Goal: Communication & Community: Answer question/provide support

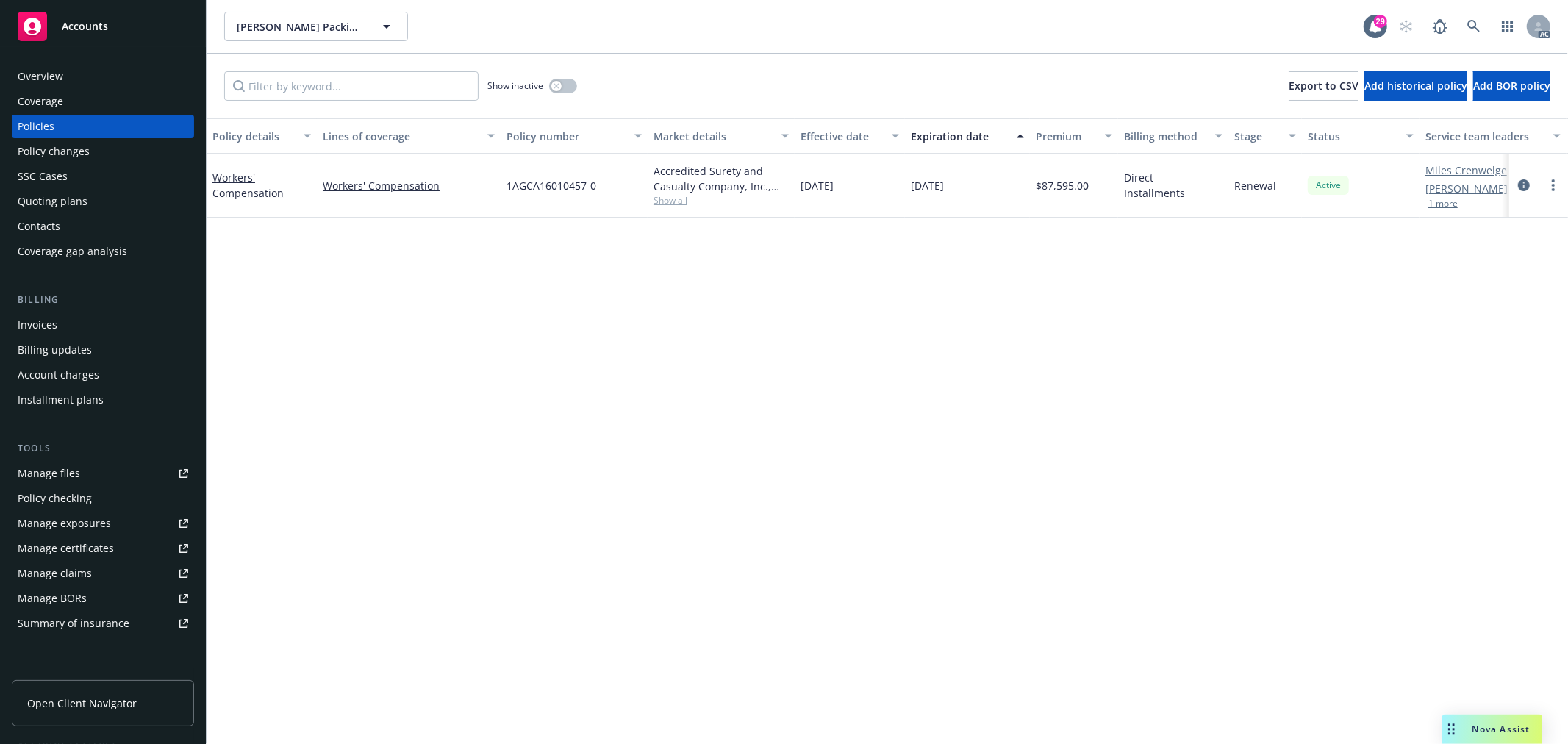
drag, startPoint x: 1498, startPoint y: 719, endPoint x: 1467, endPoint y: 719, distance: 31.0
click at [1498, 719] on div "Nova Assist" at bounding box center [1492, 730] width 100 height 30
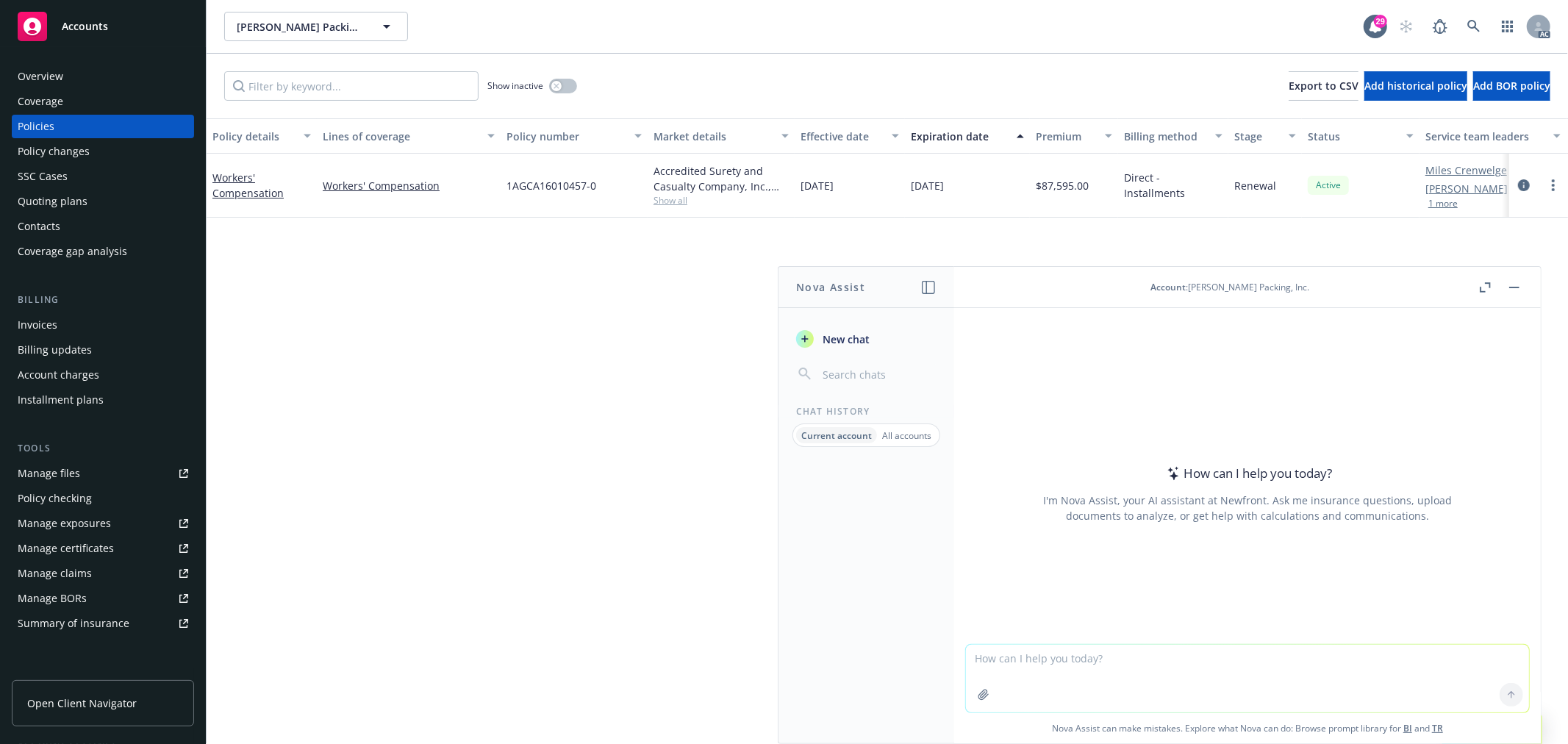
click at [1171, 663] on textarea at bounding box center [1247, 678] width 563 height 68
paste textarea "Hello team! I wanted to let you know I gave you all many Renewal and Agency Bil…"
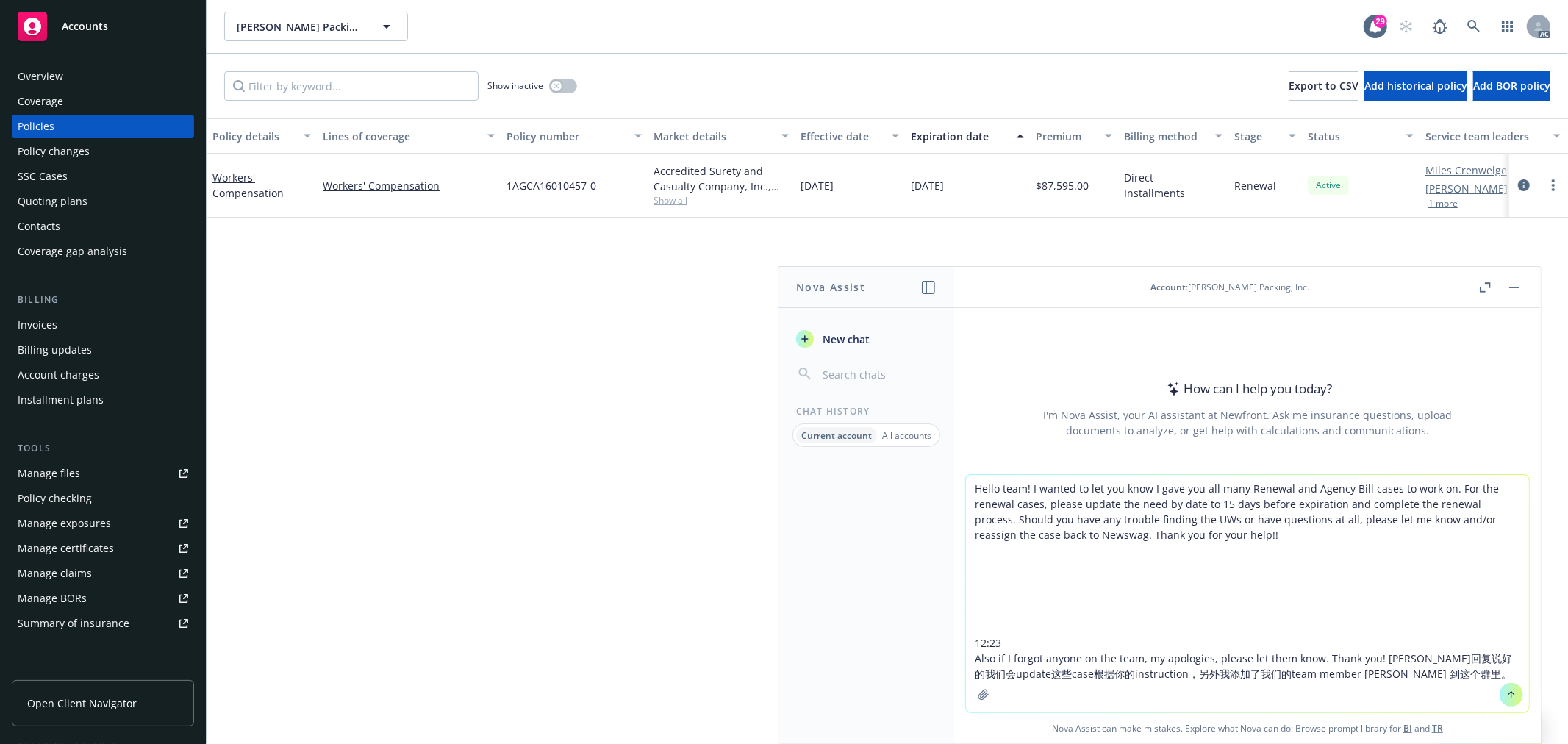
click at [1148, 675] on textarea "Hello team! I wanted to let you know I gave you all many Renewal and Agency Bil…" at bounding box center [1247, 594] width 563 height 238
type textarea "Hello team! I wanted to let you know I gave you all many Renewal and Agency Bil…"
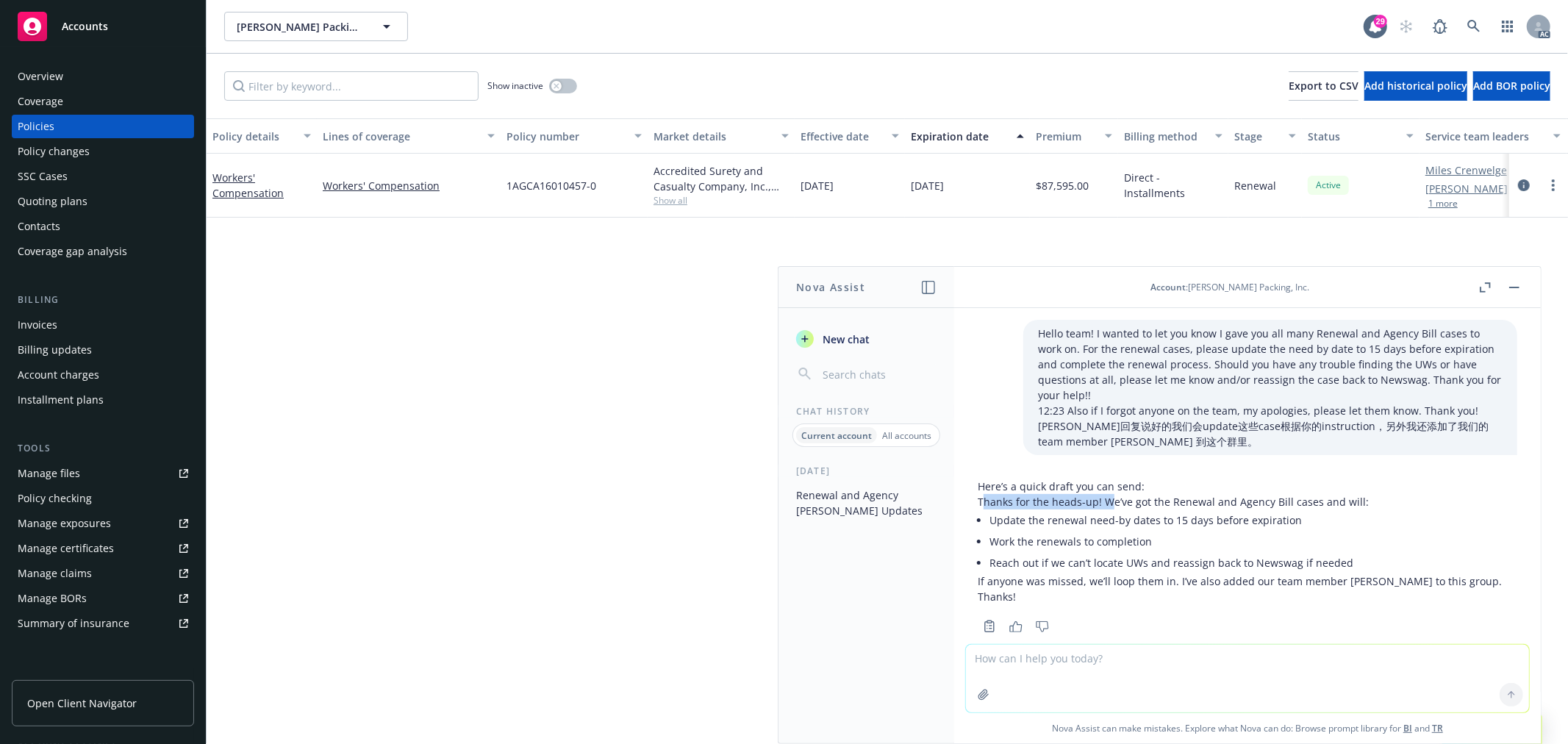
drag, startPoint x: 981, startPoint y: 486, endPoint x: 1108, endPoint y: 484, distance: 127.0
click at [1108, 494] on p "Thanks for the heads-up! We’ve got the Renewal and Agency Bill cases and will:" at bounding box center [1248, 502] width 540 height 15
click at [1104, 494] on p "Thanks for the heads-up! We’ve got the Renewal and Agency Bill cases and will:" at bounding box center [1248, 502] width 540 height 15
drag, startPoint x: 1101, startPoint y: 486, endPoint x: 1348, endPoint y: 483, distance: 247.0
click at [1348, 494] on p "Thanks for the heads-up! We’ve got the Renewal and Agency Bill cases and will:" at bounding box center [1248, 502] width 540 height 15
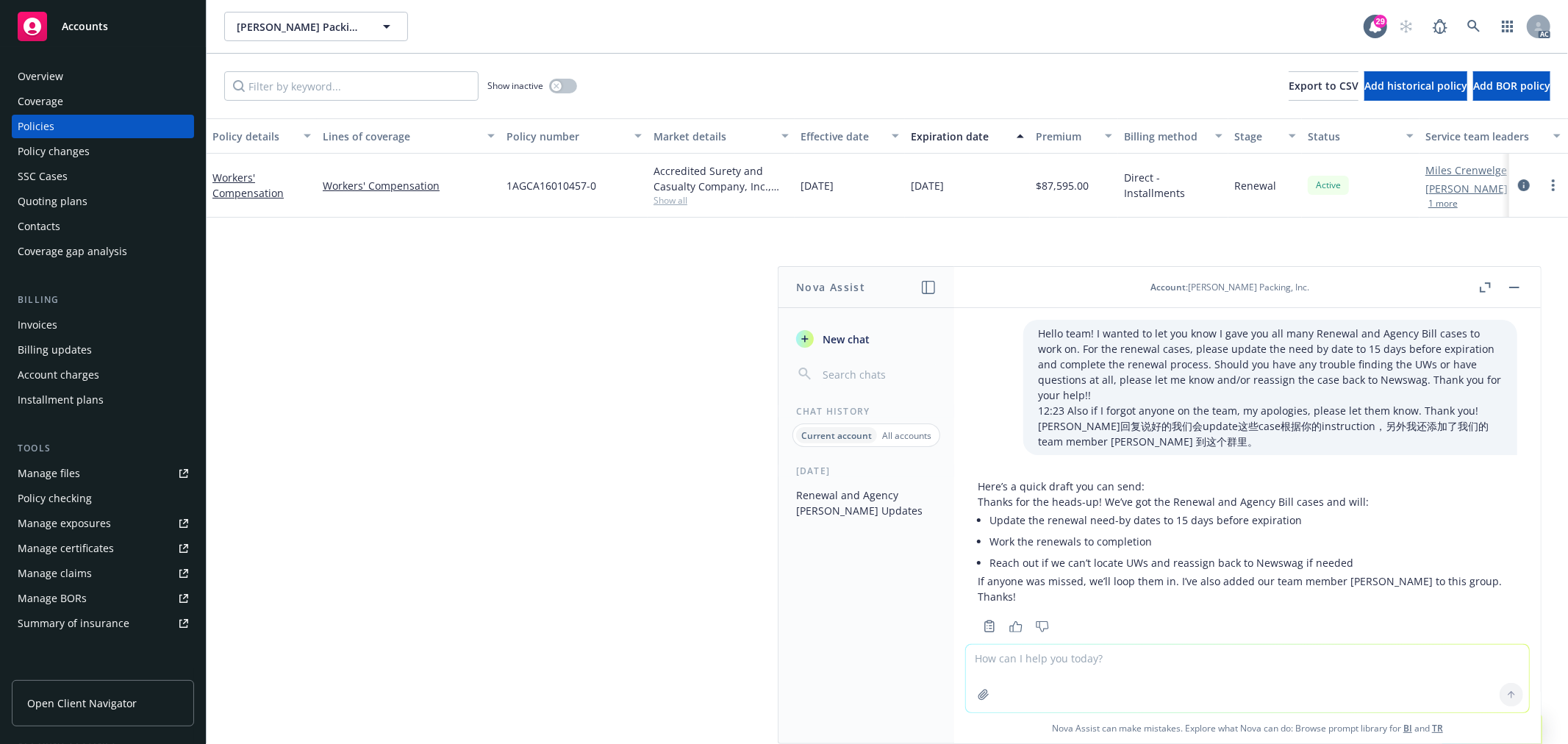
click at [1104, 673] on textarea at bounding box center [1247, 678] width 563 height 68
type textarea "简短的回复就行"
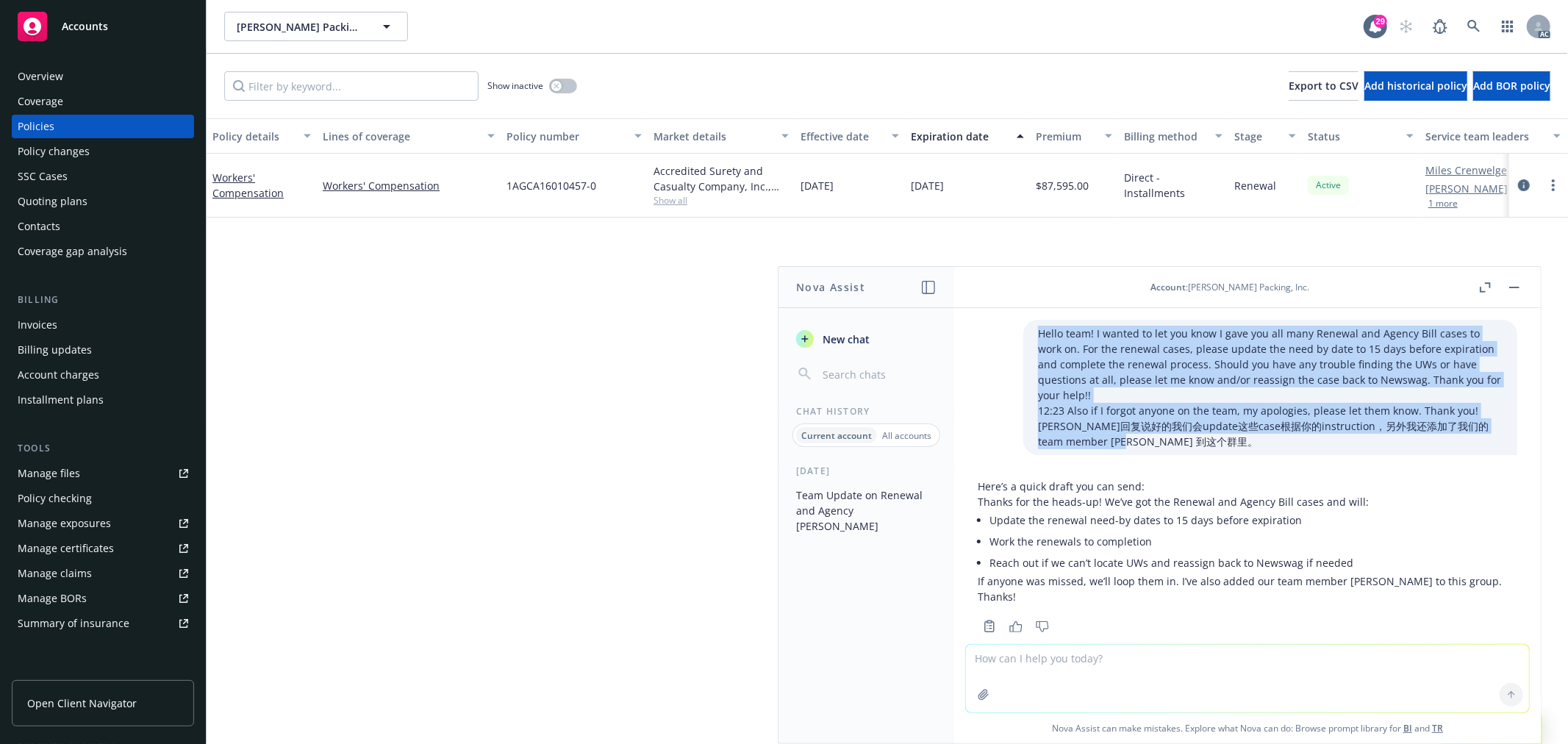
drag, startPoint x: 1073, startPoint y: 422, endPoint x: 1016, endPoint y: 335, distance: 104.0
click at [1038, 335] on div "Hello team! I wanted to let you know I gave you all many Renewal and Agency Bil…" at bounding box center [1271, 387] width 465 height 123
copy div "Hello team! I wanted to let you know I gave you all many Renewal and Agency Bil…"
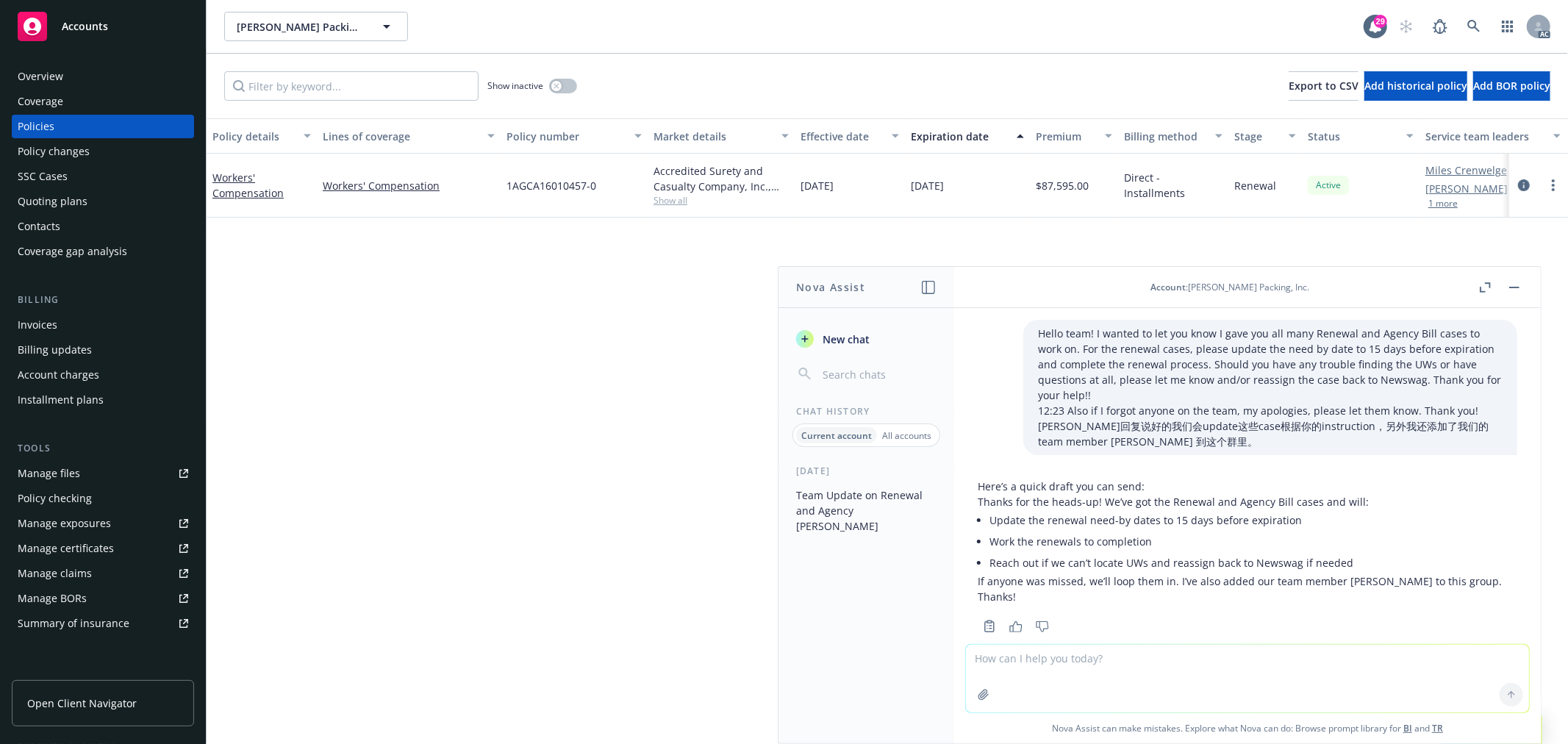
click at [1033, 655] on textarea at bounding box center [1247, 678] width 563 height 68
paste textarea "Hello team! I wanted to let you know I gave you all many Renewal and Agency Bil…"
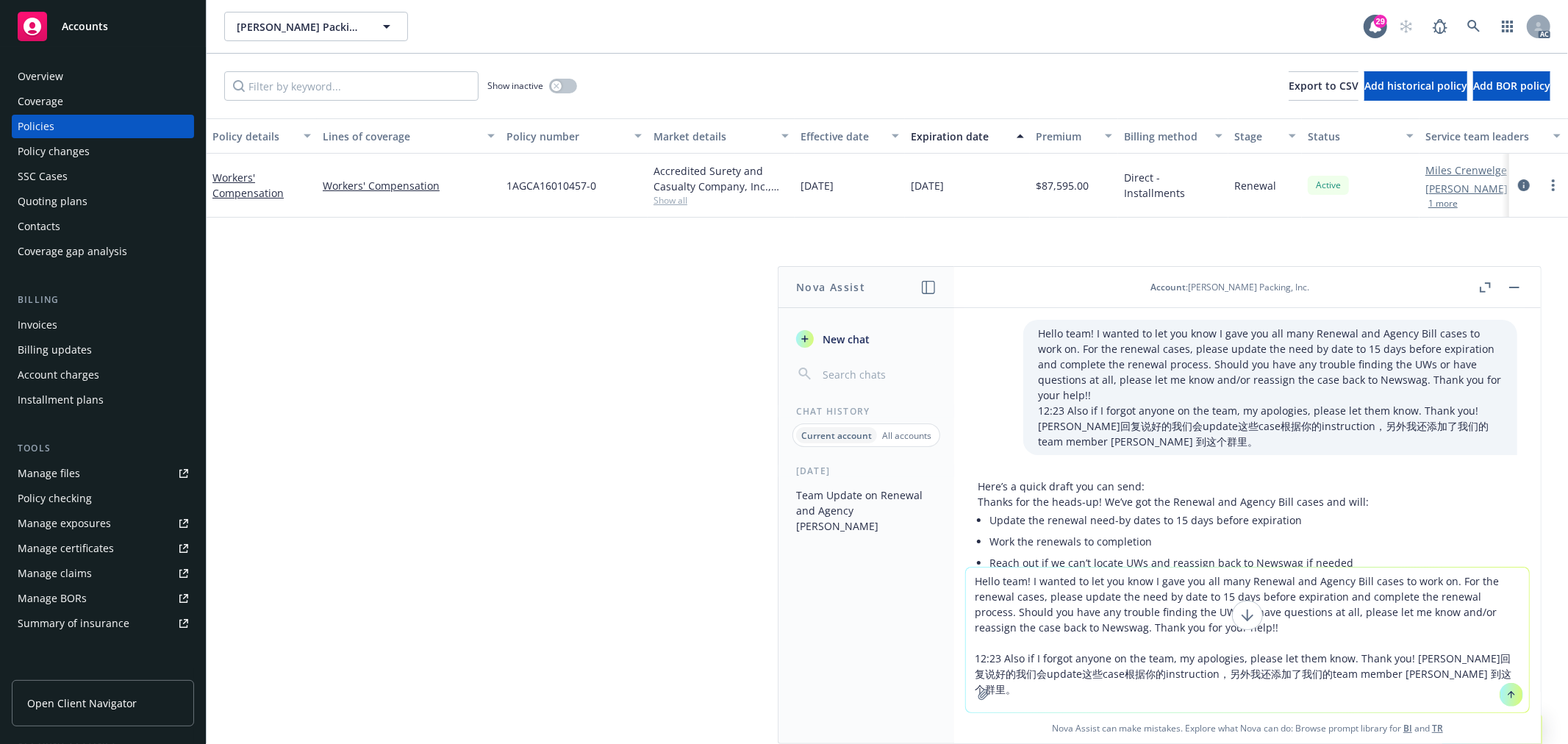
drag, startPoint x: 1414, startPoint y: 675, endPoint x: 1403, endPoint y: 655, distance: 22.8
click at [1403, 655] on textarea "Hello team! I wanted to let you know I gave you all many Renewal and Agency Bil…" at bounding box center [1247, 640] width 563 height 145
paste textarea "draf回复说好的我们会update这些case根据你的instruction，另外我还添加了我们的team member sally 到这个群里。"
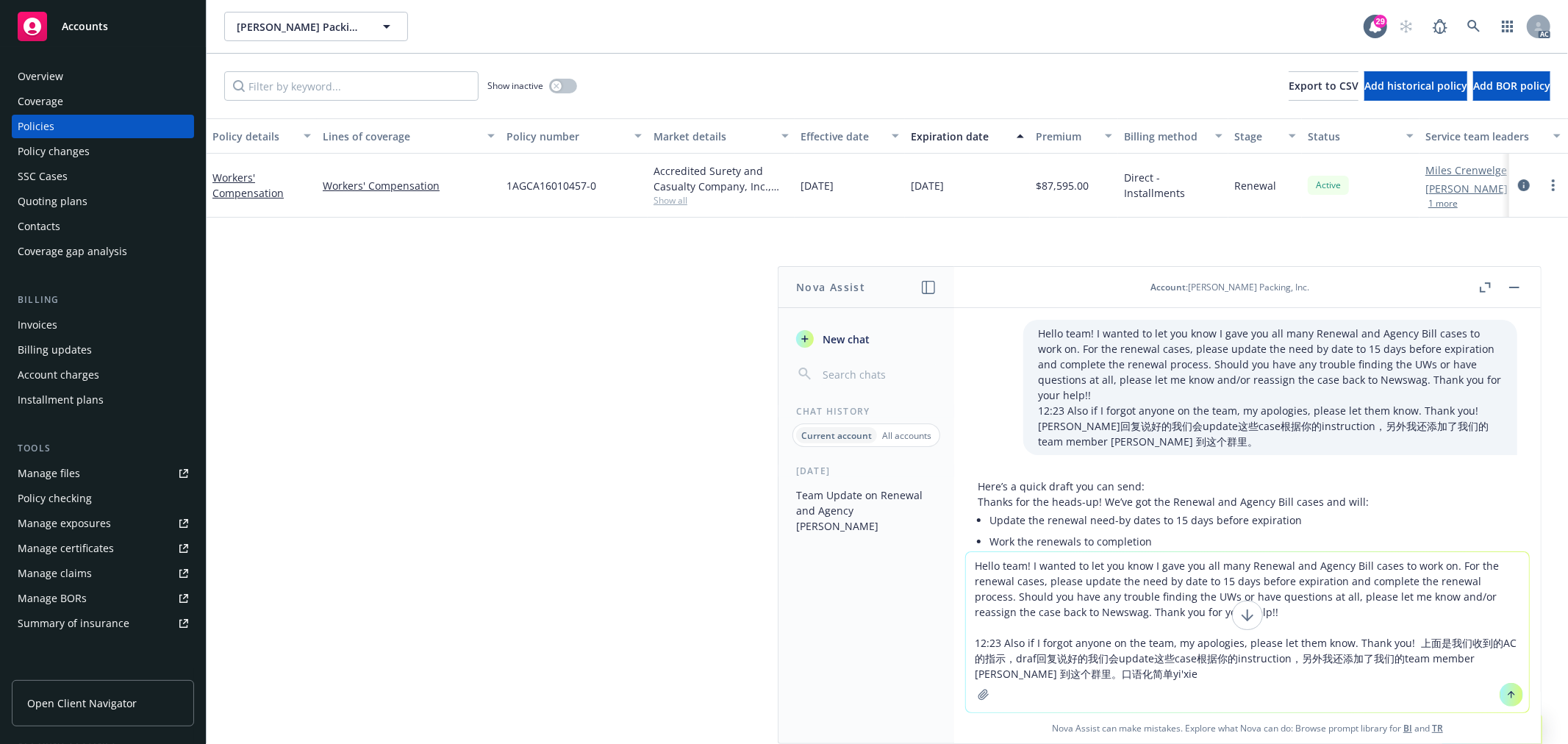
type textarea "Hello team! I wanted to let you know I gave you all many Renewal and Agency Bil…"
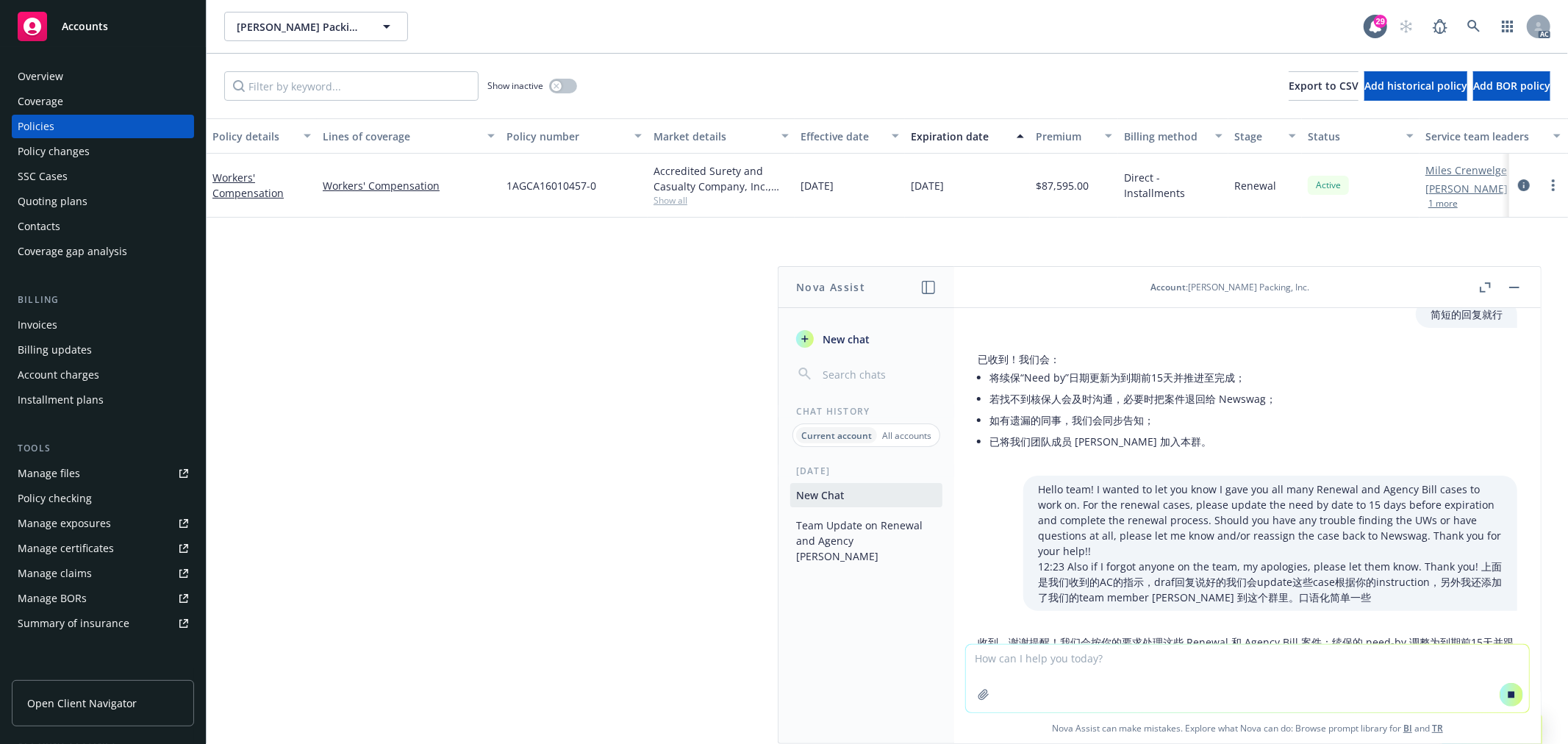
scroll to position [332, 0]
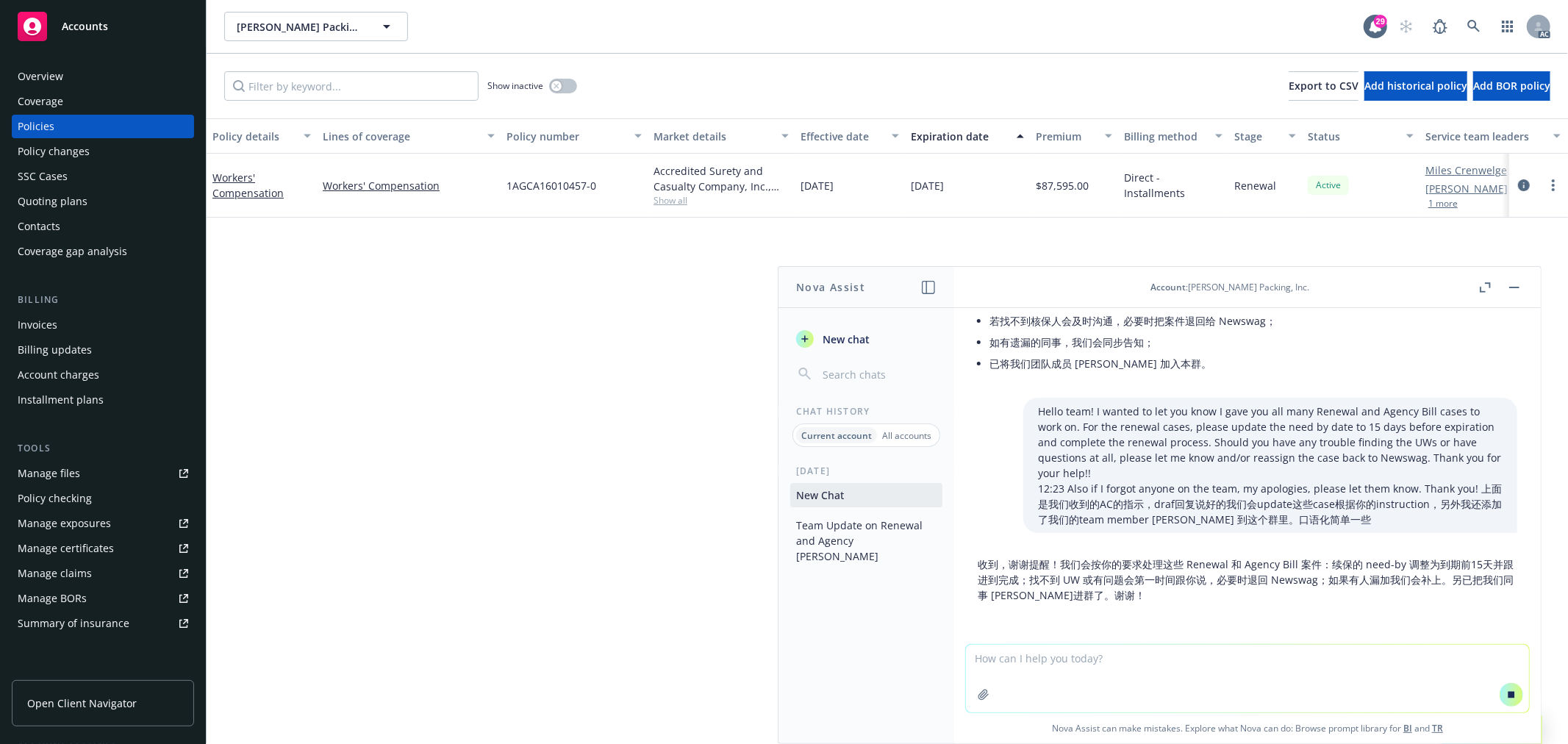
click at [1111, 672] on textarea at bounding box center [1247, 678] width 563 height 68
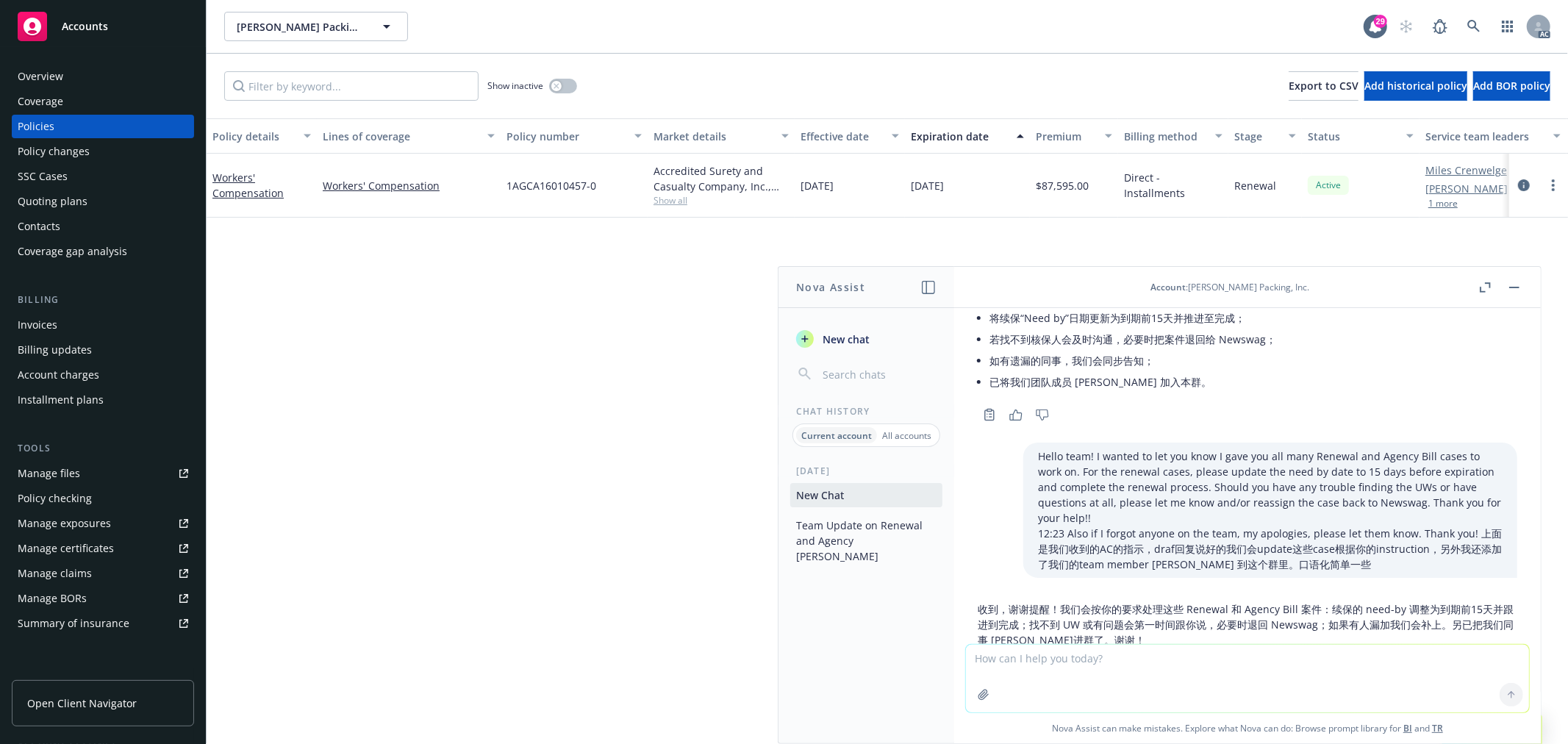
scroll to position [438, 0]
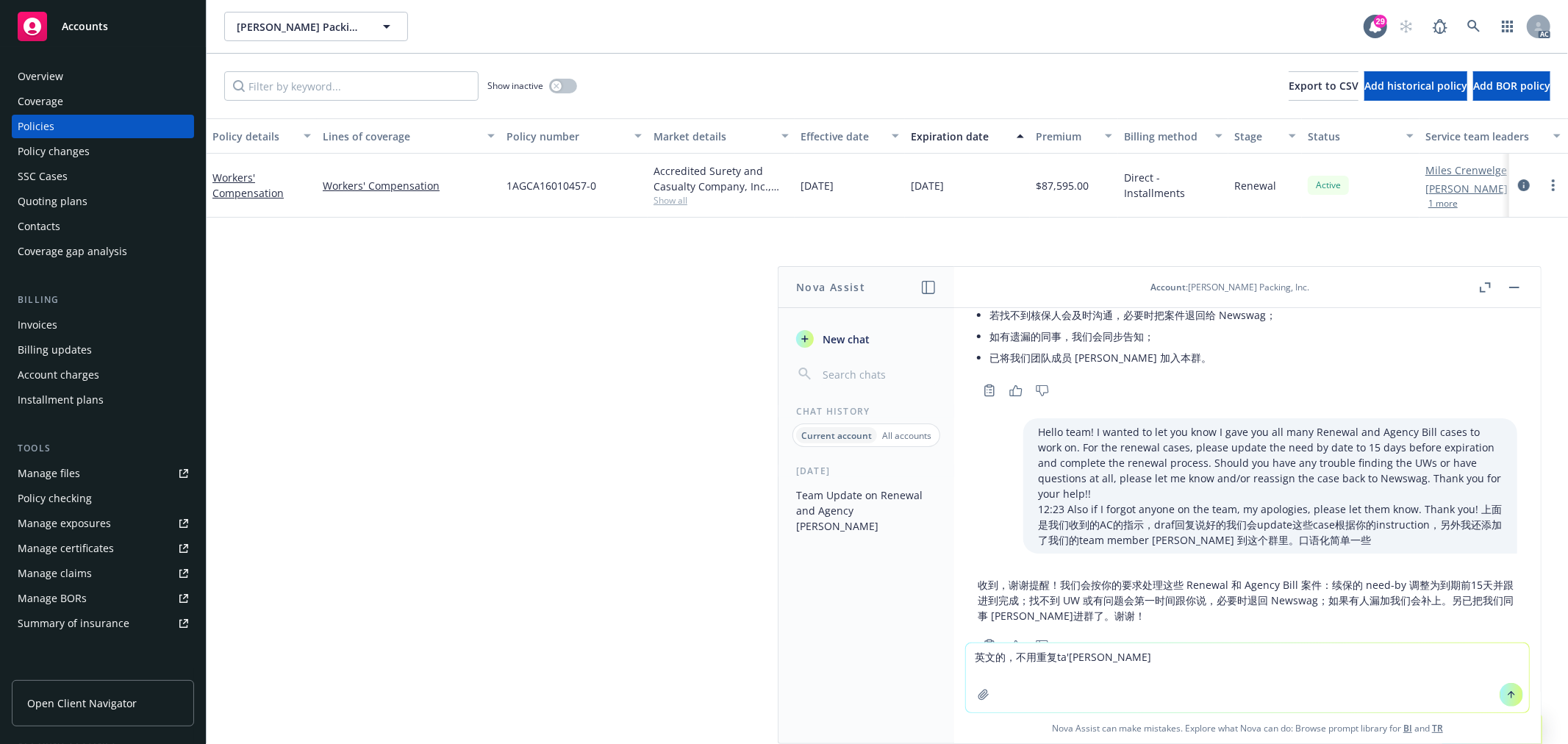
type textarea "英文的，不用重复他的话"
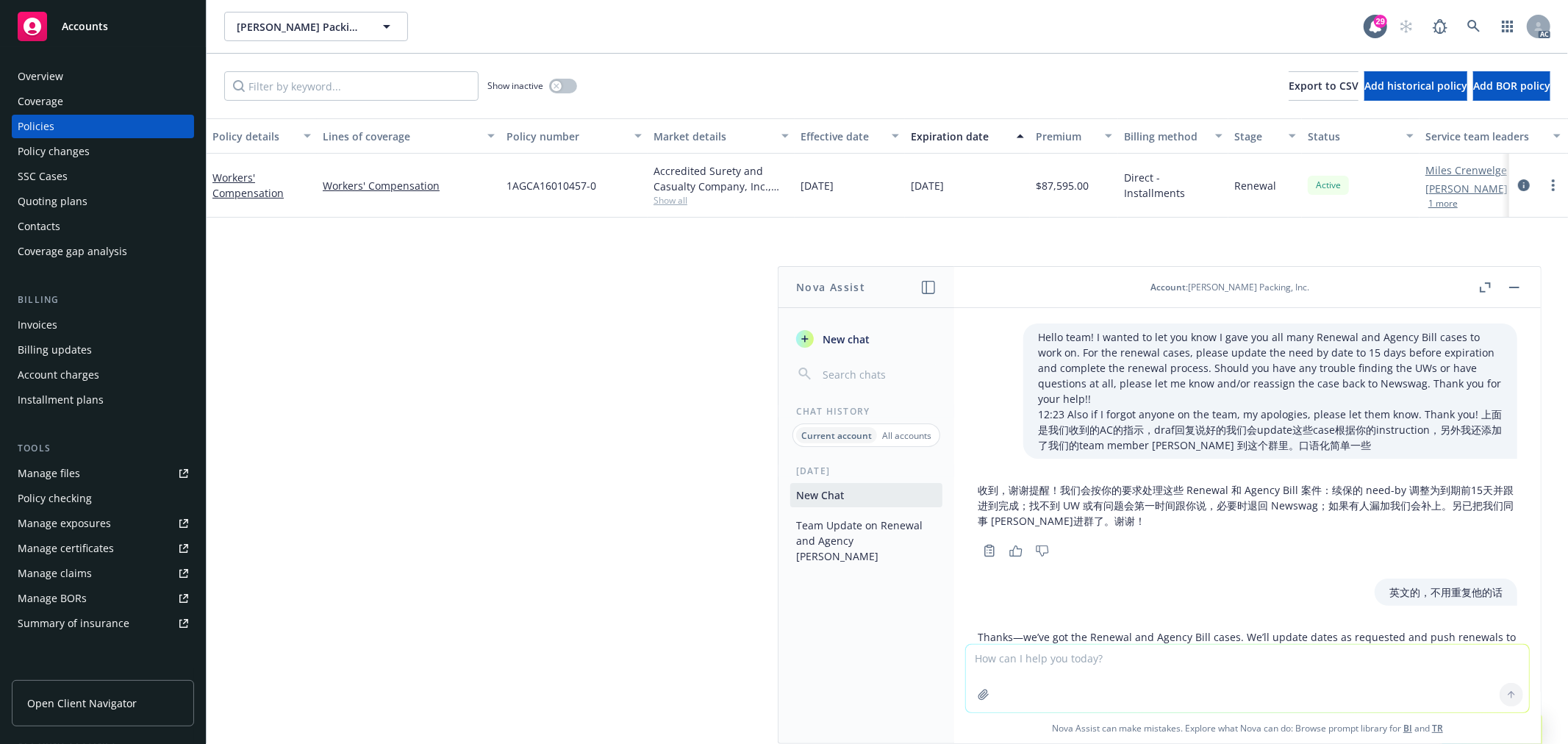
scroll to position [585, 0]
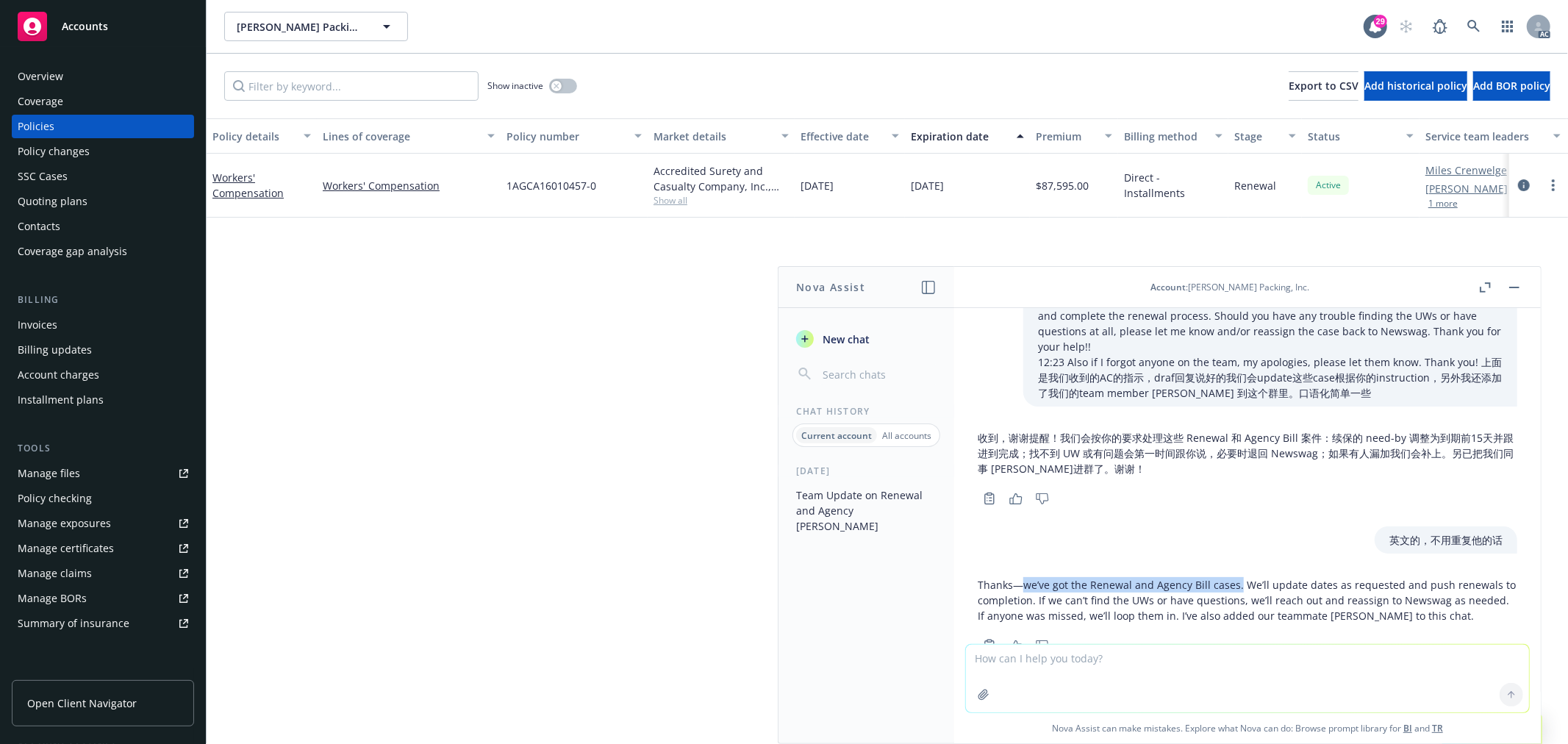
drag, startPoint x: 1023, startPoint y: 540, endPoint x: 1236, endPoint y: 535, distance: 213.1
click at [1236, 577] on p "Thanks—we’ve got the Renewal and Agency Bill cases. We’ll update dates as reque…" at bounding box center [1248, 600] width 540 height 46
click at [1240, 577] on p "Thanks—we’ve got the Renewal and Agency Bill cases. We’ll update dates as reque…" at bounding box center [1248, 600] width 540 height 46
drag, startPoint x: 1240, startPoint y: 539, endPoint x: 1329, endPoint y: 538, distance: 89.0
click at [1329, 577] on p "Thanks—we’ve got the Renewal and Agency Bill cases. We’ll update dates as reque…" at bounding box center [1248, 600] width 540 height 46
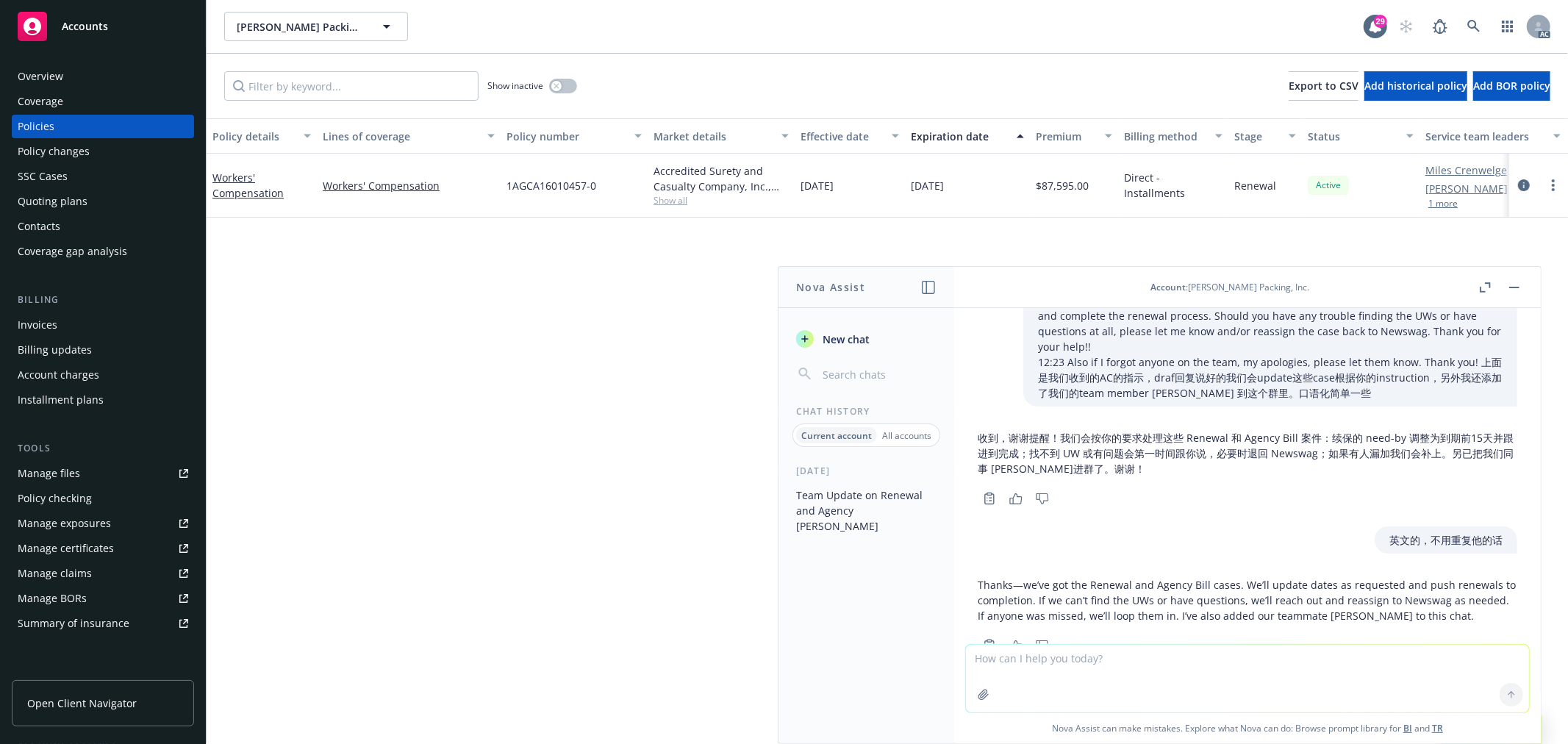
click at [1169, 577] on p "Thanks—we’ve got the Renewal and Agency Bill cases. We’ll update dates as reque…" at bounding box center [1248, 600] width 540 height 46
drag, startPoint x: 1214, startPoint y: 571, endPoint x: 1454, endPoint y: 572, distance: 240.0
click at [1454, 577] on p "Thanks—we’ve got the Renewal and Agency Bill cases. We’ll update dates as reque…" at bounding box center [1248, 600] width 540 height 46
copy p "I’ve also added our teammate Sally to this chat."
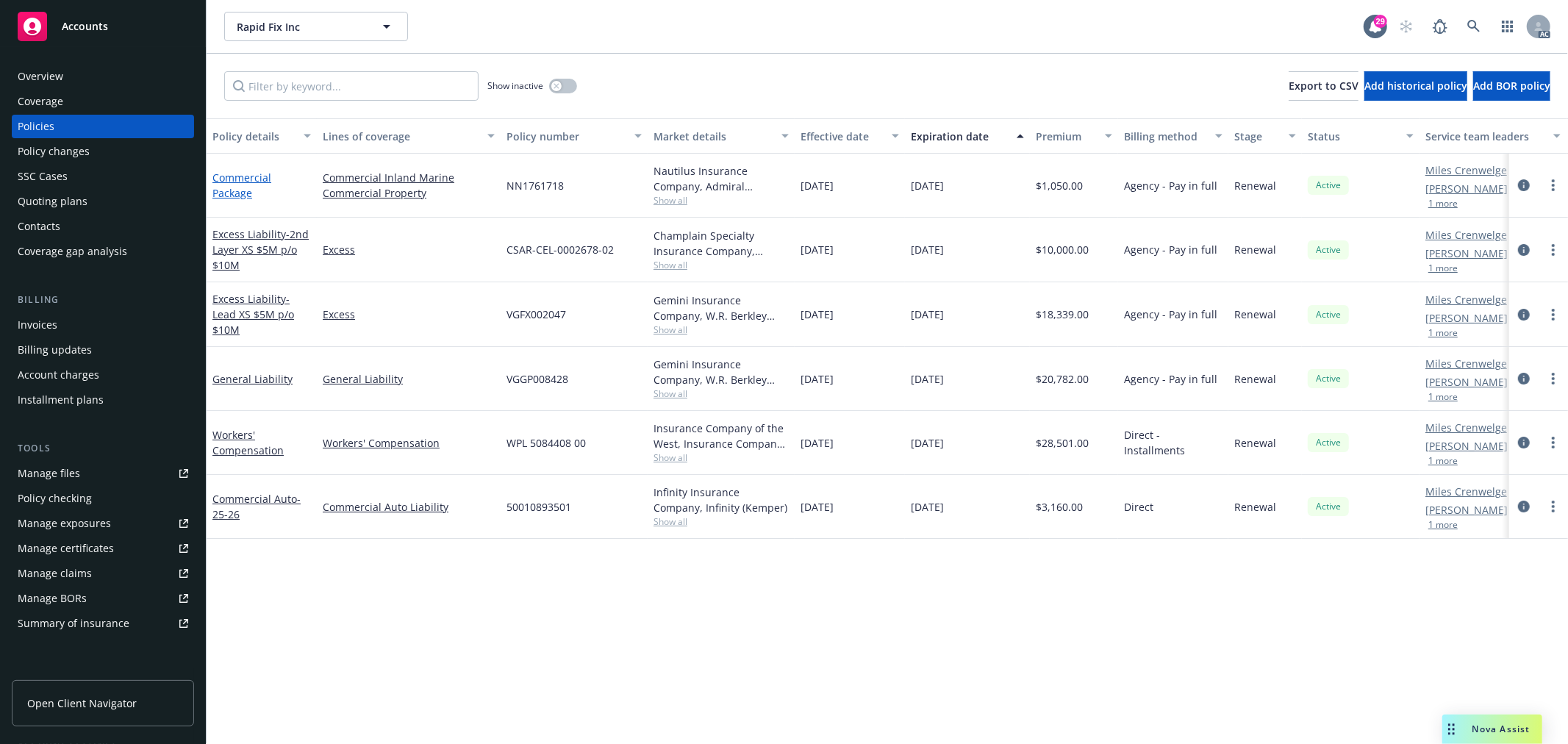
click at [246, 177] on link "Commercial Package" at bounding box center [242, 185] width 59 height 30
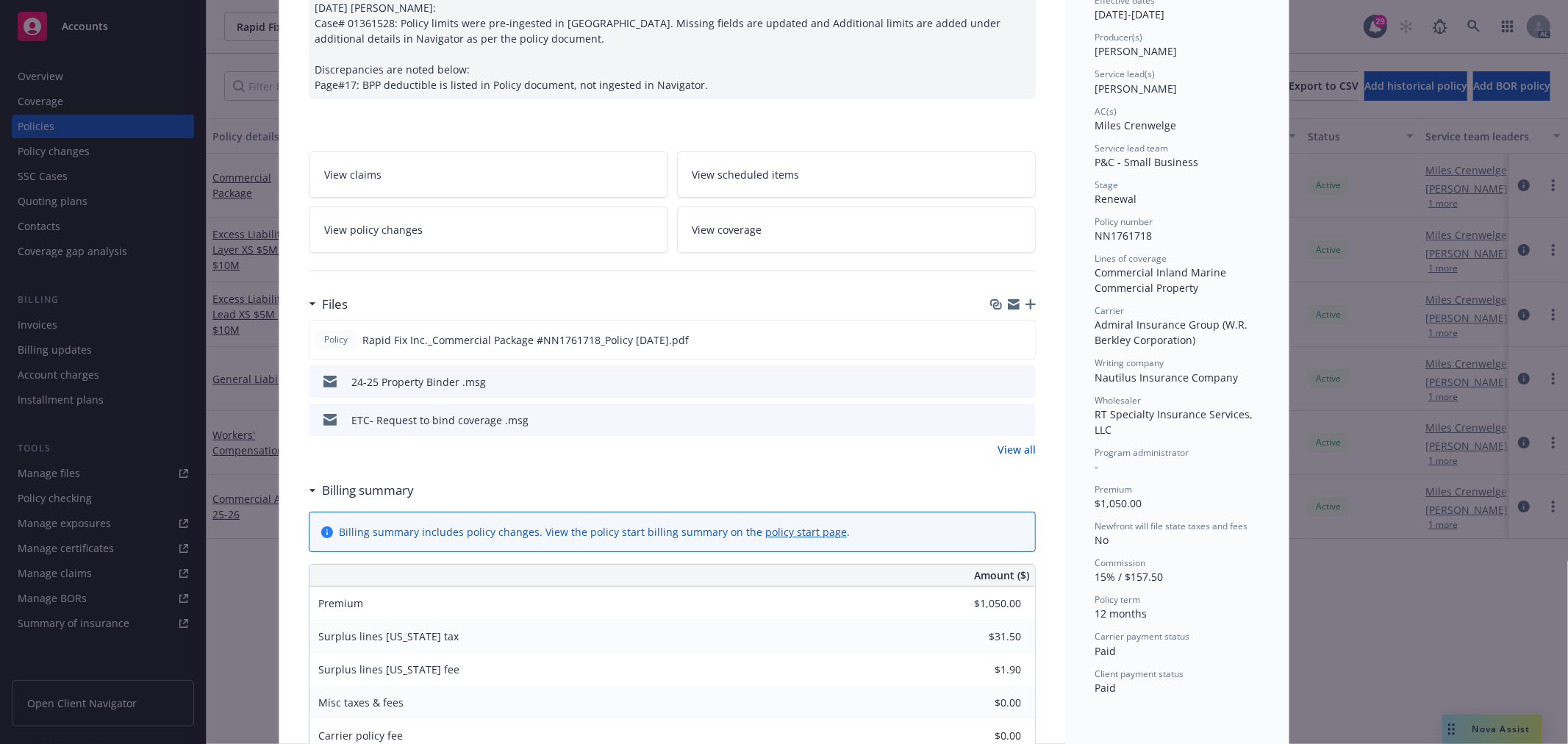
scroll to position [489, 0]
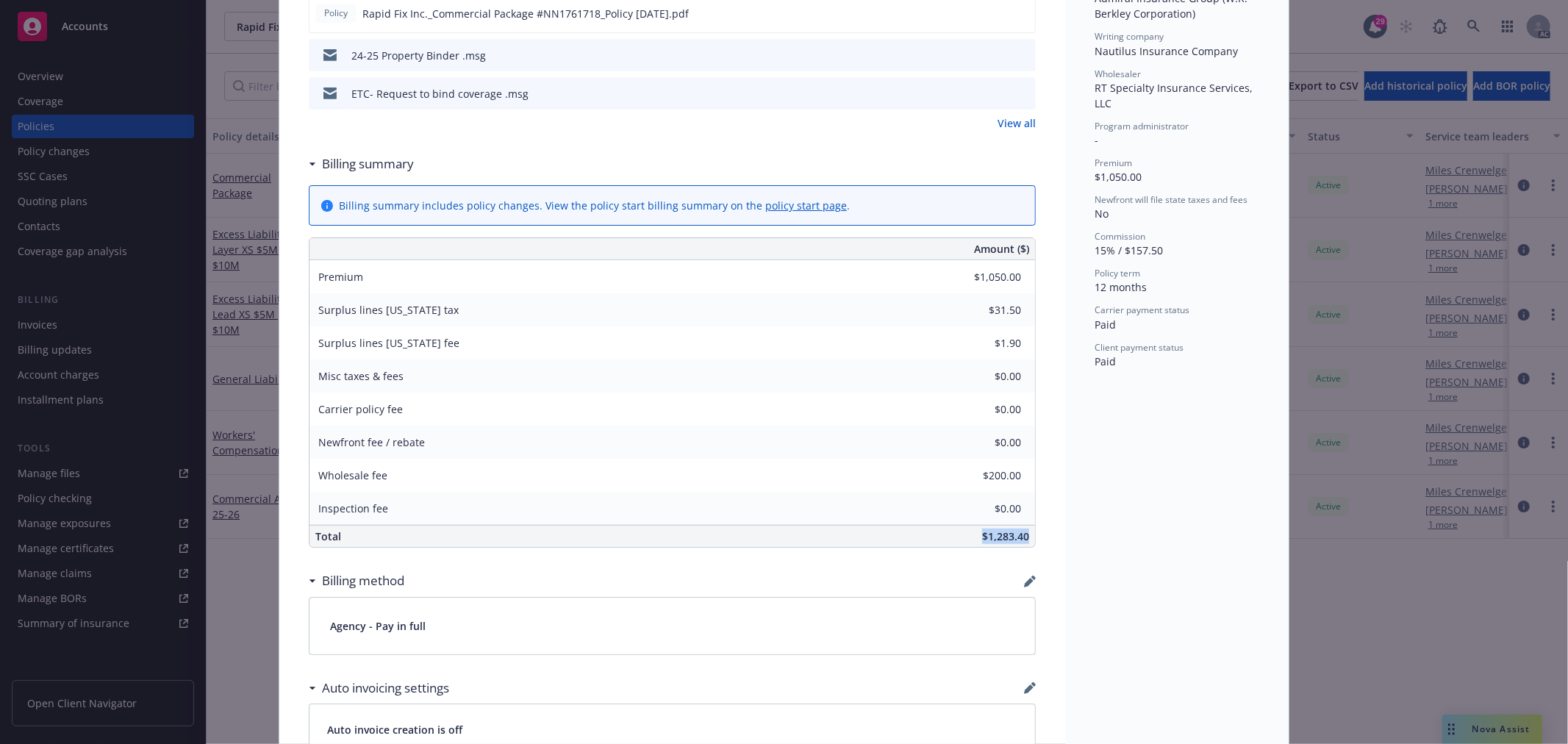
drag, startPoint x: 996, startPoint y: 541, endPoint x: 1031, endPoint y: 537, distance: 35.2
click at [1031, 537] on div "Commercial Package [DATE] [PERSON_NAME]: Case# 01361528: Policy limits were pre…" at bounding box center [672, 568] width 786 height 1946
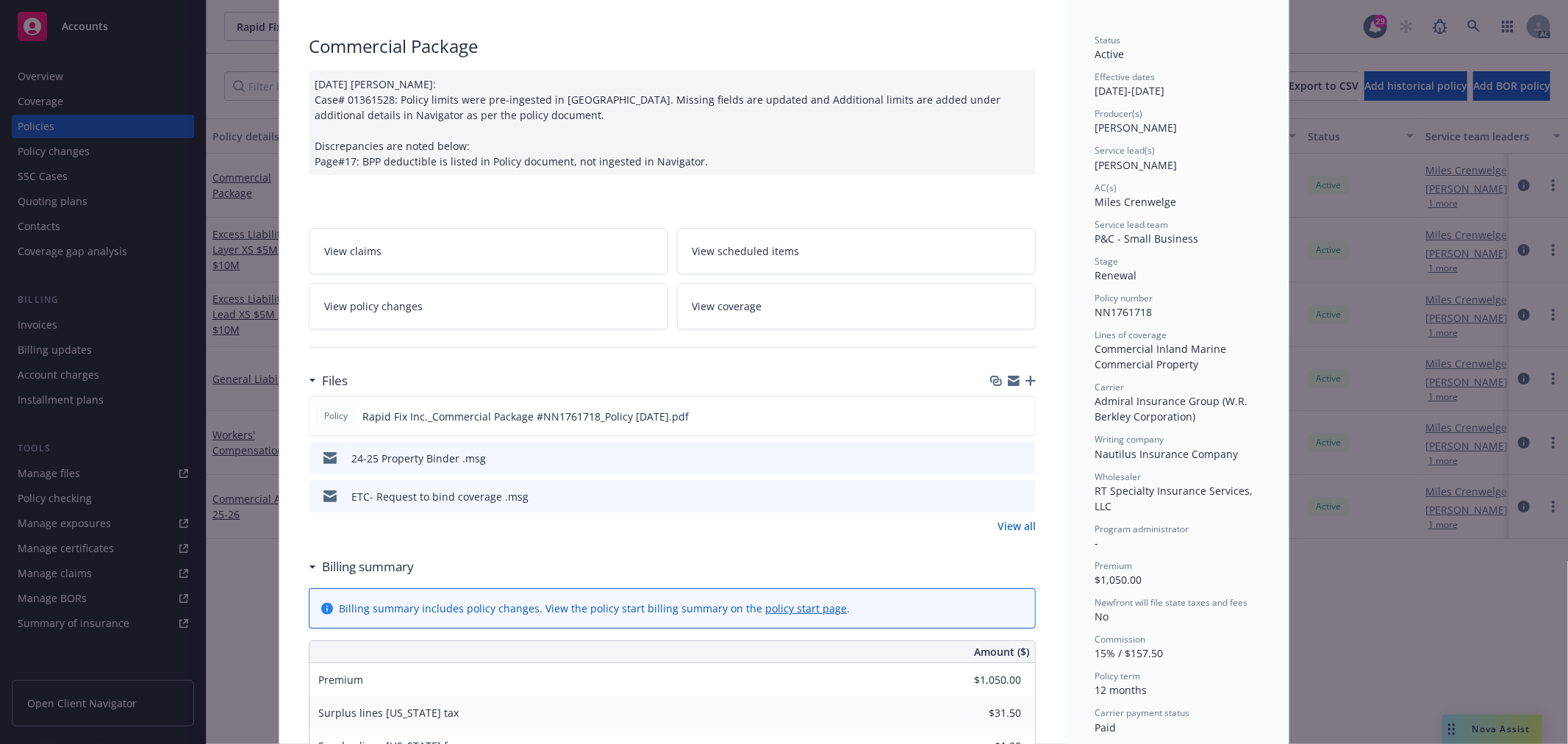
scroll to position [0, 0]
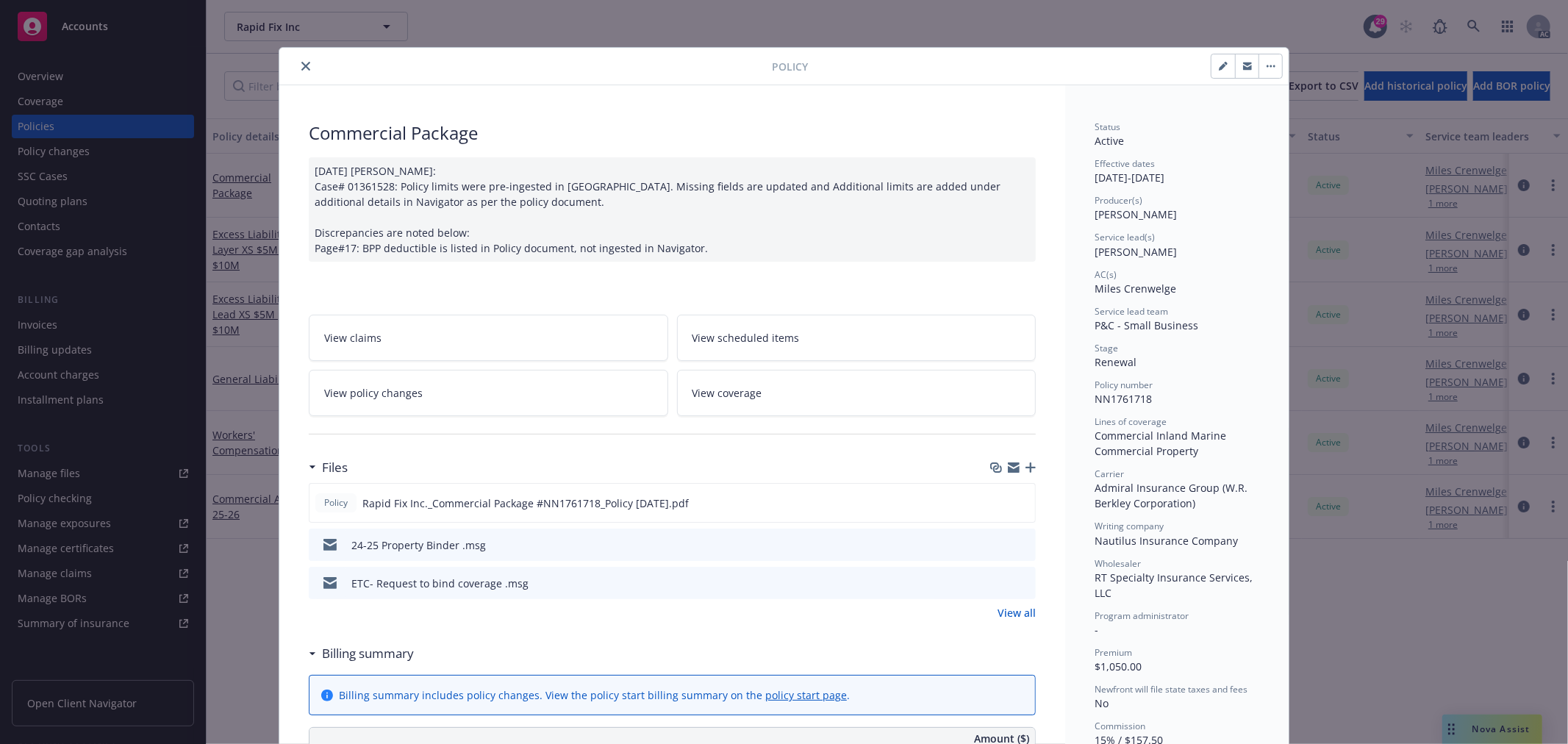
click at [301, 68] on icon "close" at bounding box center [306, 66] width 9 height 9
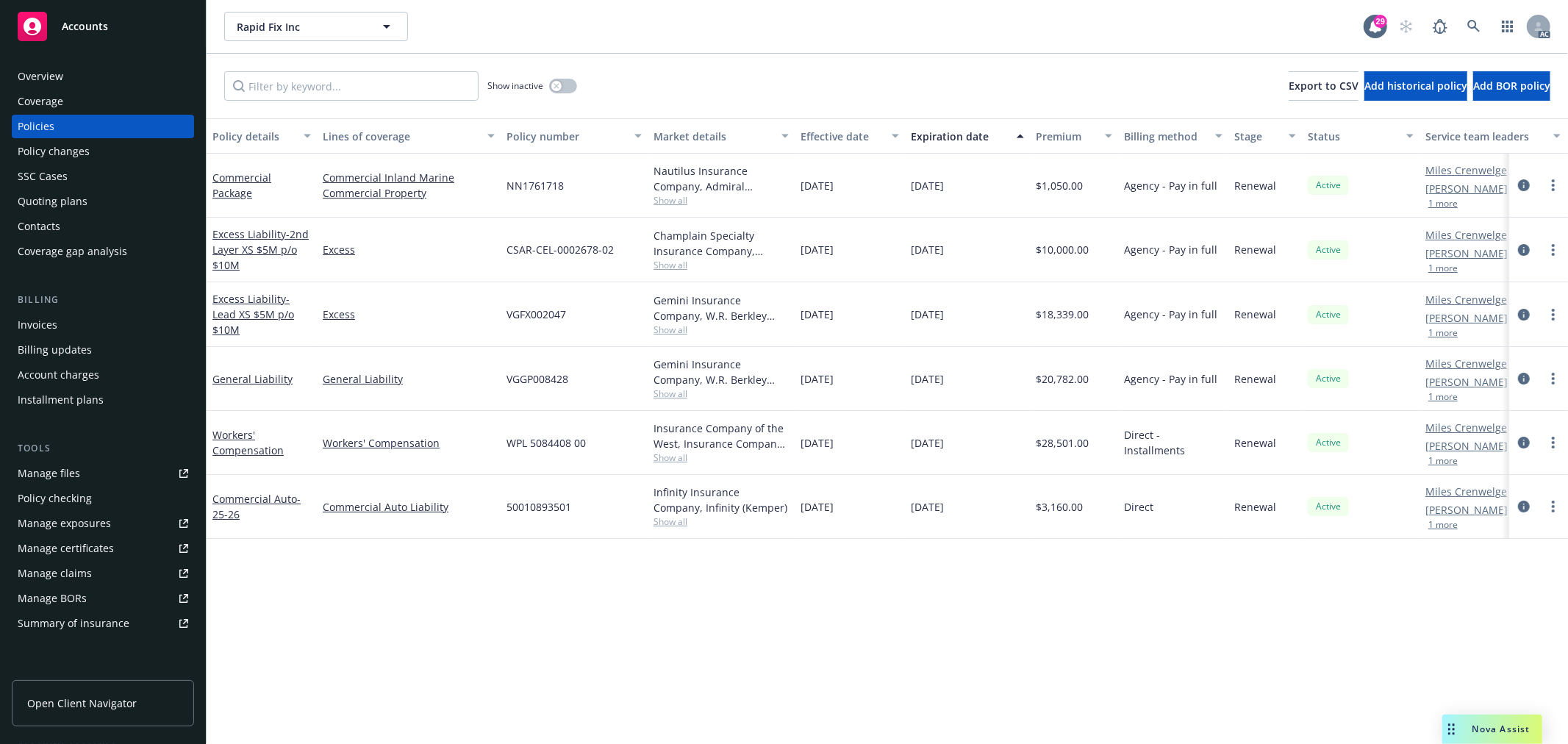
click at [1486, 726] on span "Nova Assist" at bounding box center [1502, 729] width 58 height 12
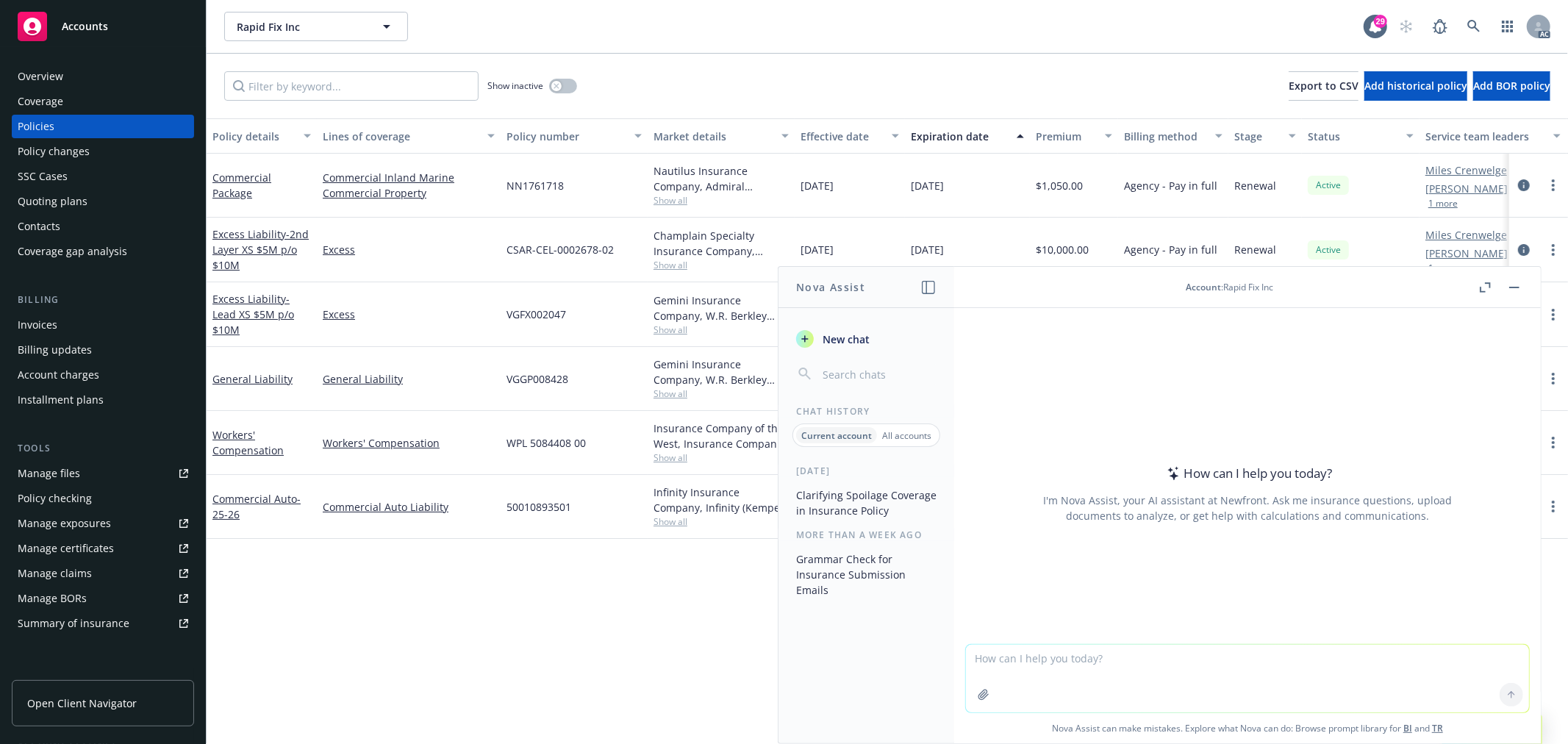
click at [1314, 688] on textarea at bounding box center [1247, 678] width 563 height 68
paste textarea "While I appreciate this may be out of the norm, that is the reason I wanted to …"
type textarea "翻译：While I appreciate this may be out of the norm, that is the reason I wanted …"
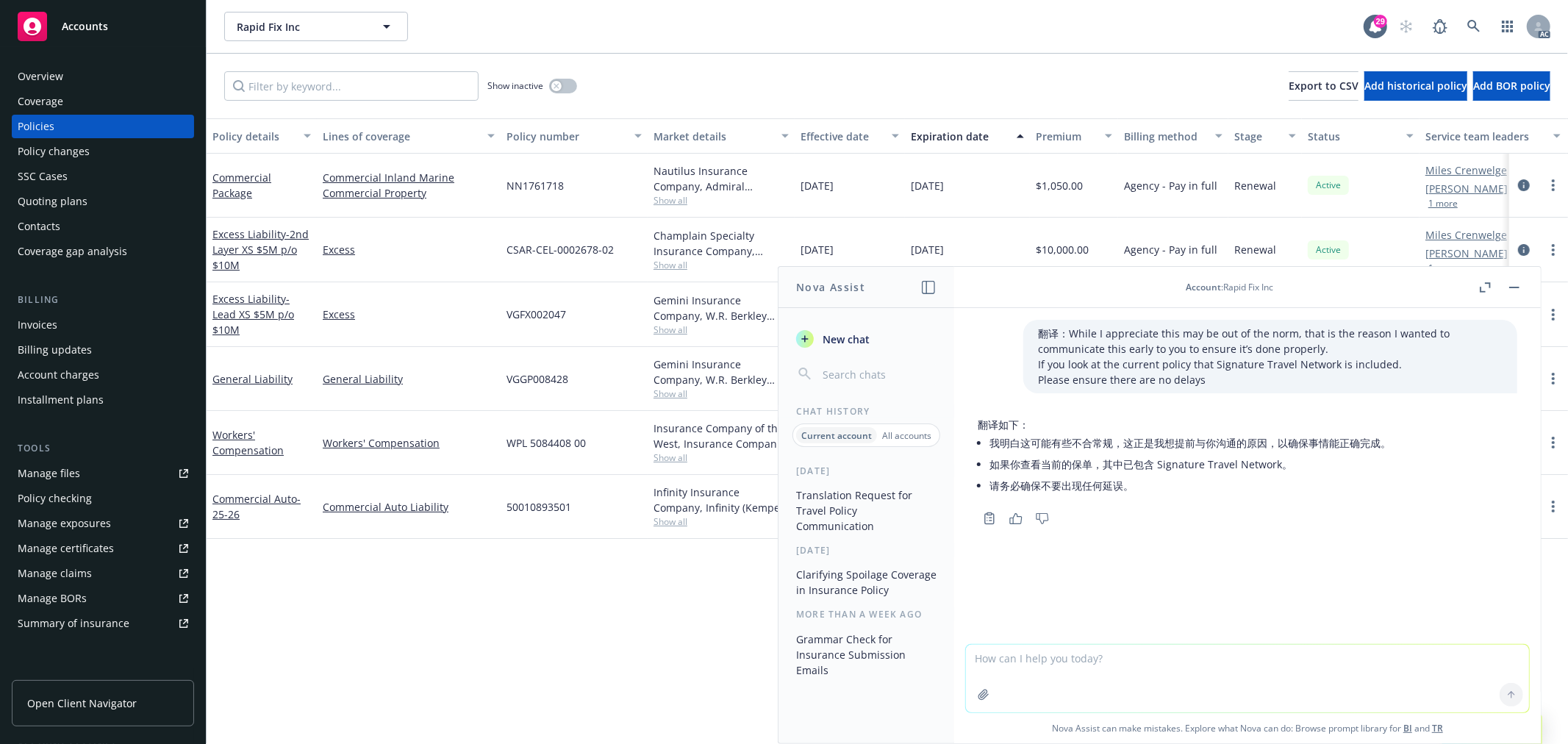
click at [1063, 663] on textarea at bounding box center [1247, 678] width 563 height 68
paste textarea "Hello [PERSON_NAME], I am reaching out to you to get an earlier start on our E&…"
type textarea "翻译：Hello [PERSON_NAME], I am reaching out to you to get an earlier start on our…"
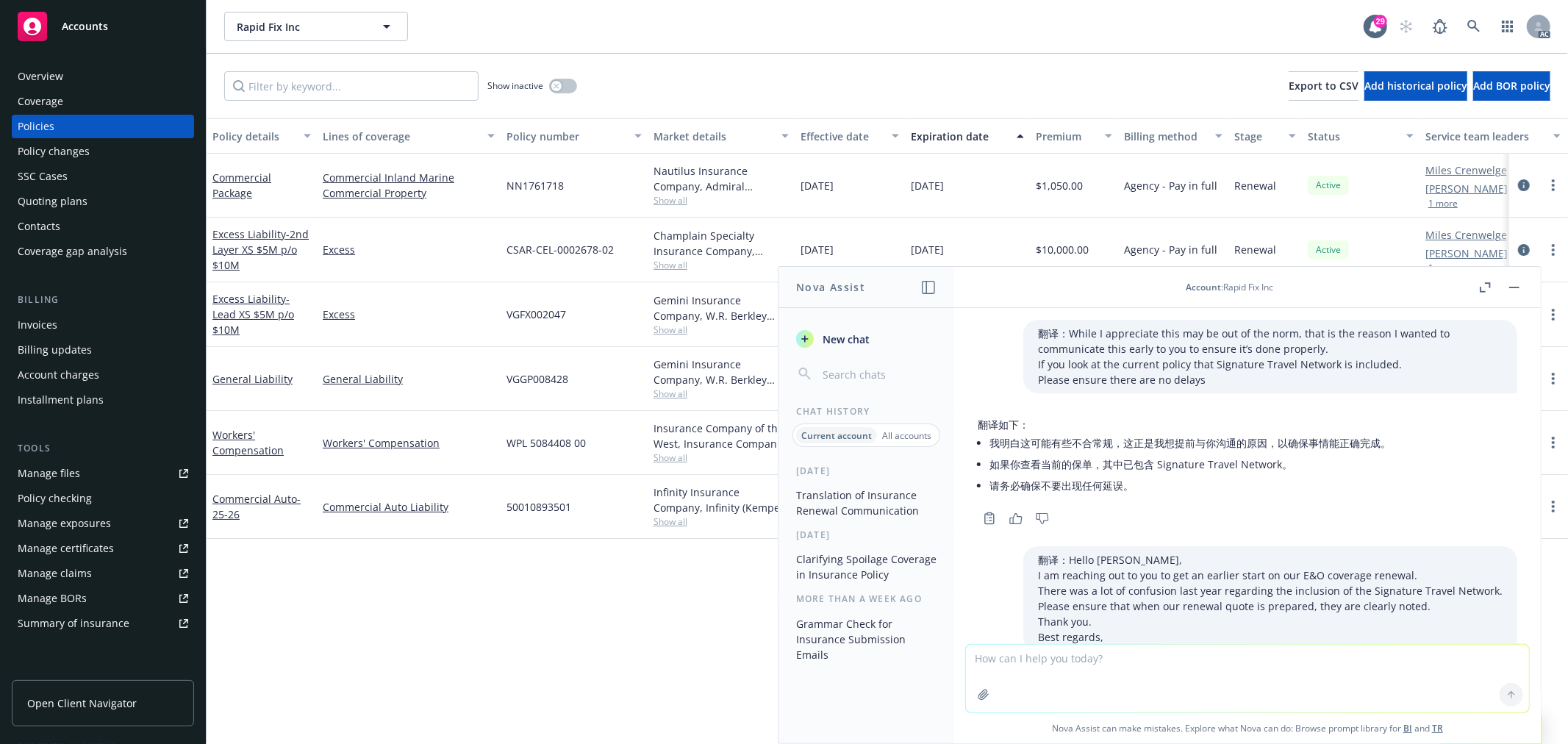
click at [1124, 666] on textarea at bounding box center [1247, 678] width 563 height 68
click at [1304, 657] on textarea "draft 英文短信：我们收到insured来信表达关于certificate holder" at bounding box center [1247, 678] width 563 height 69
paste textarea "Signature Travel Network"
click at [1178, 656] on textarea "draft 英文短信：我们收到insured来信表达关于certificate holder Signature Travel Network" at bounding box center [1247, 678] width 563 height 69
click at [1226, 508] on div "Copy to clipboard Thumbs up Thumbs down" at bounding box center [1248, 518] width 540 height 21
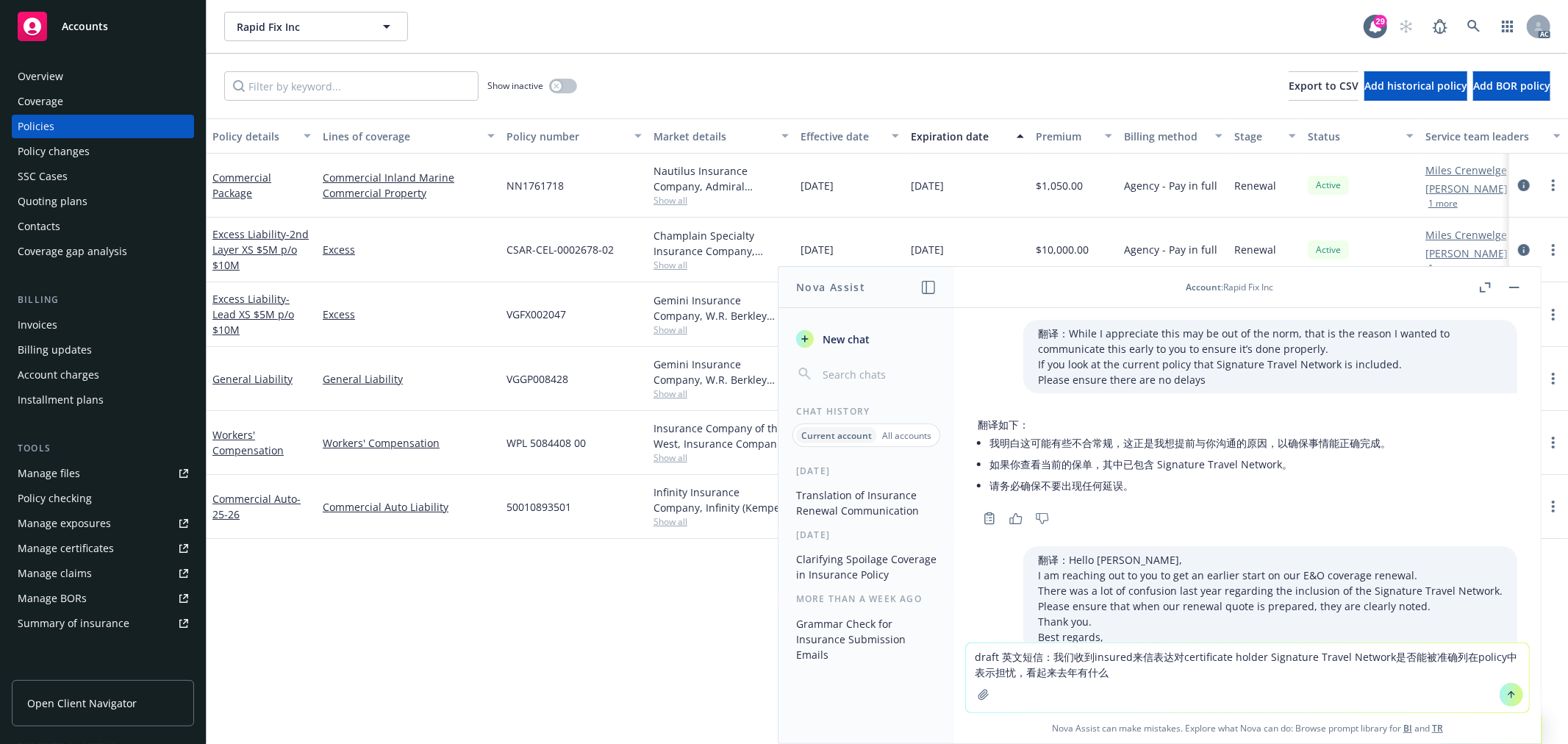
scroll to position [222, 0]
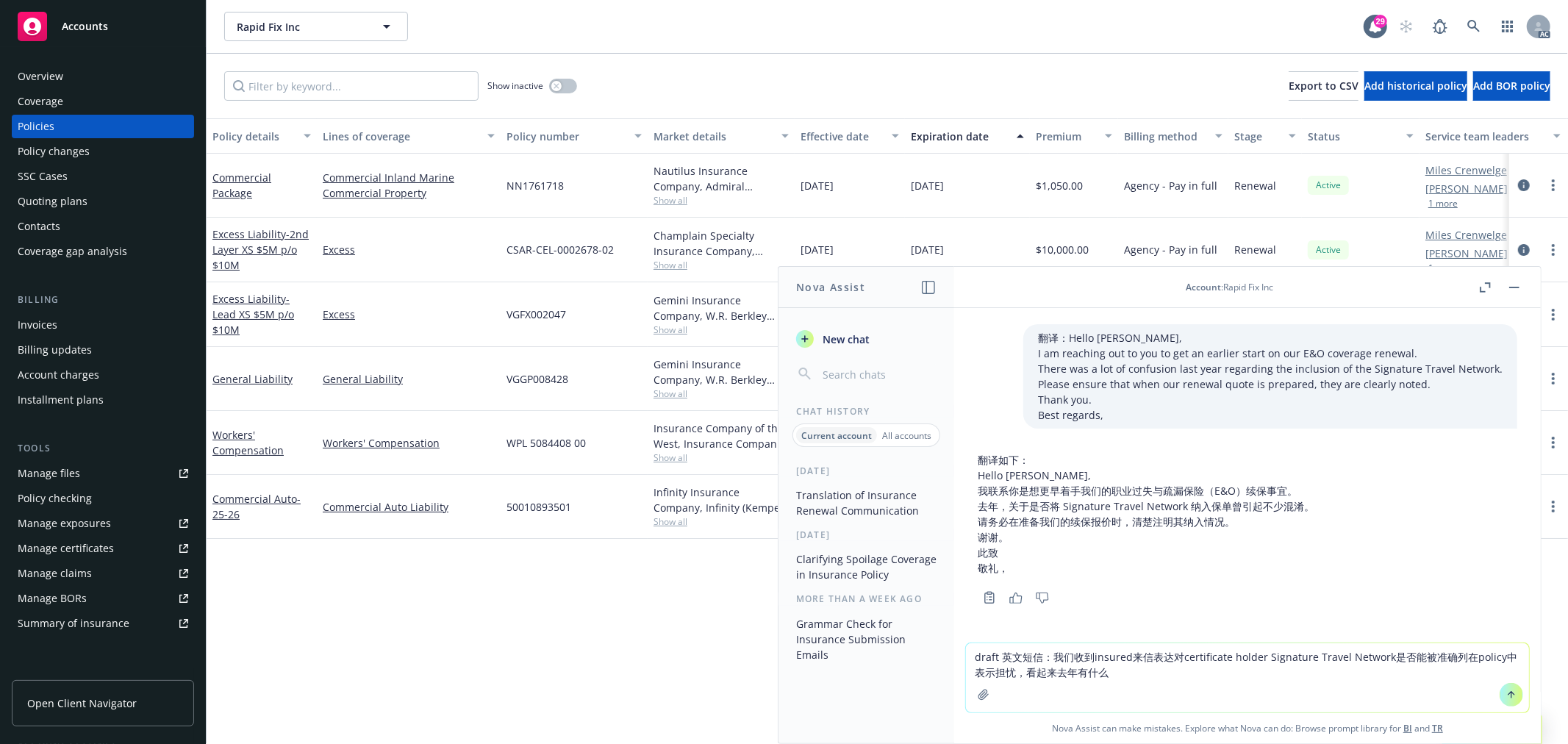
click at [1137, 685] on textarea "draft 英文短信：我们收到insured来信表达对certificate holder Signature Travel Network是否能被准确列在p…" at bounding box center [1247, 678] width 563 height 69
click at [1038, 656] on textarea "draft 英文短信：我们收到insured来信表达对certificate holder Signature Travel Network是否能被准确列在p…" at bounding box center [1247, 678] width 563 height 69
click at [1174, 670] on textarea "draft 英文短信给AM，因为我们收到insured来信表达对certificate holder Signature Travel Network是否能被…" at bounding box center [1247, 678] width 563 height 69
click at [1212, 675] on textarea "draft 英文短信给AM，因为我们收到insured来信表达对certificate holder Signature Travel Network是否能被…" at bounding box center [1247, 678] width 563 height 69
click at [1313, 669] on textarea "draft 英文短信给AM，因为我们收到insured来信表达对certificate holder Signature Travel Network是否能被…" at bounding box center [1247, 678] width 563 height 69
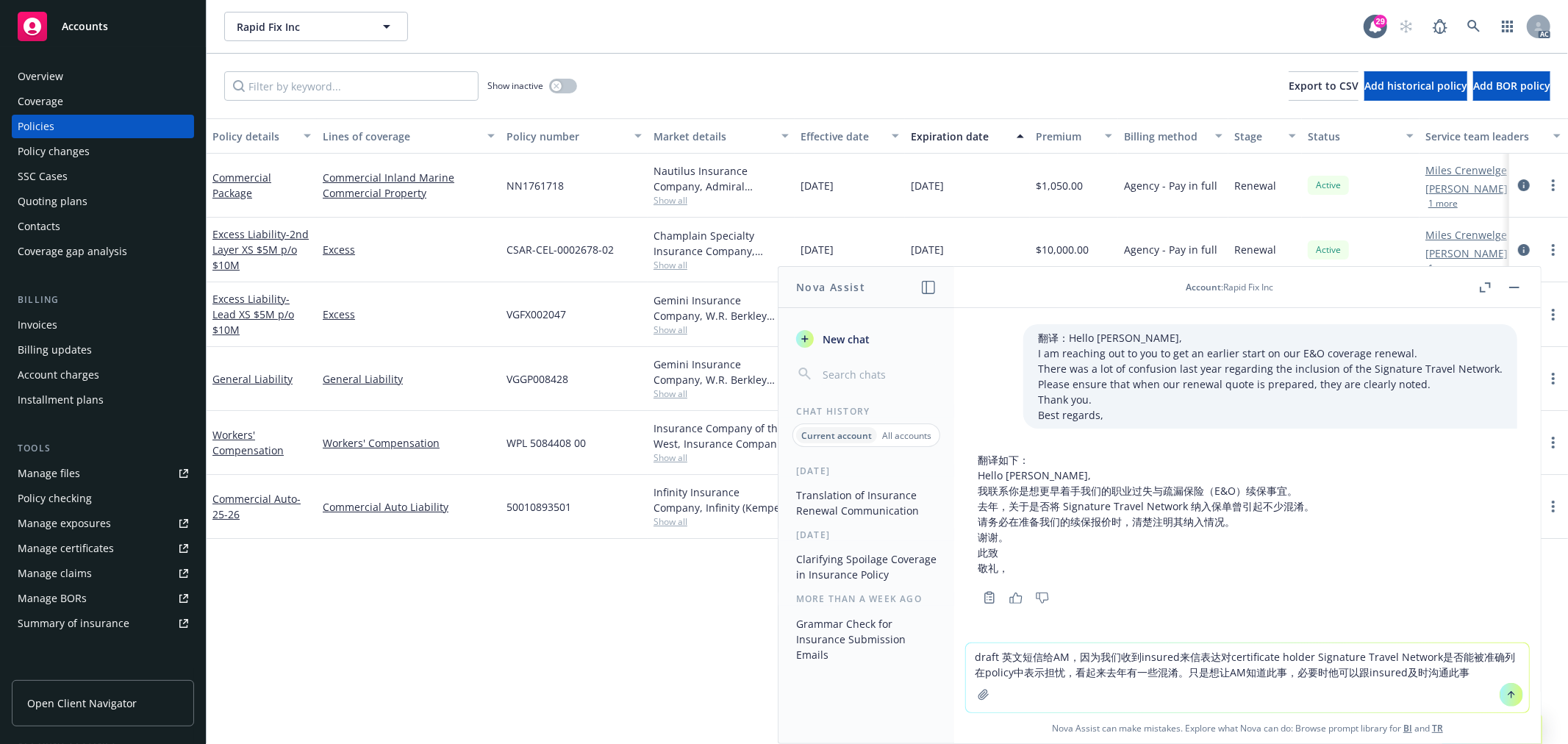
type textarea "draft 英文短信给AM，因为我们收到insured来信表达对certificate holder Signature Travel Network是否能被…"
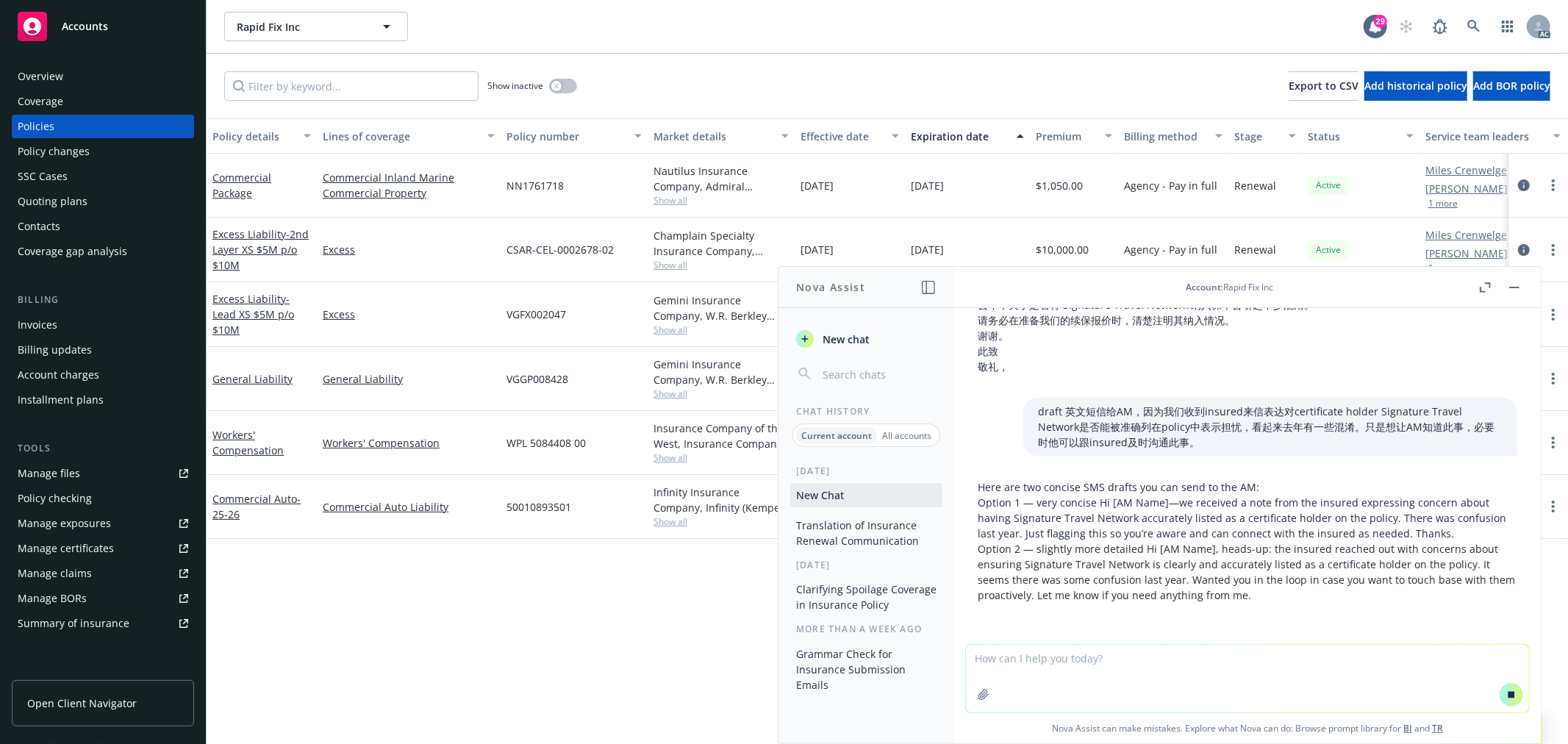
scroll to position [476, 0]
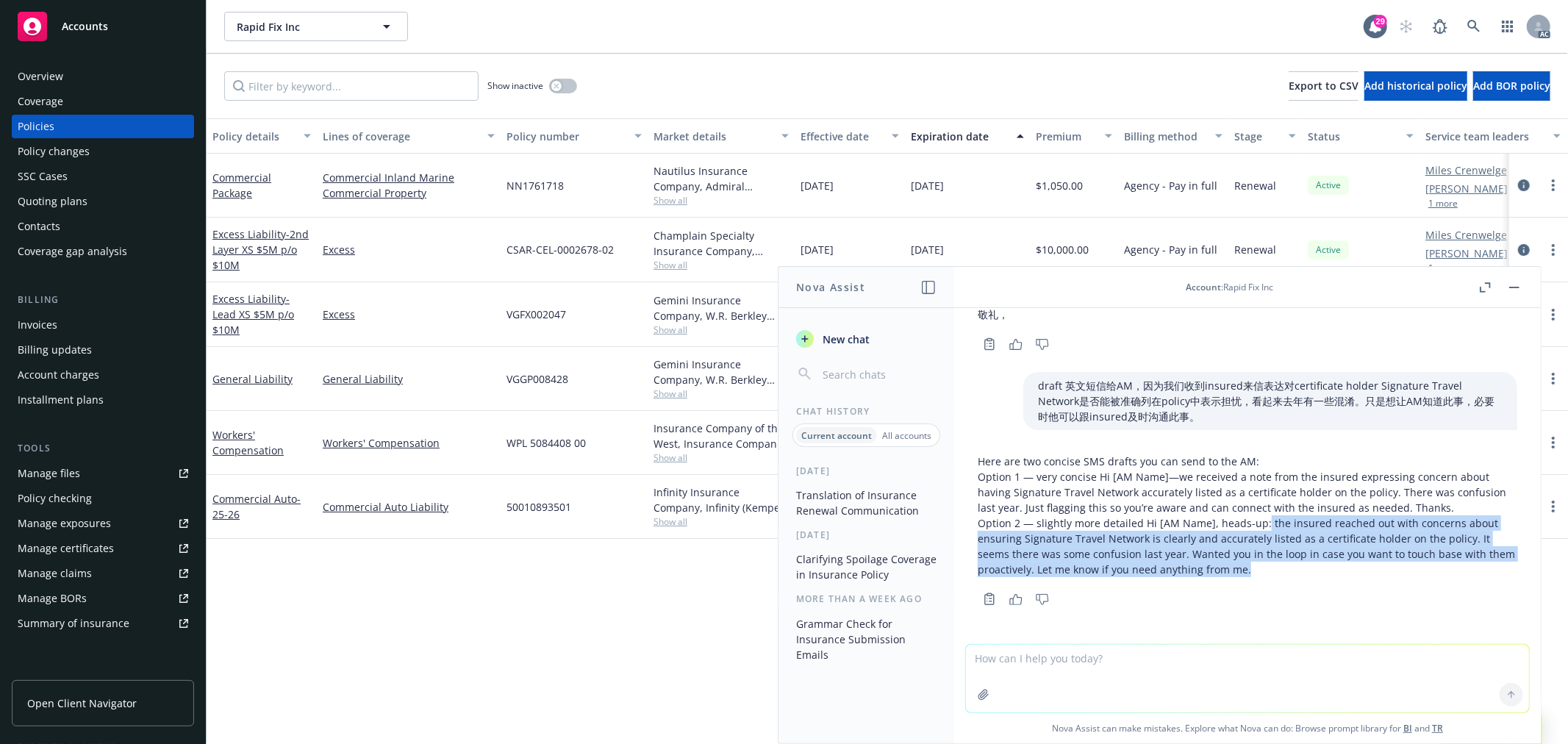
drag, startPoint x: 1275, startPoint y: 569, endPoint x: 1262, endPoint y: 525, distance: 45.9
click at [1262, 525] on p "Option 2 — slightly more detailed Hi [AM Name], heads-up: the insured reached o…" at bounding box center [1248, 546] width 540 height 62
copy p "the insured reached out with concerns about ensuring Signature Travel Network i…"
click at [1281, 505] on p "Option 1 — very concise Hi [AM Name]—we received a note from the insured expres…" at bounding box center [1248, 492] width 540 height 46
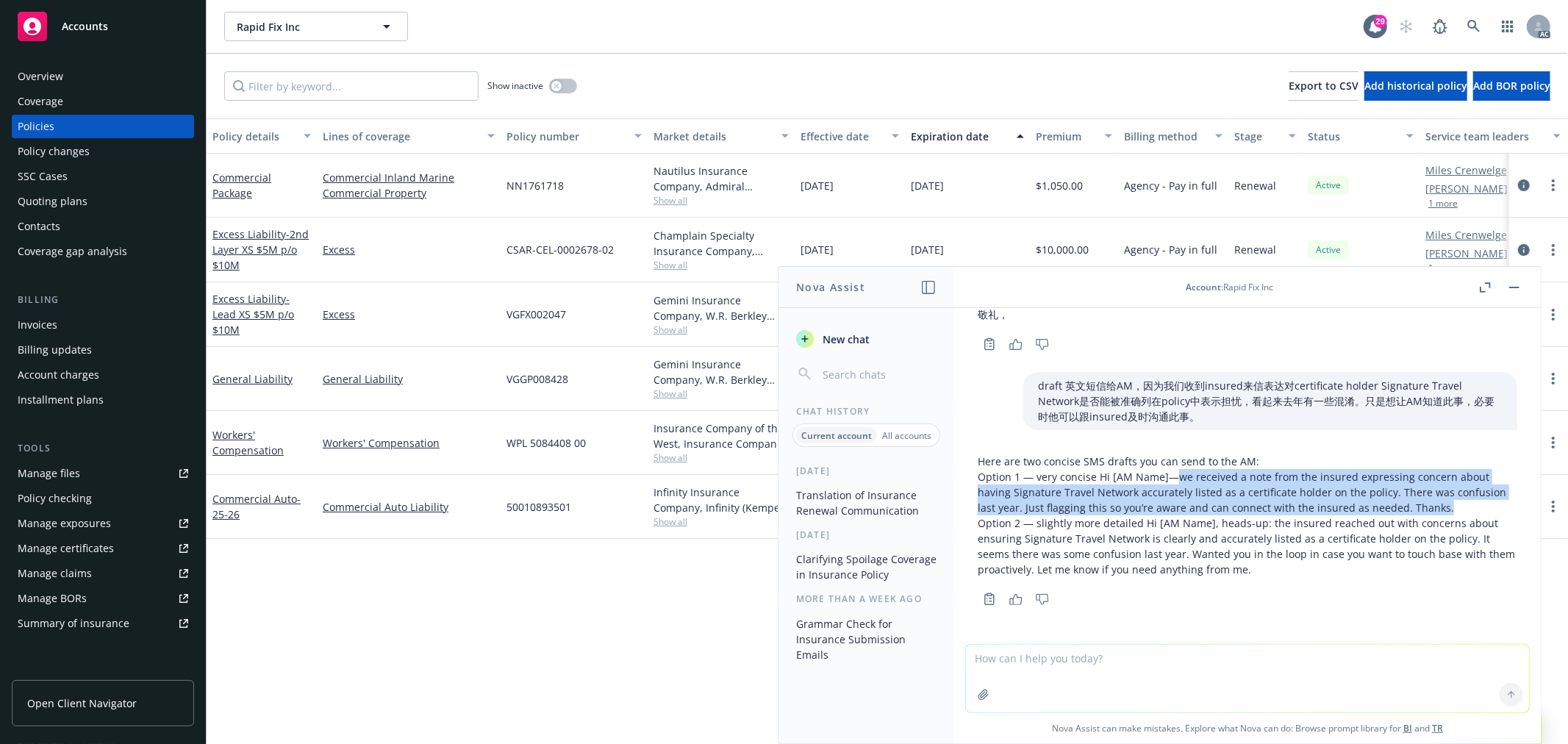
drag, startPoint x: 1442, startPoint y: 504, endPoint x: 1176, endPoint y: 471, distance: 268.0
click at [1176, 471] on p "Option 1 — very concise Hi [AM Name]—we received a note from the insured expres…" at bounding box center [1248, 492] width 540 height 46
copy p "we received a note from the insured expressing concern about having Signature T…"
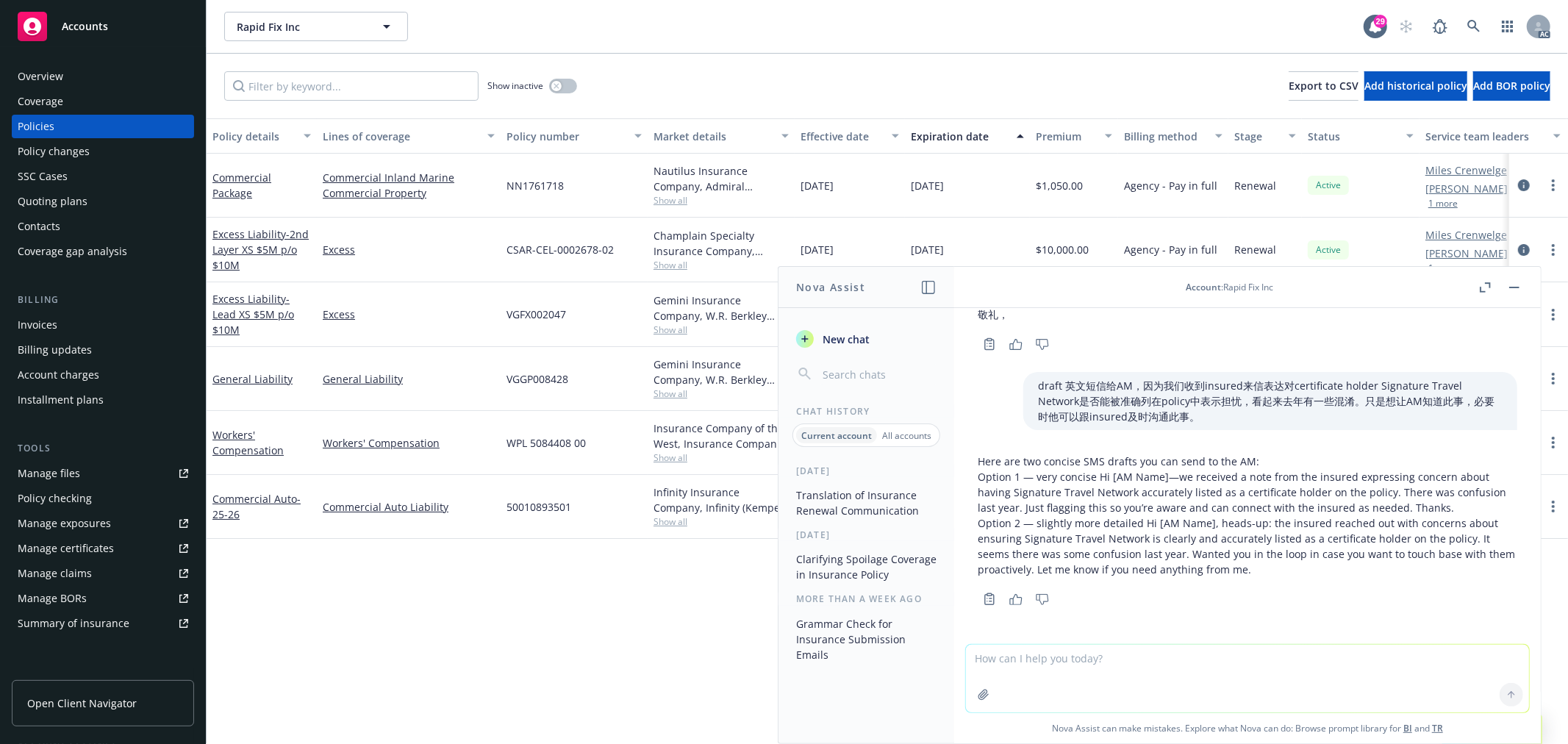
click at [1172, 675] on textarea at bounding box center [1247, 678] width 563 height 68
paste textarea "I need help with the benefit renewal. I have not agreed to the renewal yet and …"
type textarea "翻译：I need help with the benefit renewal. I have not agreed to the renewal yet a…"
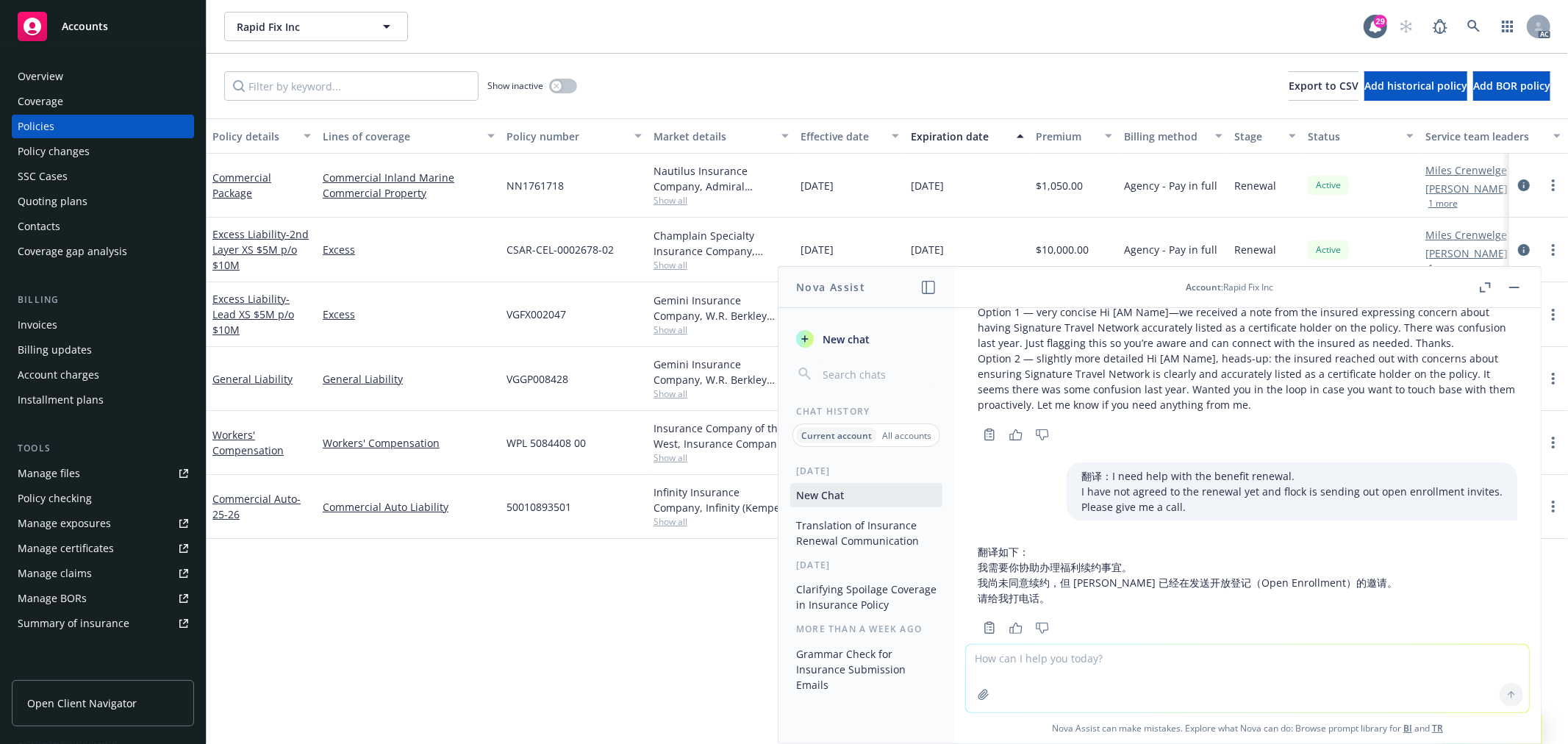
scroll to position [669, 0]
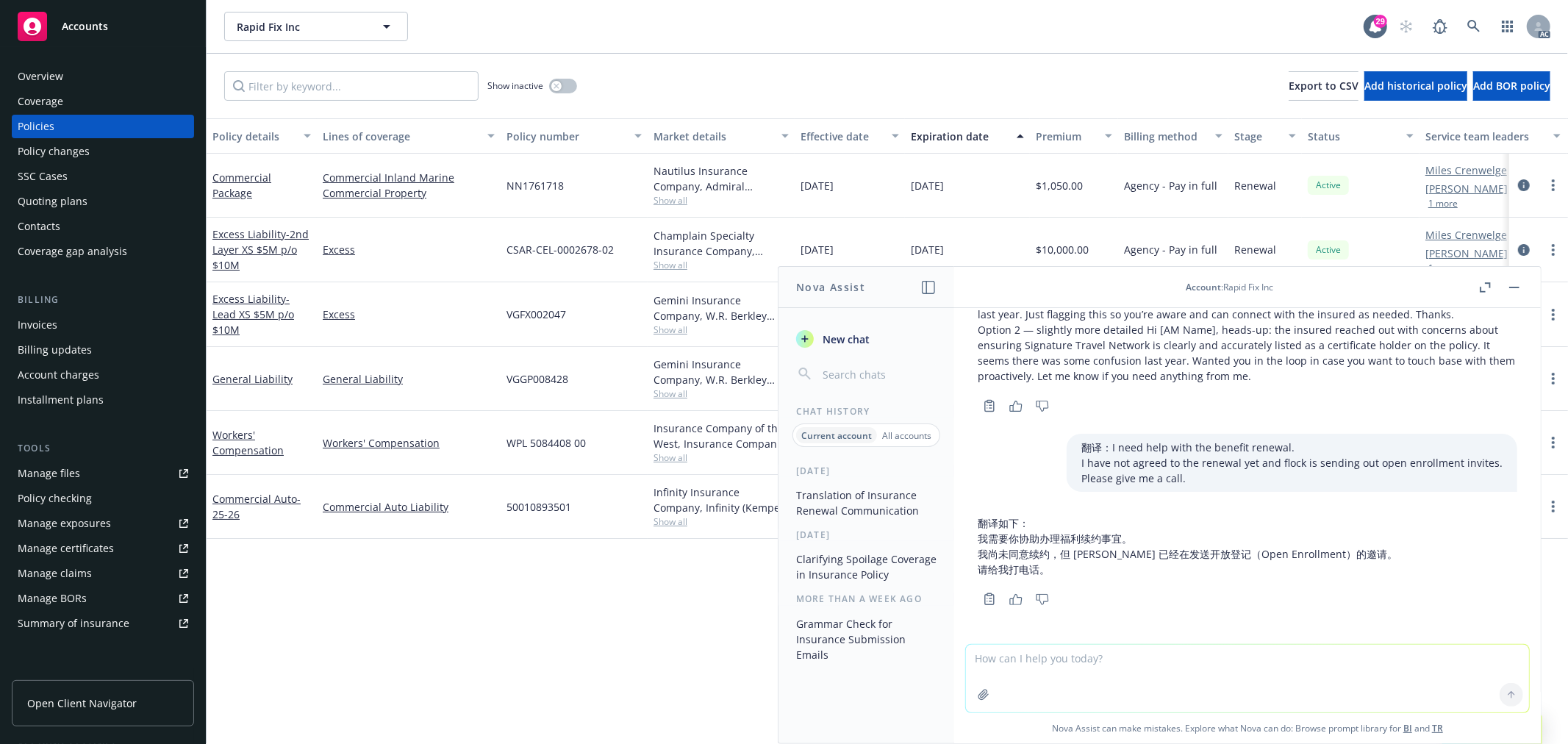
click at [1002, 655] on textarea at bounding box center [1247, 678] width 563 height 68
paste textarea "Sorry, we are in the middle of benefit renewals and I thought your email was re…"
type textarea "翻译：Sorry, we are in the middle of benefit renewals and I thought your email was…"
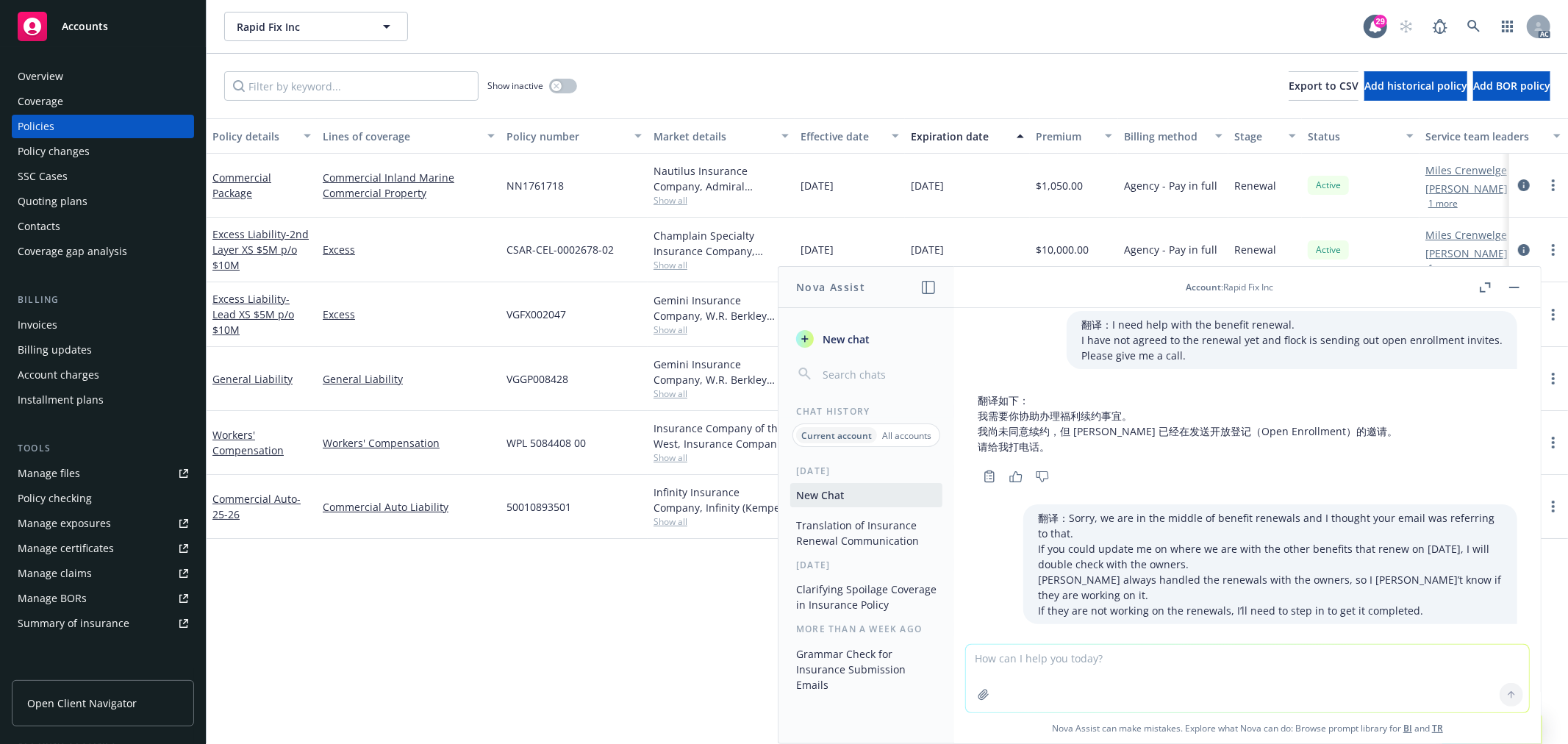
scroll to position [939, 0]
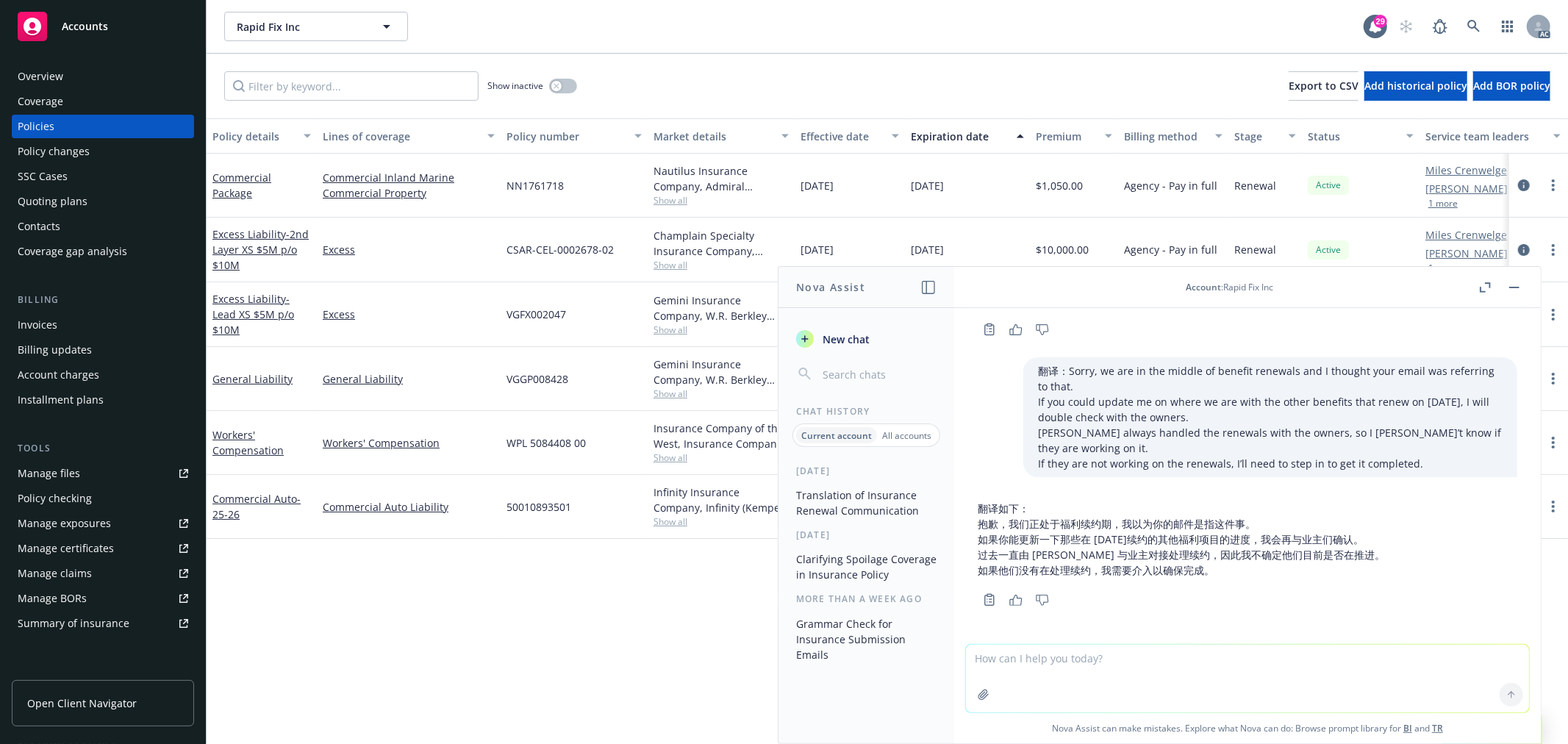
click at [1089, 664] on textarea at bounding box center [1247, 678] width 563 height 68
type textarea "i"
click at [1377, 659] on textarea "我们是agent 以上两个email是insured在我们发送renew info request的之后的回复。" at bounding box center [1247, 678] width 563 height 69
paste textarea "Steeldyne Industries, Inc."
type textarea "我们是agent 以上两个email是insured在我们发送renew info request的之后的回复。insured是Steeldyne Indus…"
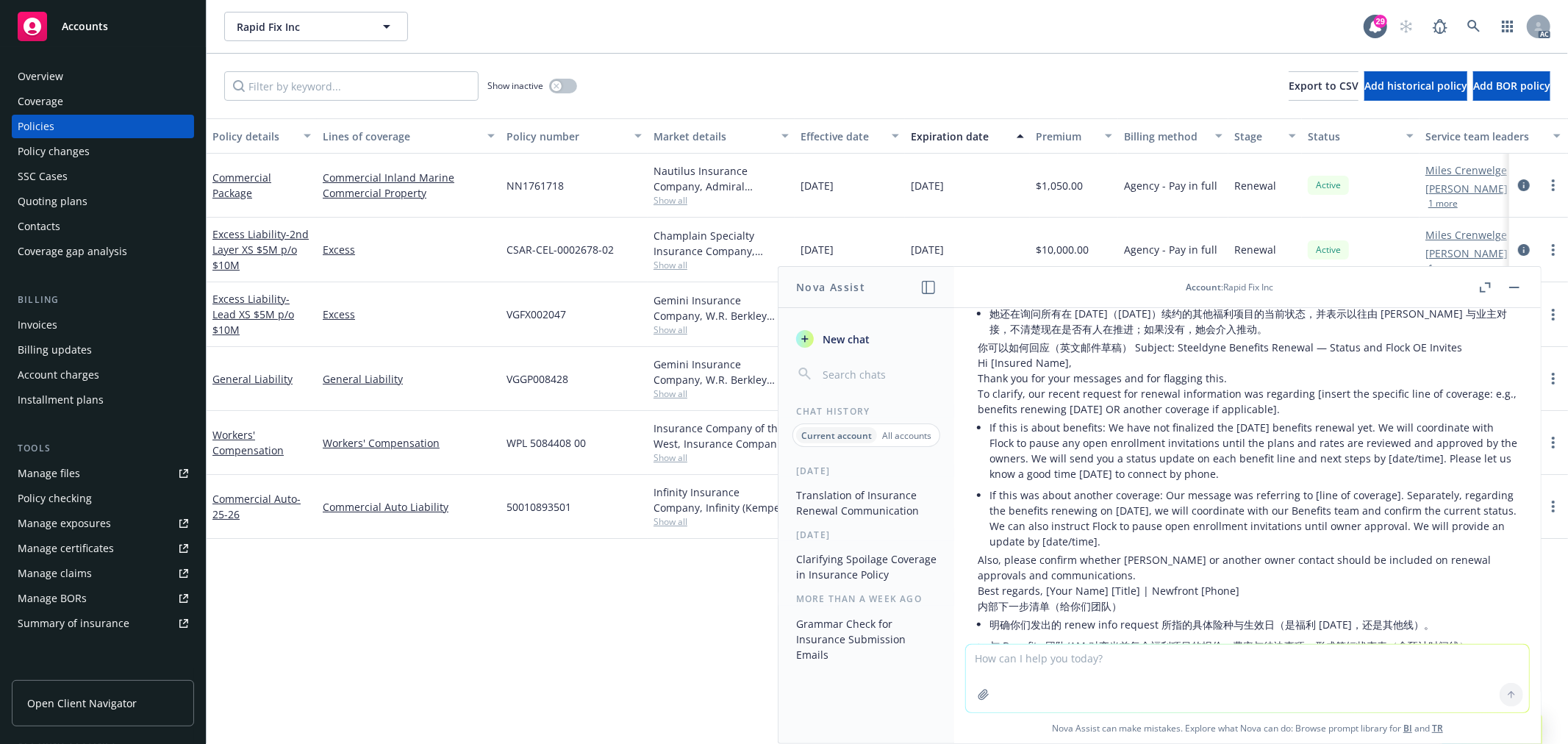
scroll to position [1363, 0]
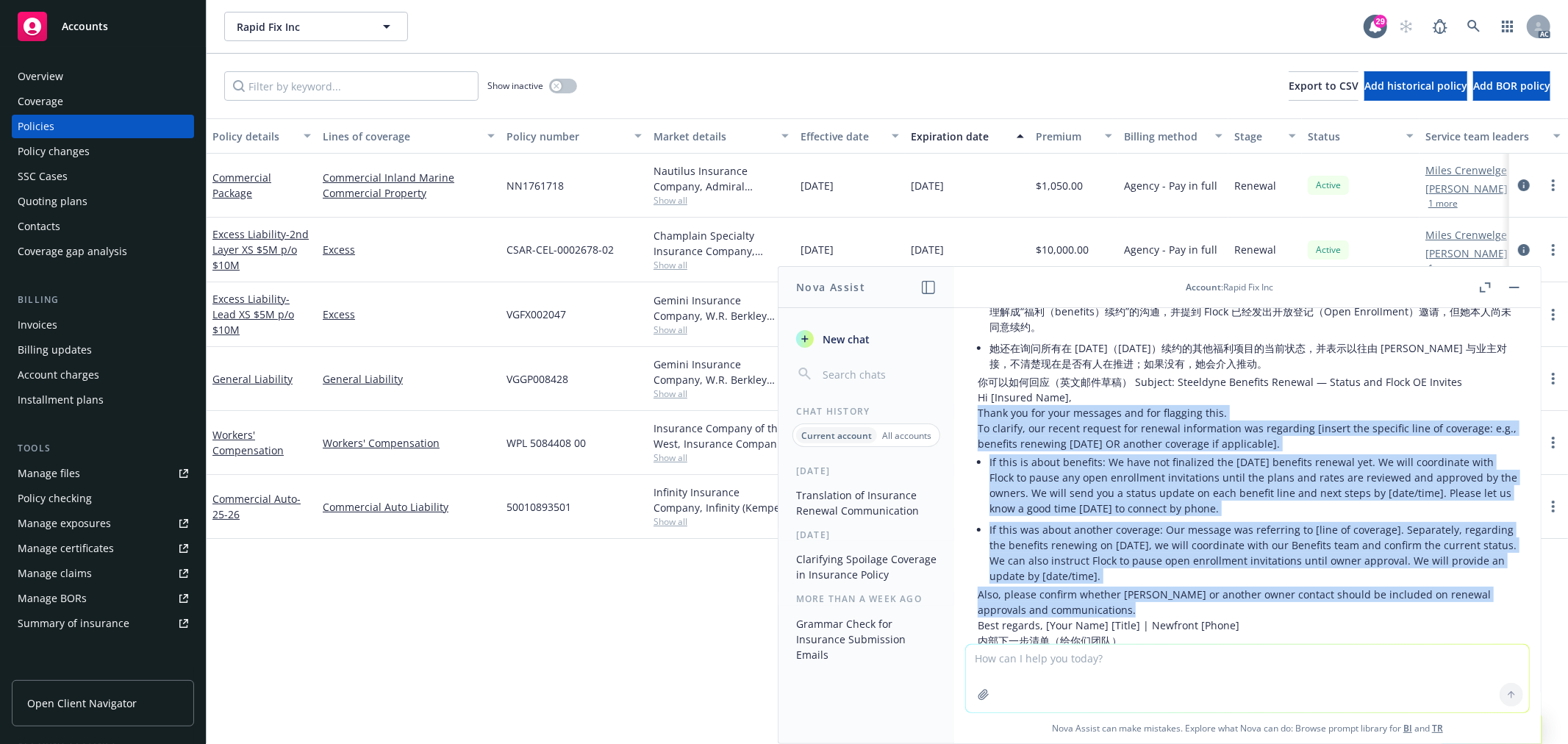
drag, startPoint x: 1143, startPoint y: 605, endPoint x: 968, endPoint y: 414, distance: 259.0
click at [968, 414] on div "简要结论 是的，insured 有一定程度的误解或信息不对称。她把你们的“renew info request”（你发出的续约信息收集请求）理解成“福利（be…" at bounding box center [1247, 567] width 563 height 607
copy div "Thank you for your messages and for flagging this. To clarify, our recent reque…"
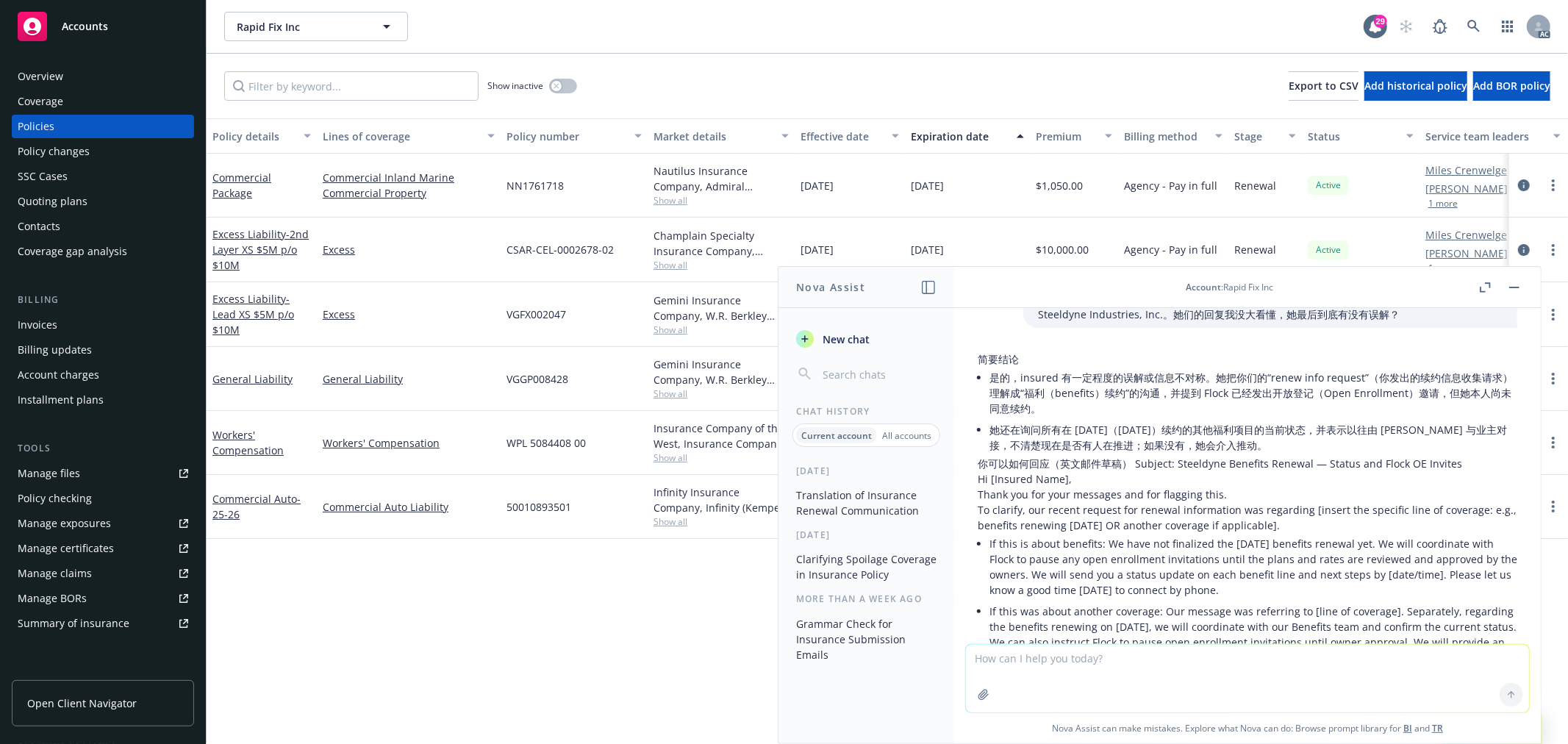
click at [1273, 483] on p "Hi [Insured Name]," at bounding box center [1248, 479] width 540 height 15
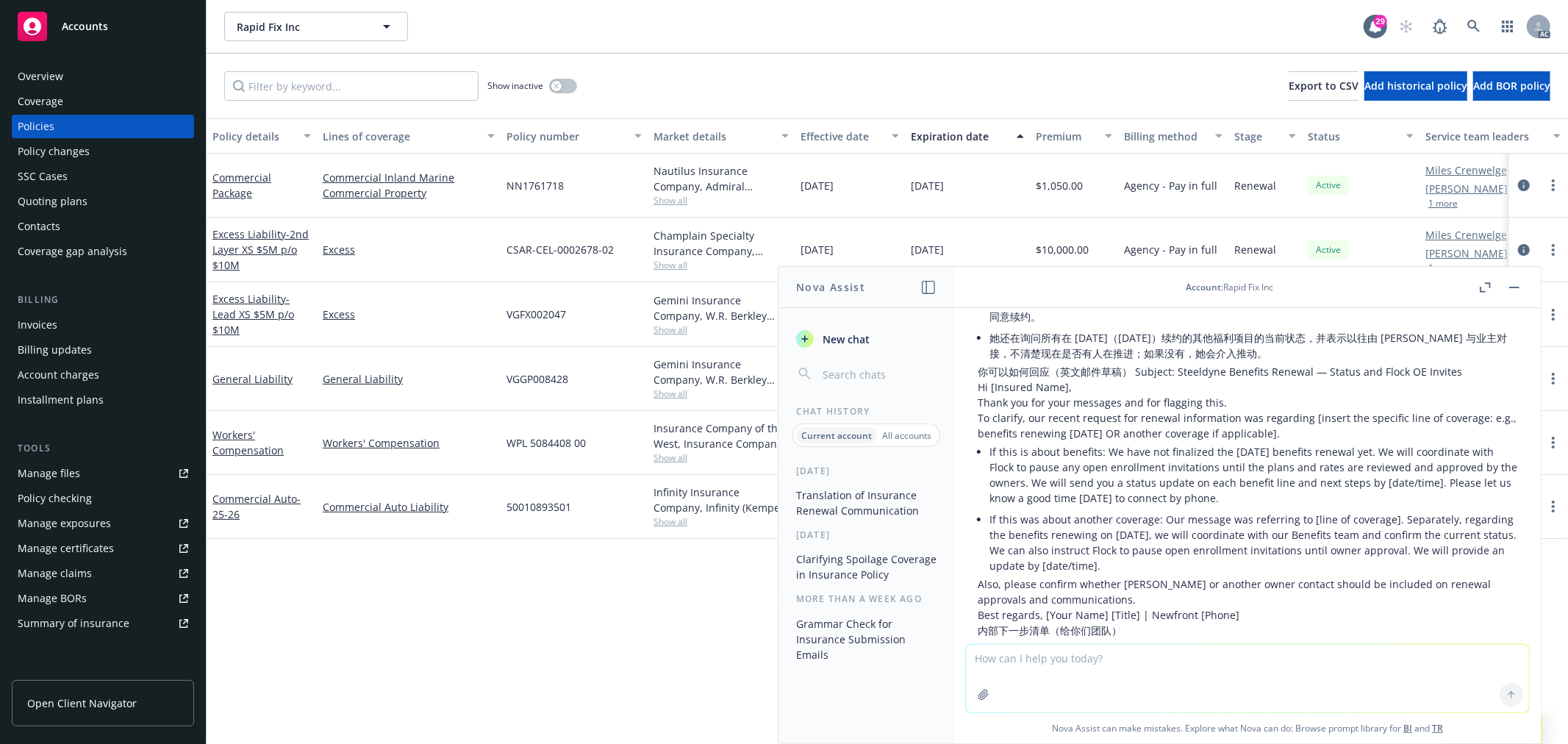
scroll to position [1363, 0]
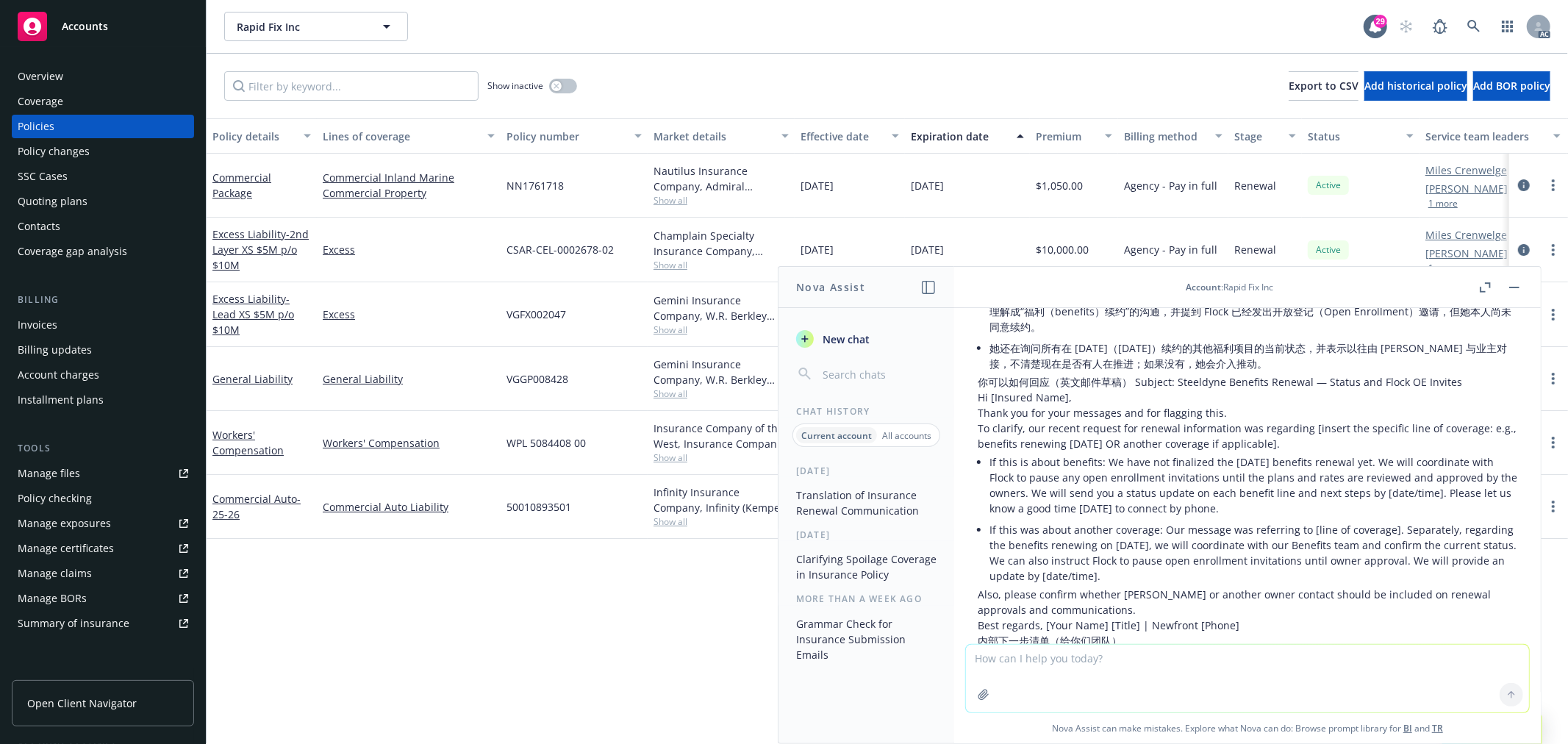
click at [1081, 688] on textarea at bounding box center [1247, 678] width 563 height 68
click at [1138, 668] on textarea "不不不 你也误解了，我们是" at bounding box center [1247, 678] width 563 height 69
paste textarea "Commercial Umbrella, Management Liability, Commercial Auto, Commercial Package,…"
drag, startPoint x: 1069, startPoint y: 659, endPoint x: 938, endPoint y: 654, distance: 131.1
click at [954, 658] on div "Nova Assist New chat Chat History Current account All accounts [DATE] Translati…" at bounding box center [1248, 505] width 588 height 478
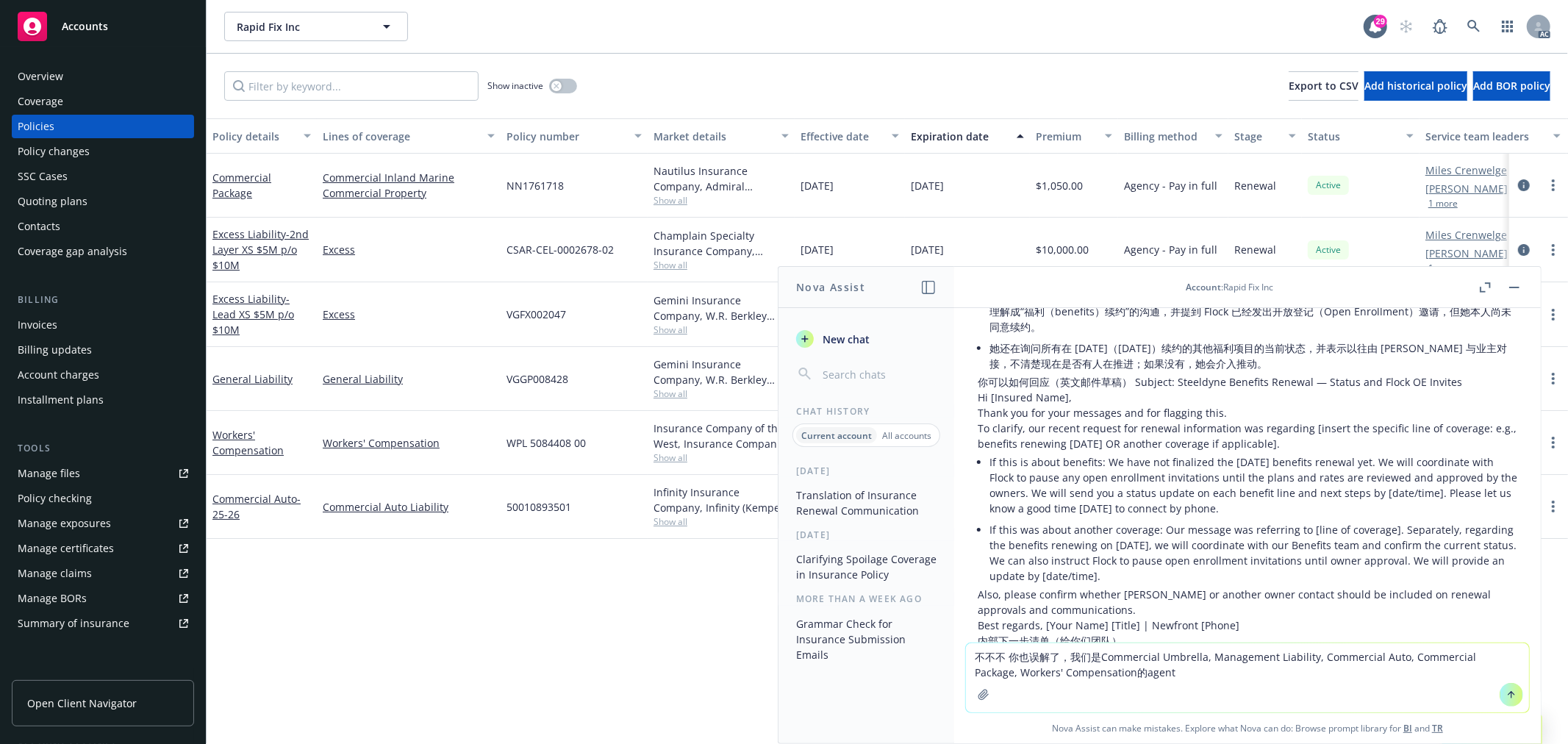
type textarea "我们是Commercial Umbrella, Management Liability, Commercial Auto, Commercial Packa…"
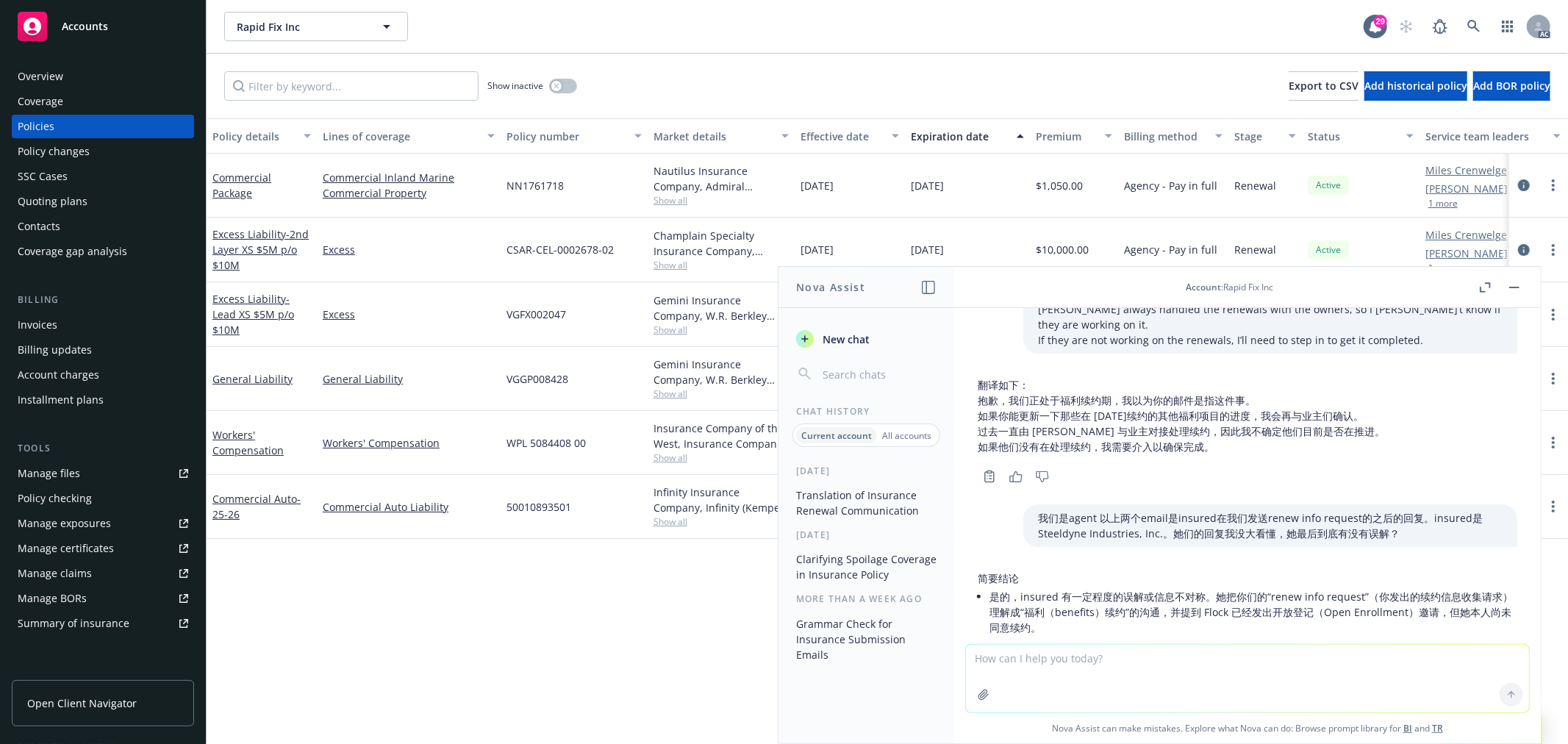
scroll to position [1062, 0]
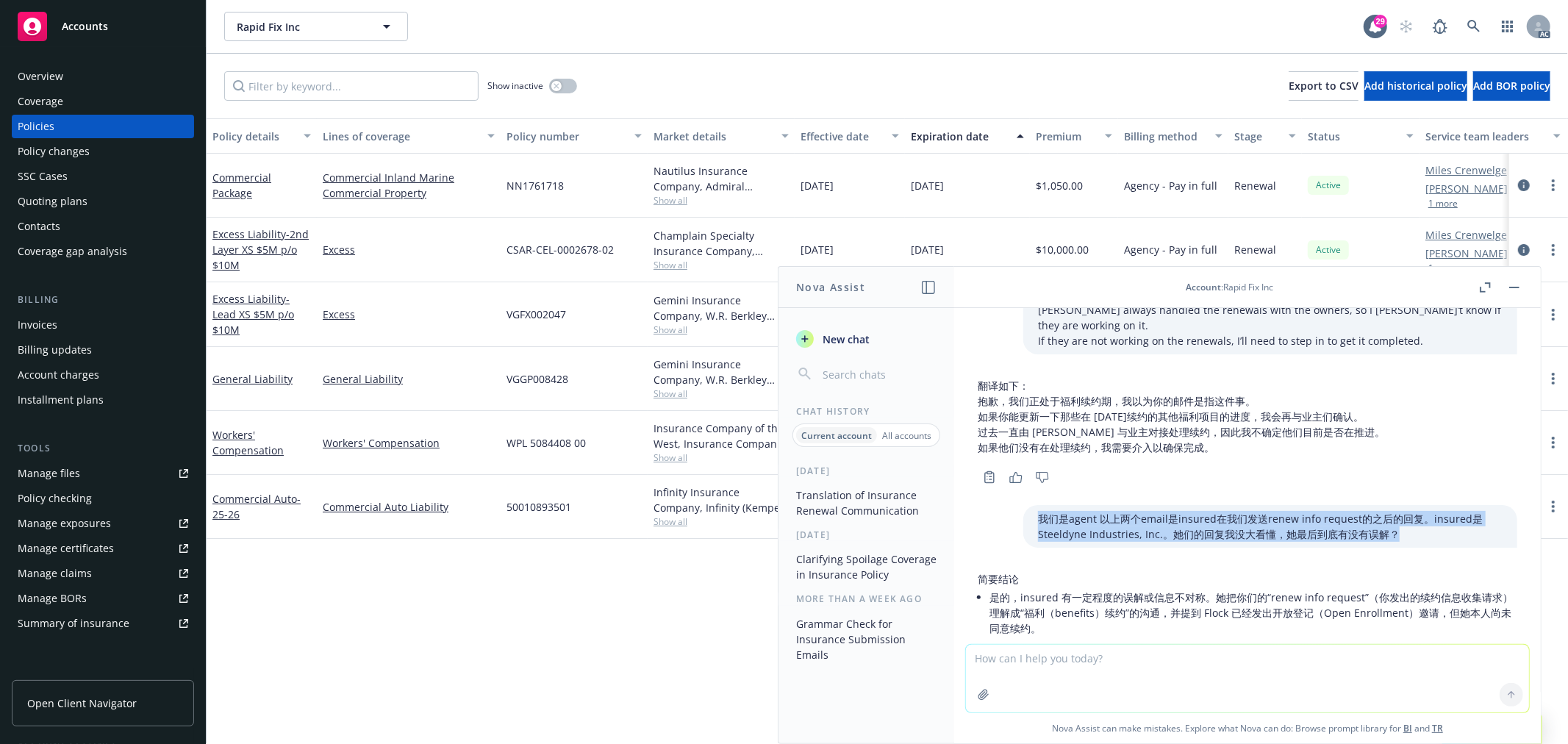
drag, startPoint x: 1380, startPoint y: 534, endPoint x: 997, endPoint y: 519, distance: 383.3
click at [997, 519] on div "我们是agent 以上两个email是insured在我们发送renew info request的之后的回复。insured是Steeldyne Indus…" at bounding box center [1247, 527] width 563 height 43
copy p "我们是agent 以上两个email是insured在我们发送renew info request的之后的回复。insured是Steeldyne Indus…"
click at [1349, 542] on div "我们是agent 以上两个email是insured在我们发送renew info request的之后的回复。insured是Steeldyne Indus…" at bounding box center [1271, 527] width 494 height 43
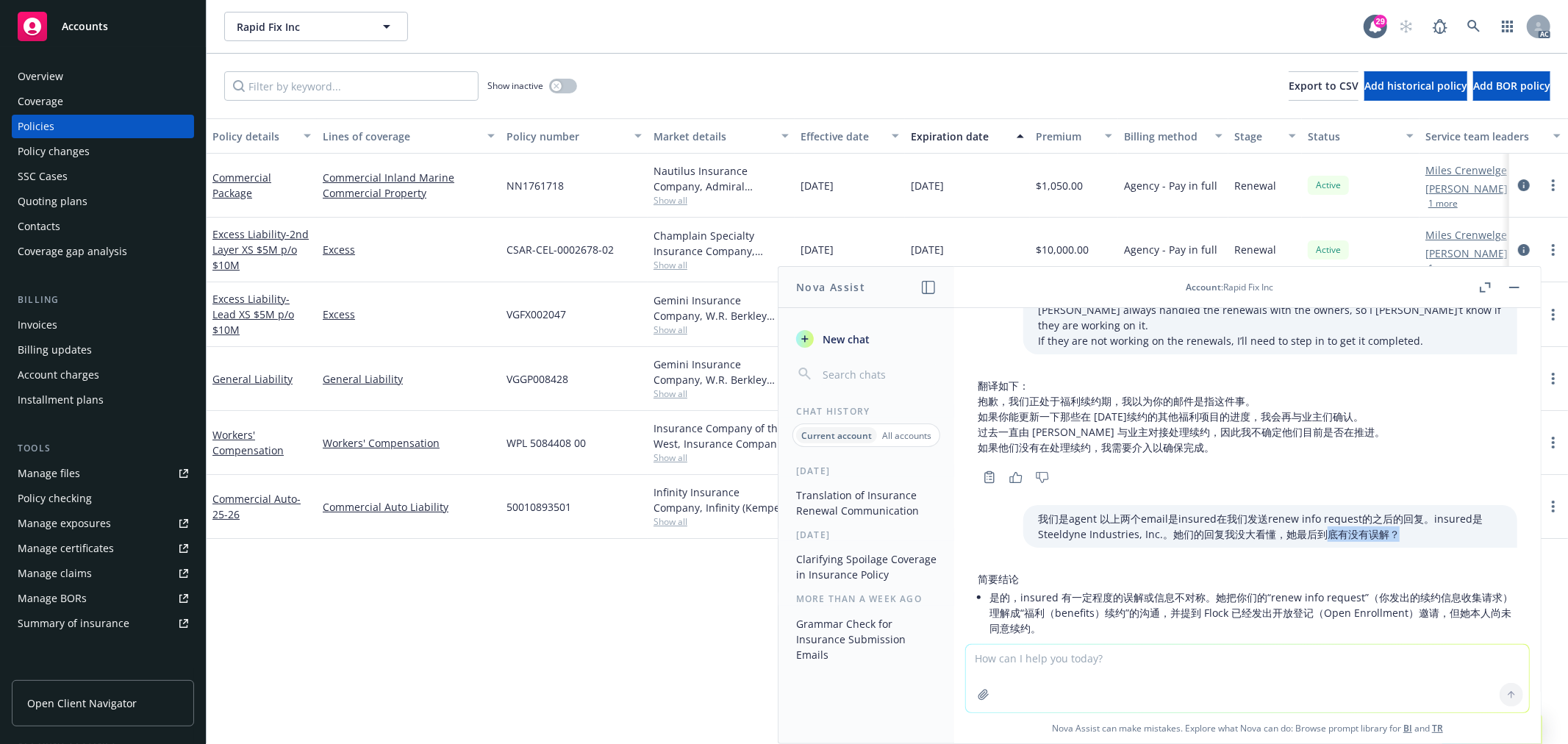
drag, startPoint x: 1370, startPoint y: 531, endPoint x: 1293, endPoint y: 528, distance: 77.1
click at [1293, 528] on p "我们是agent 以上两个email是insured在我们发送renew info request的之后的回复。insured是Steeldyne Indus…" at bounding box center [1271, 526] width 465 height 31
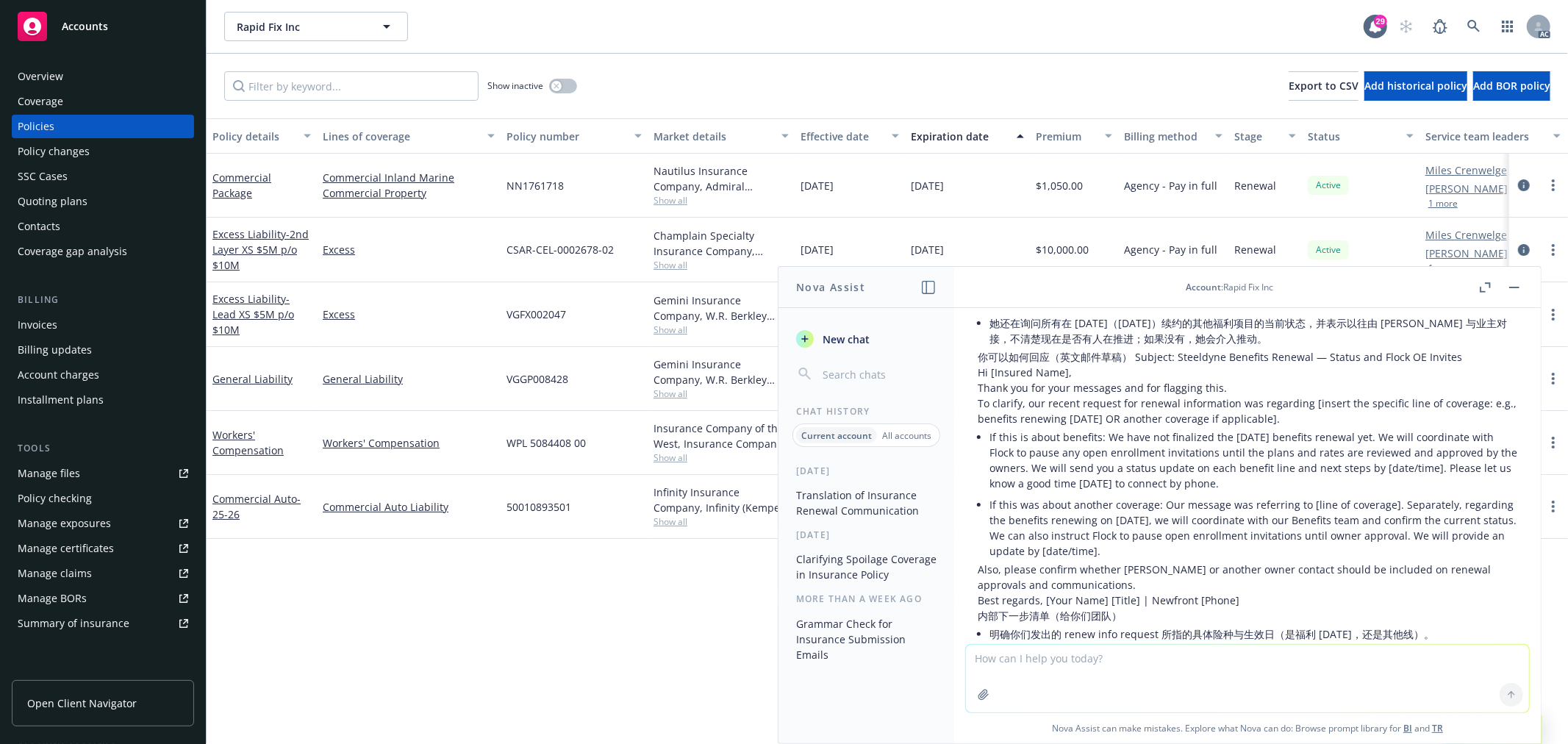
scroll to position [1715, 0]
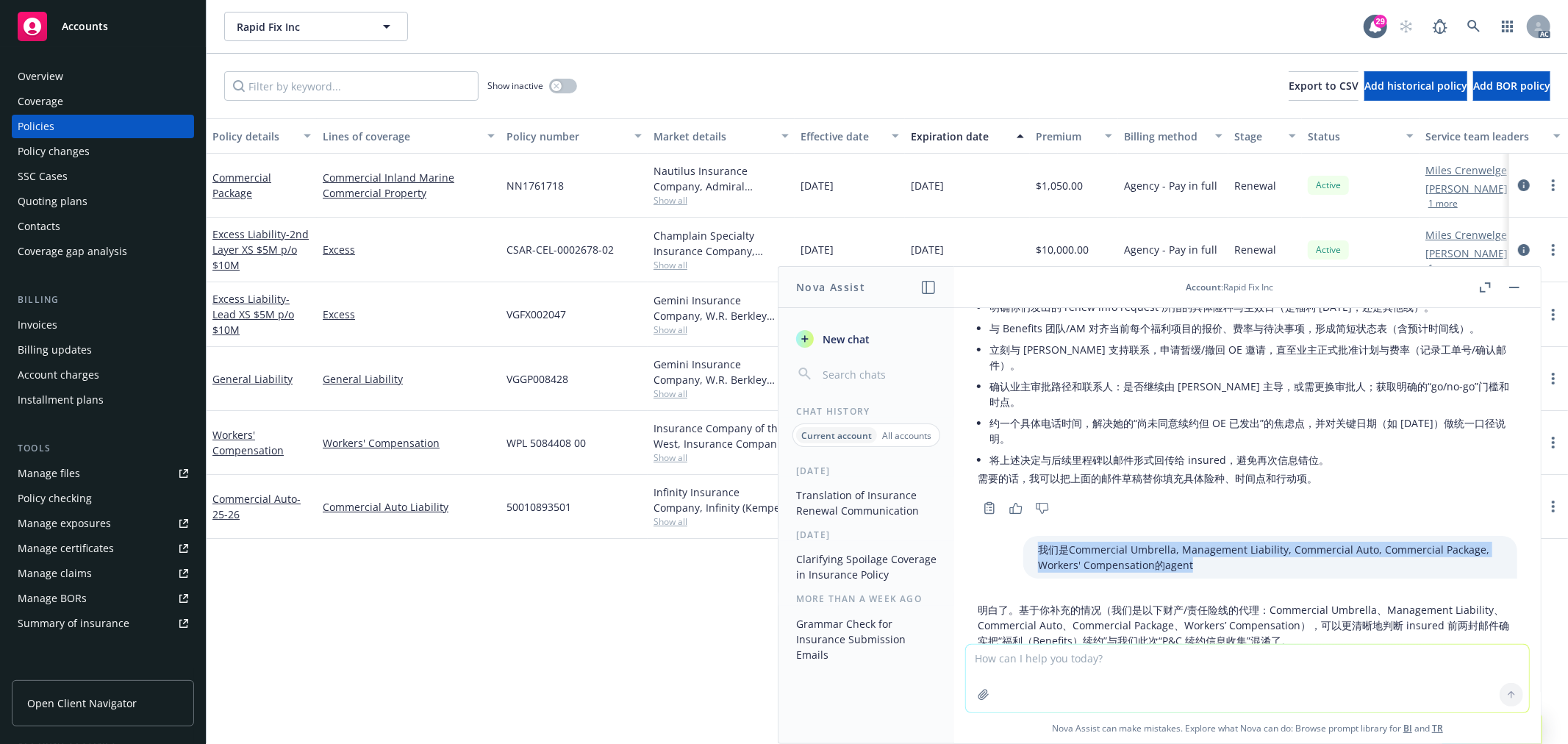
drag, startPoint x: 1171, startPoint y: 552, endPoint x: 989, endPoint y: 529, distance: 183.4
click at [989, 536] on div "我们是Commercial Umbrella, Management Liability, Commercial Auto, Commercial Packa…" at bounding box center [1247, 557] width 563 height 43
copy p "我们是Commercial Umbrella, Management Liability, Commercial Auto, Commercial Packa…"
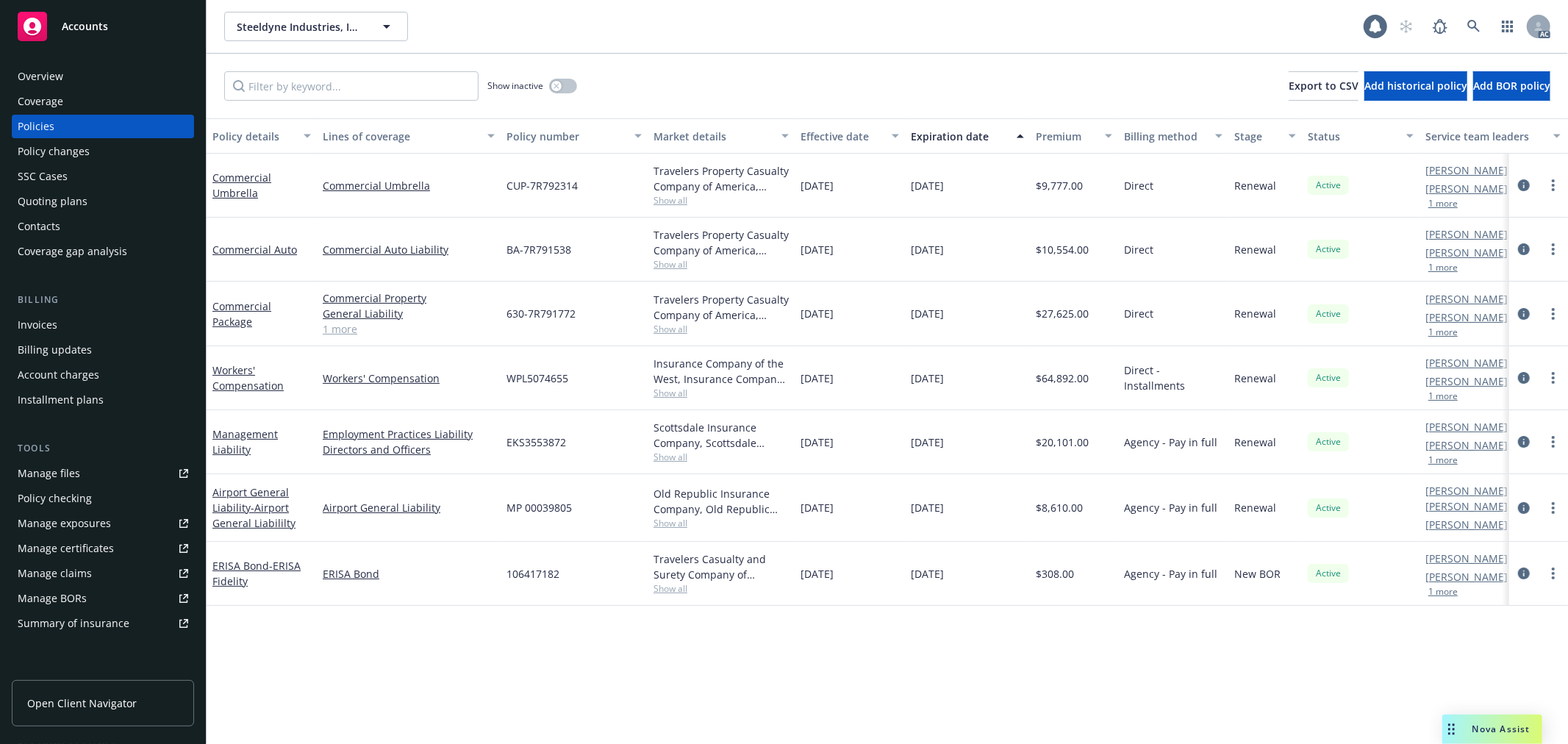
click at [68, 76] on div "Overview" at bounding box center [103, 76] width 171 height 24
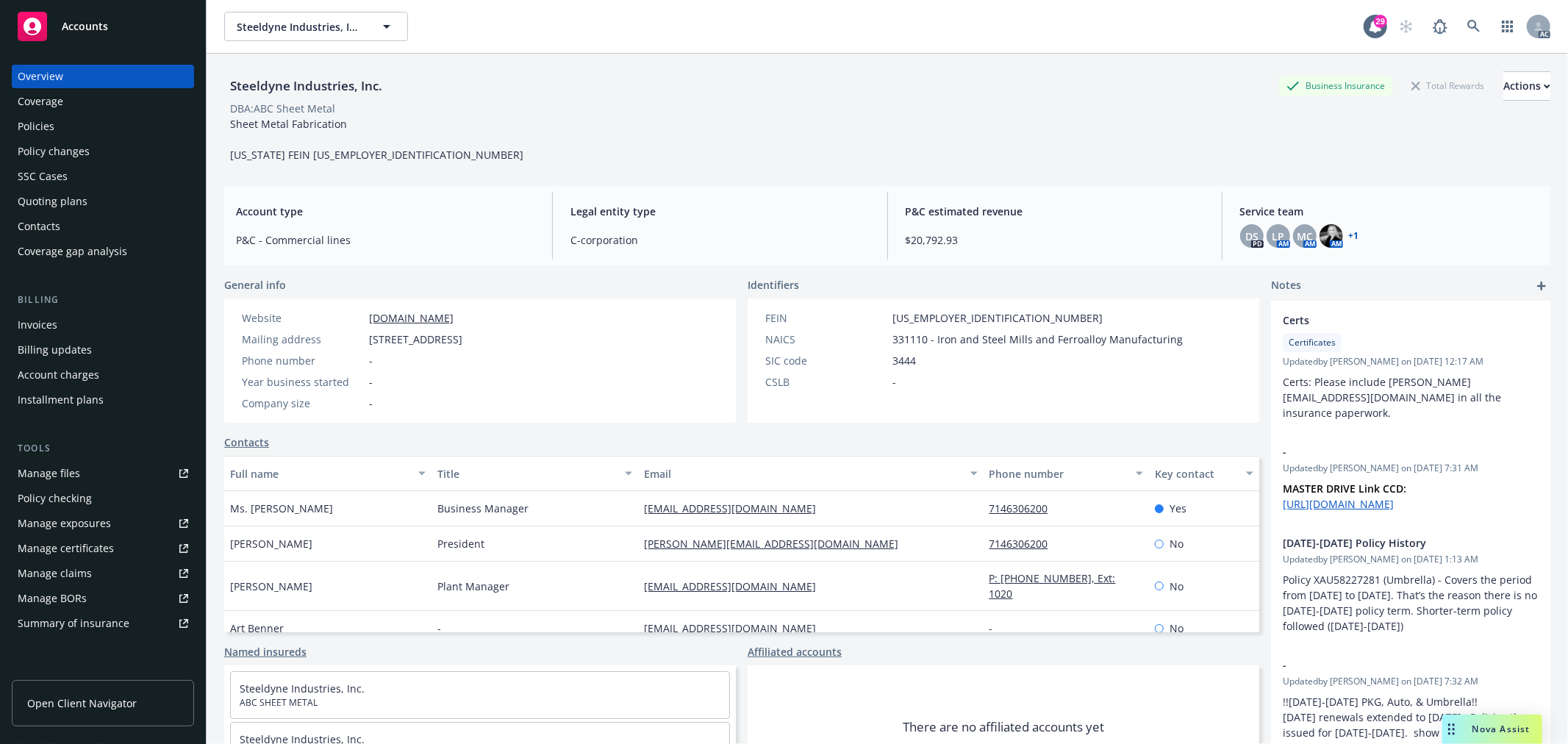
drag, startPoint x: 1499, startPoint y: 734, endPoint x: 1444, endPoint y: 730, distance: 55.1
click at [1499, 734] on span "Nova Assist" at bounding box center [1502, 729] width 58 height 12
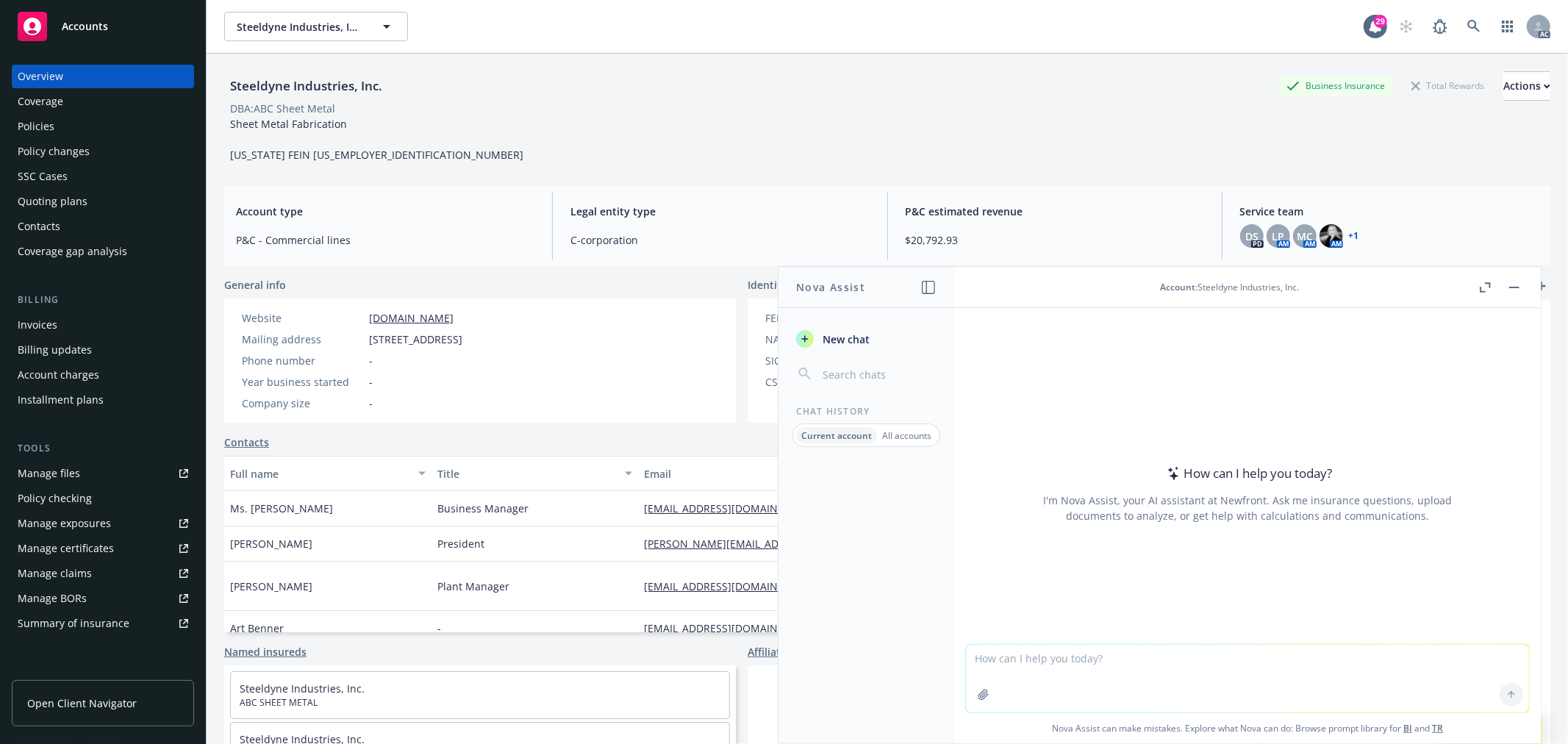
click at [1076, 663] on textarea at bounding box center [1247, 678] width 563 height 68
paste textarea "FW: Employee Benefits Related to Salesforce Need to Handle Donna Basham<Donna@A…"
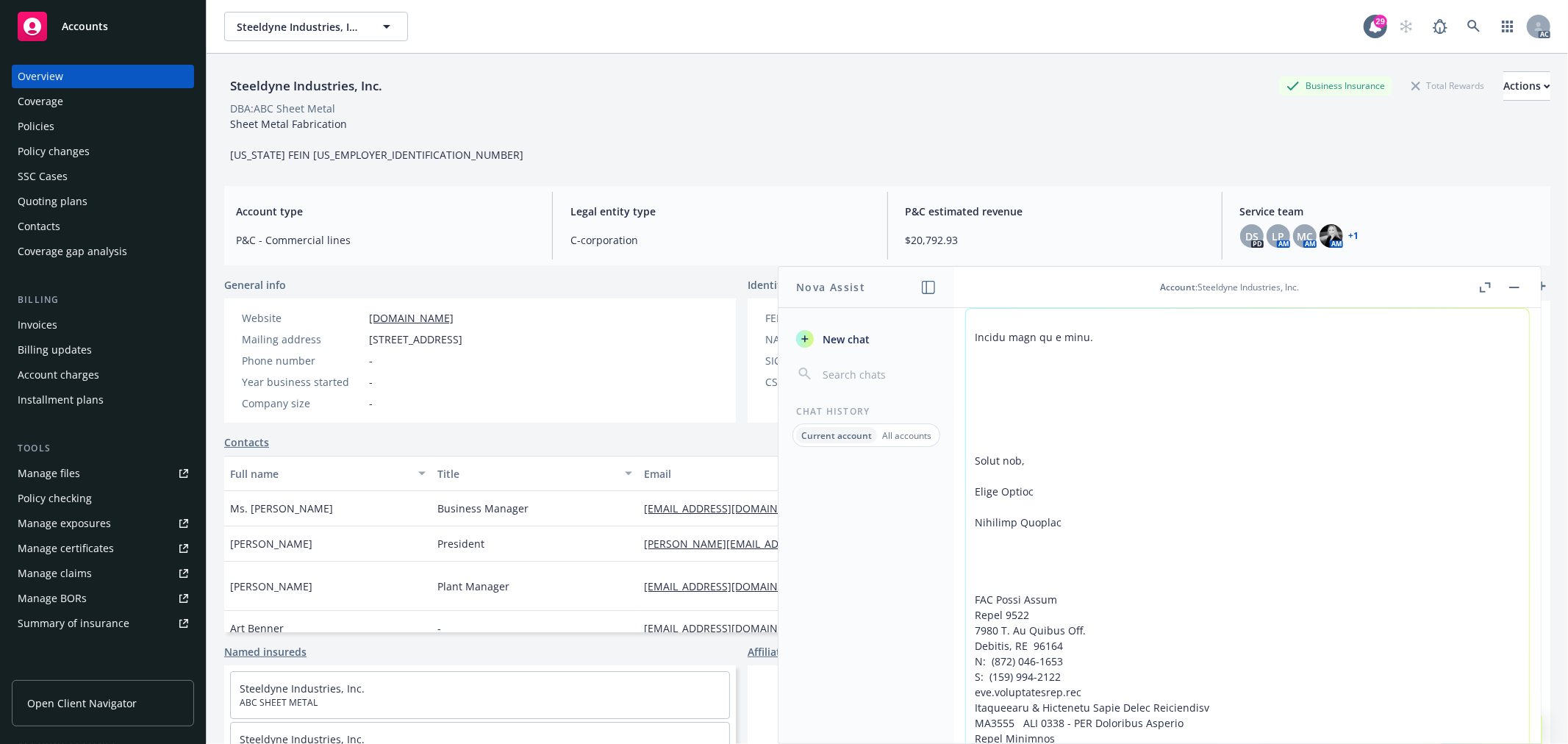
scroll to position [155, 0]
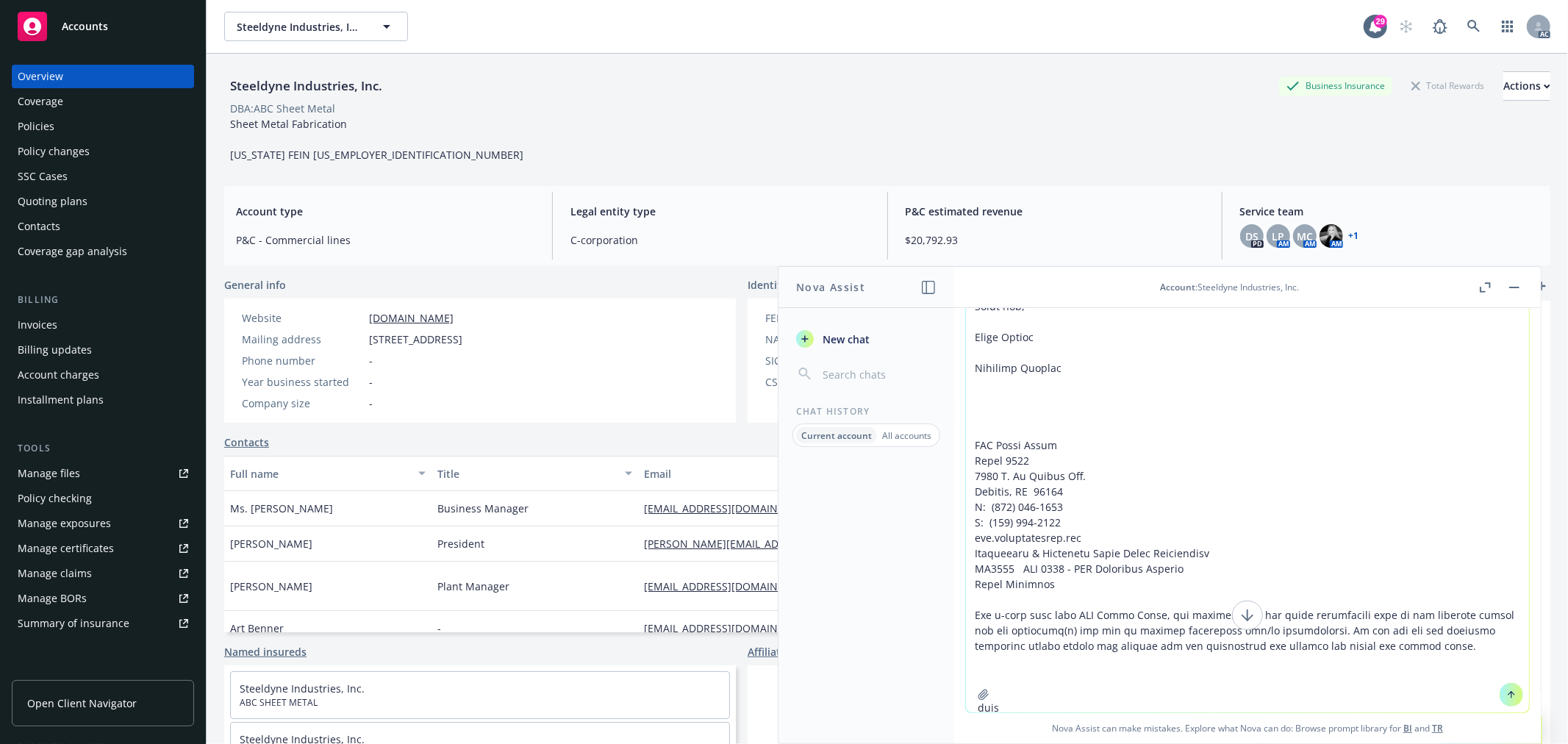
drag, startPoint x: 986, startPoint y: 709, endPoint x: 947, endPoint y: 709, distance: 39.0
click at [954, 709] on div "Nova Assist New chat Chat History Current account All accounts Account : Steeld…" at bounding box center [1248, 505] width 588 height 478
paste textarea "我们是agent 以上两个email是insured在我们发送renew info request的之后的回复。insured是Steeldyne Indus…"
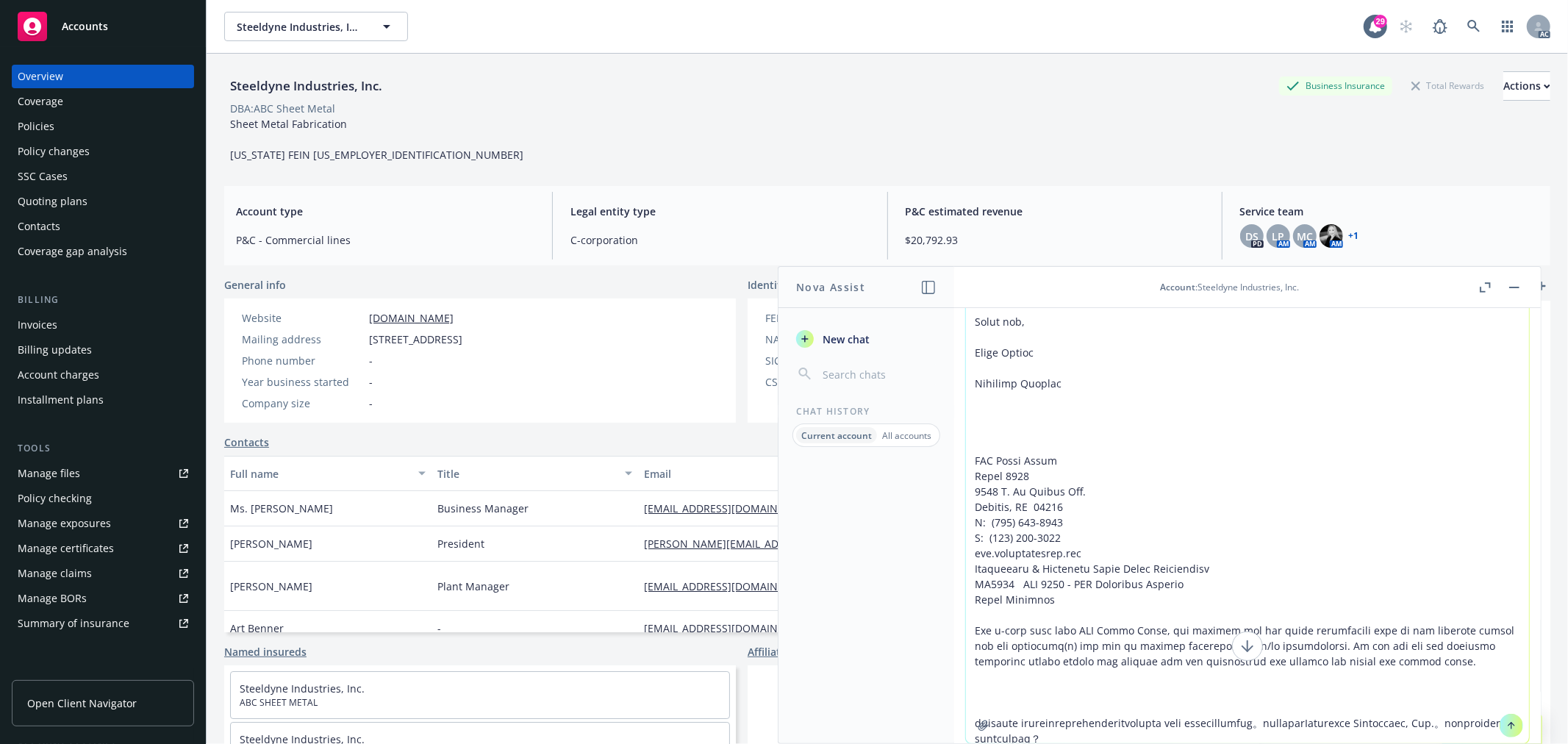
drag, startPoint x: 1031, startPoint y: 719, endPoint x: 975, endPoint y: 710, distance: 56.7
click at [954, 717] on div "Nova Assist New chat Chat History Current account All accounts Account : Steeld…" at bounding box center [1248, 505] width 588 height 478
paste textarea "Commercial Umbrella, Management Liability, Commercial Auto, Commercial Package,…"
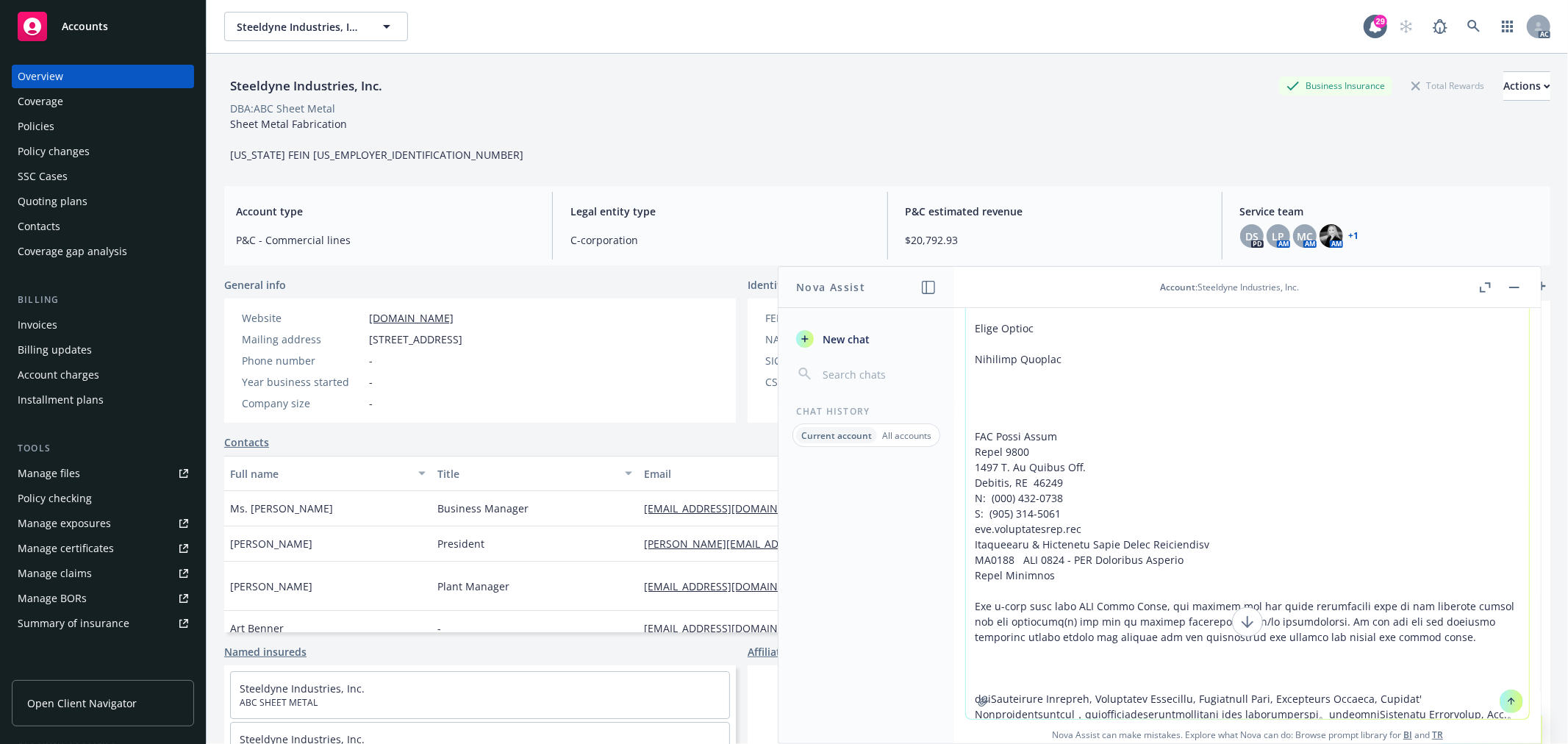
scroll to position [155, 0]
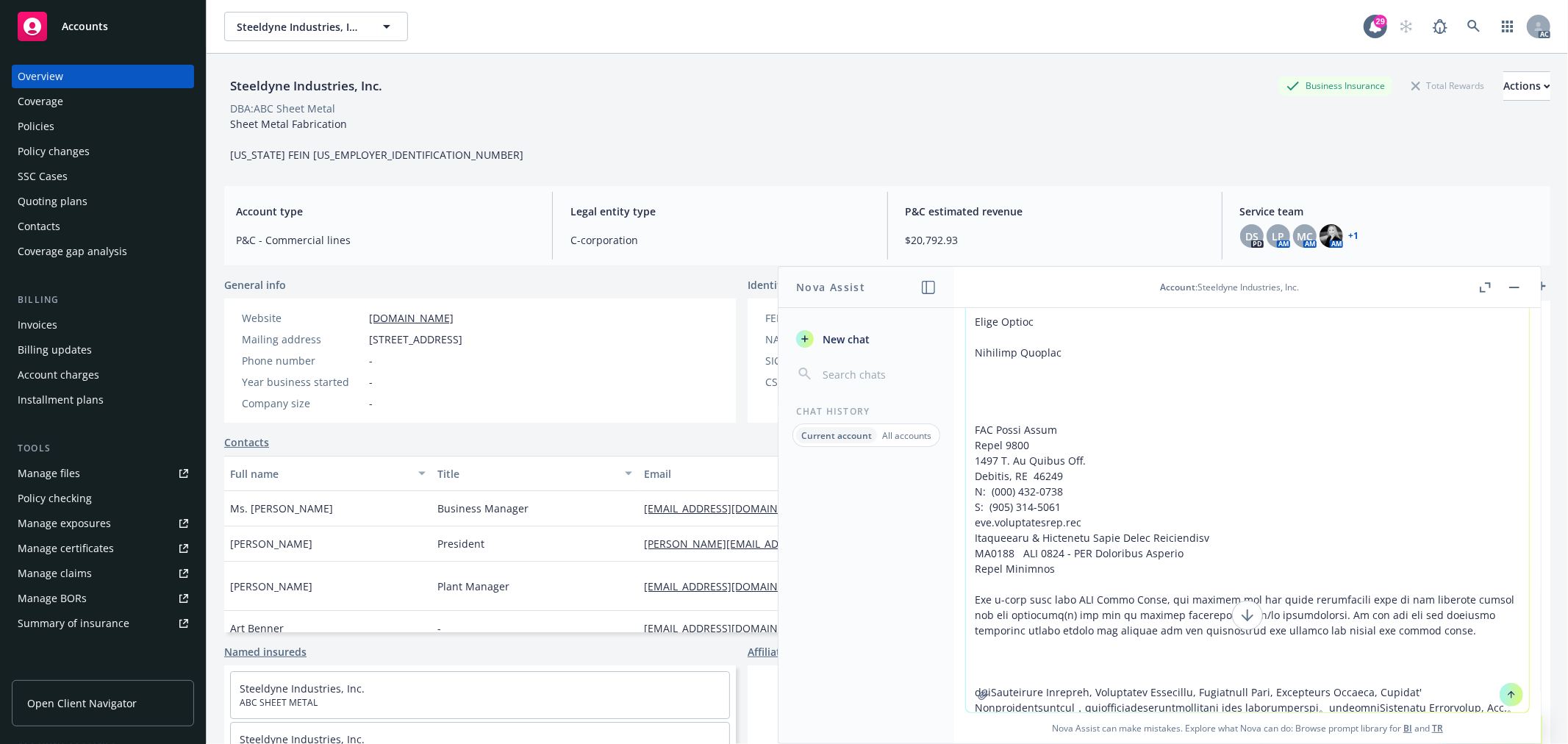
click at [1410, 699] on textarea at bounding box center [1247, 434] width 563 height 558
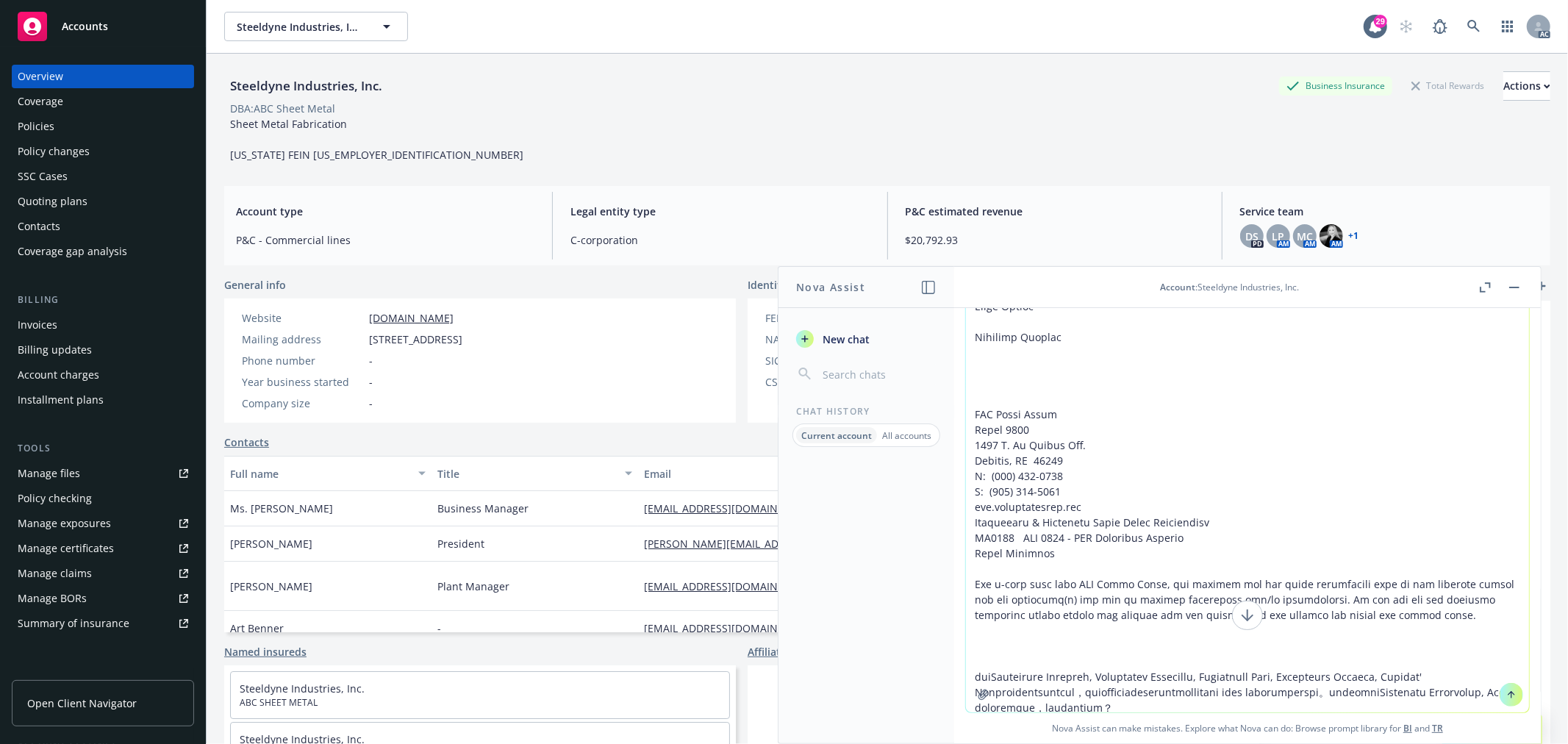
type textarea "FW: Employee Benefits Related to Salesforce Need to Handle Donna Basham<Donna@A…"
click at [1311, 716] on span "Nova Assist can make mistakes. Explore what Nova can do: Browse prompt library …" at bounding box center [1248, 729] width 575 height 30
click at [1310, 707] on textarea at bounding box center [1247, 434] width 563 height 558
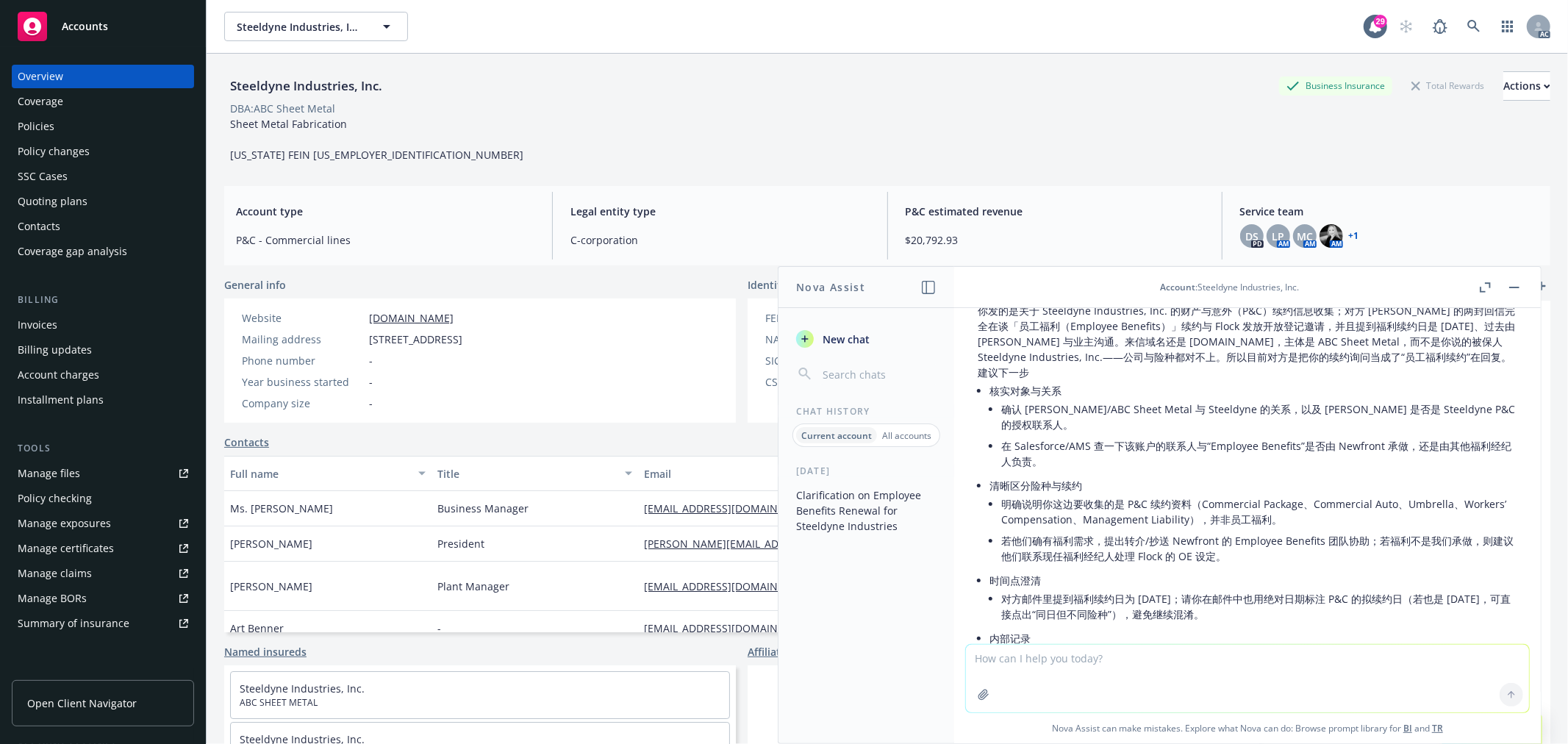
scroll to position [619, 0]
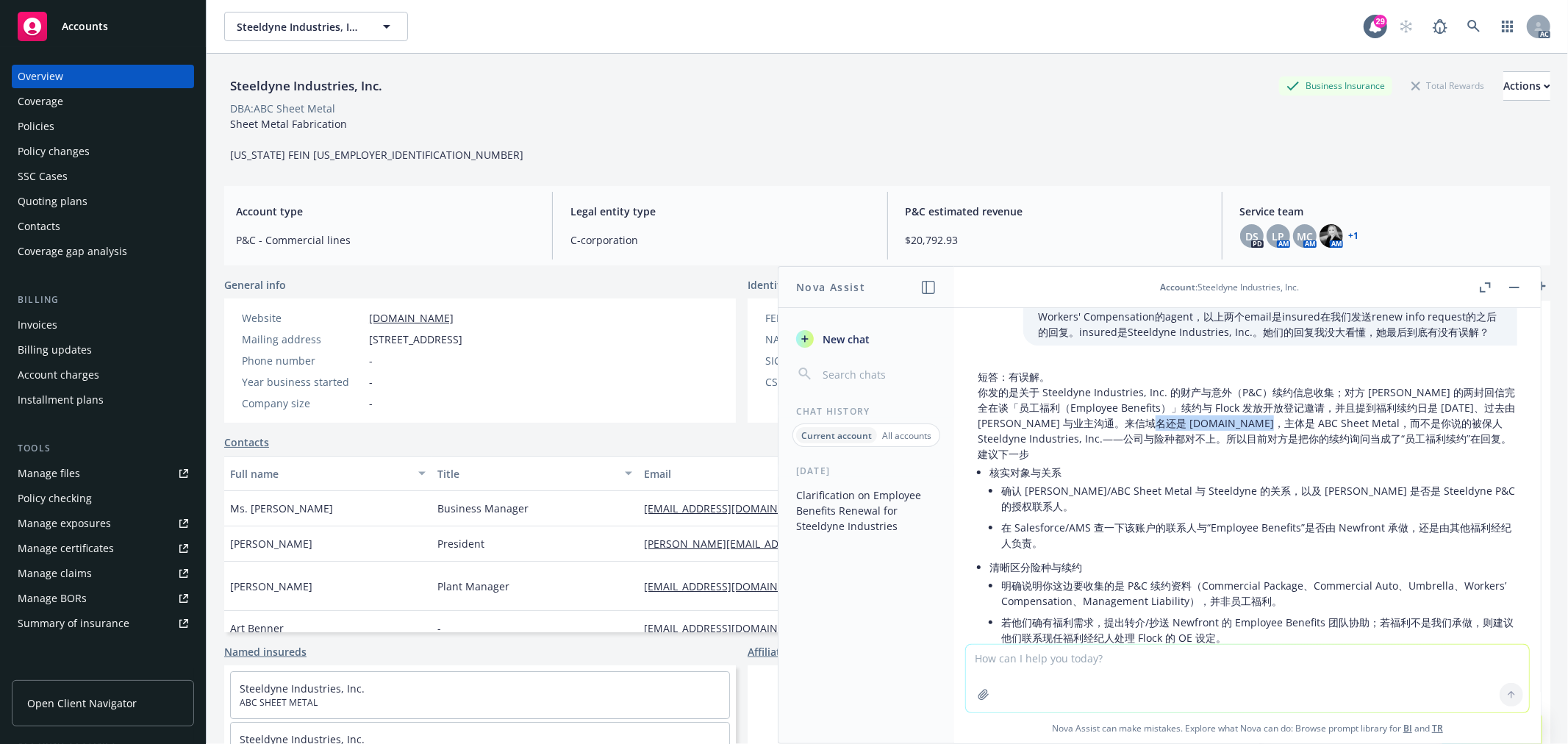
drag, startPoint x: 1184, startPoint y: 393, endPoint x: 1281, endPoint y: 392, distance: 97.0
click at [1281, 392] on p "你发的是关于 Steeldyne Industries, Inc. 的财产与意外（P&C）续约信息收集；对方 Donna 的两封回信完全在谈「员工福利（Emp…" at bounding box center [1248, 415] width 540 height 62
copy p "abcsheetmetal.com"
click at [1082, 656] on textarea at bounding box center [1247, 678] width 563 height 68
paste textarea "abcsheetmetal.com"
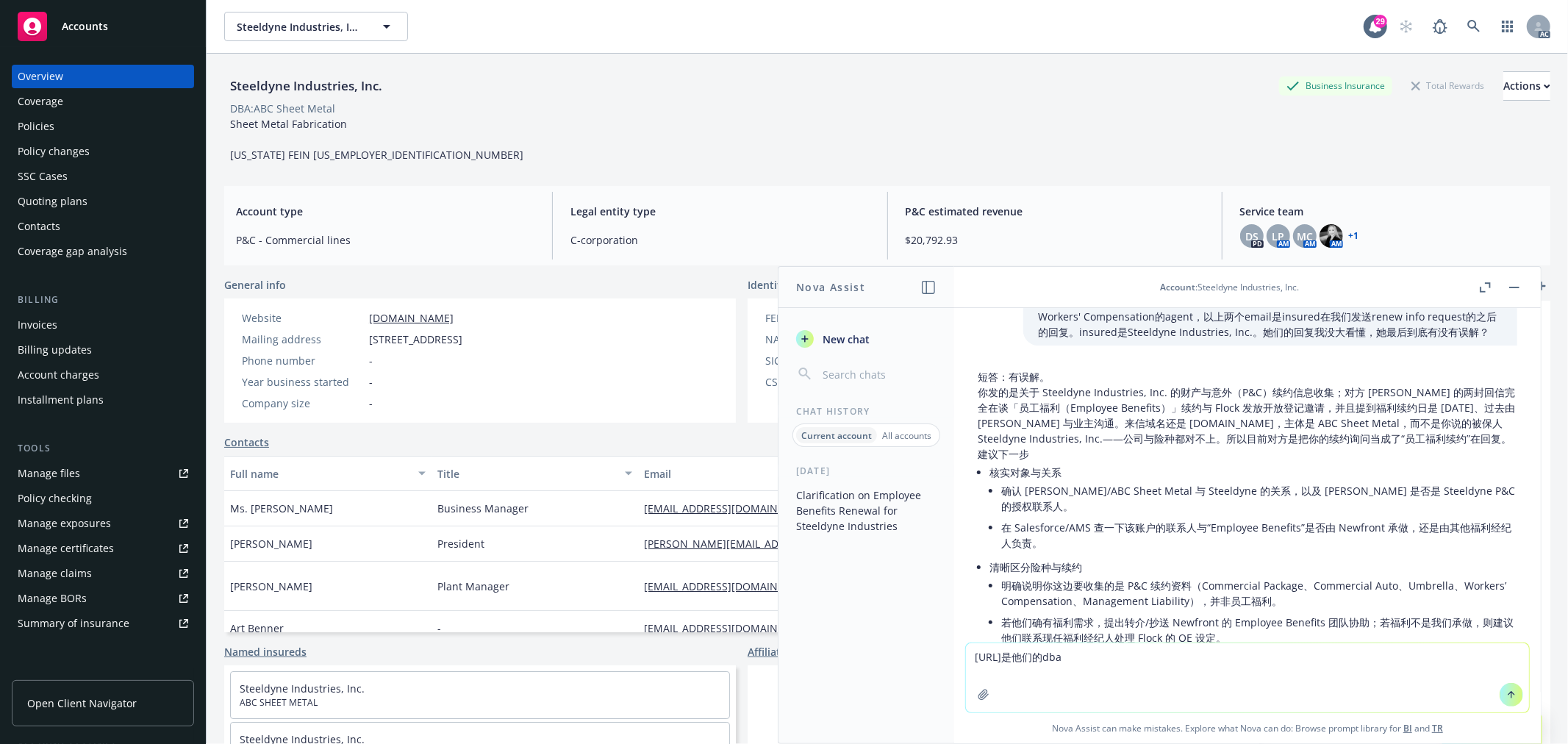
type textarea "abcsheetmetal.com是他们的dba"
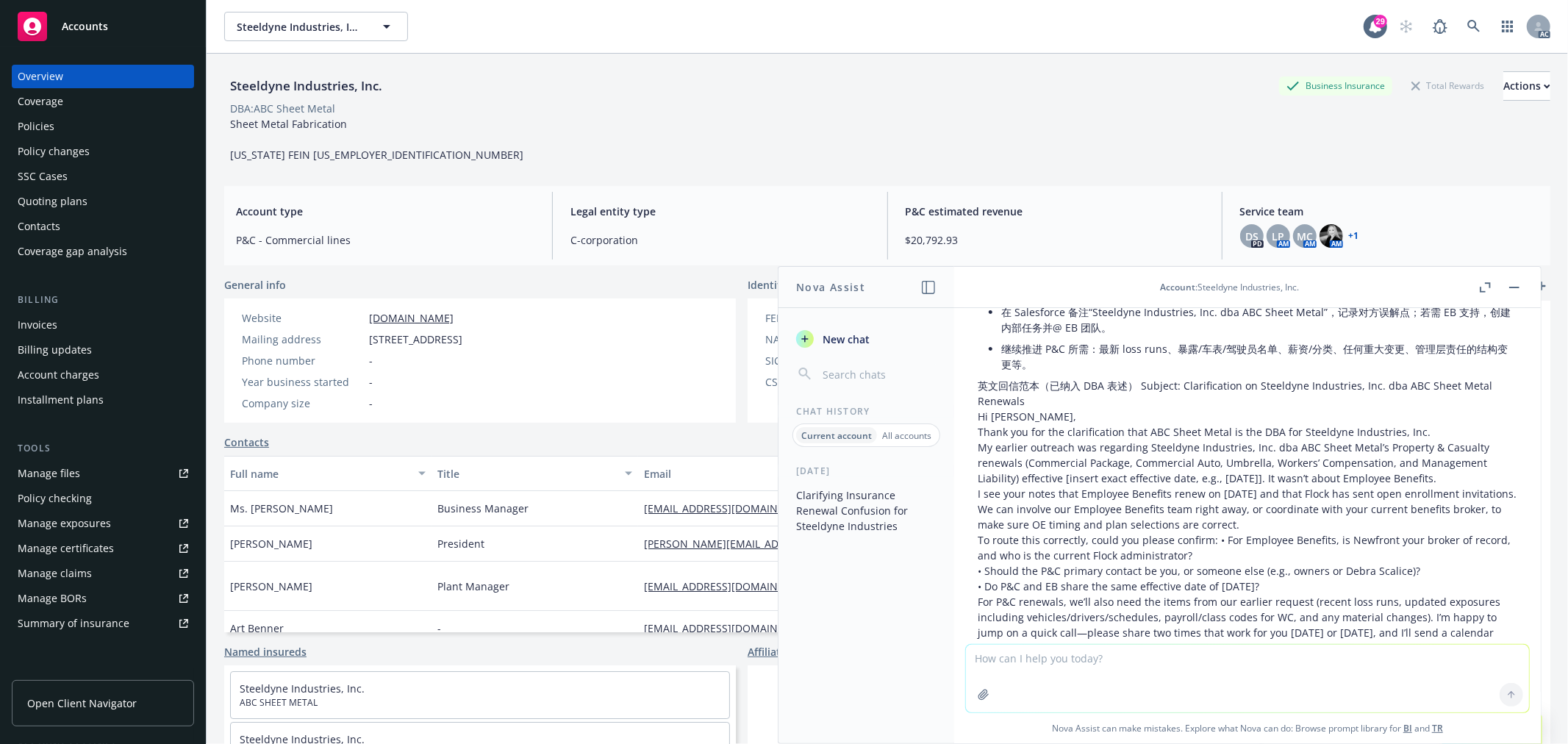
scroll to position [1974, 0]
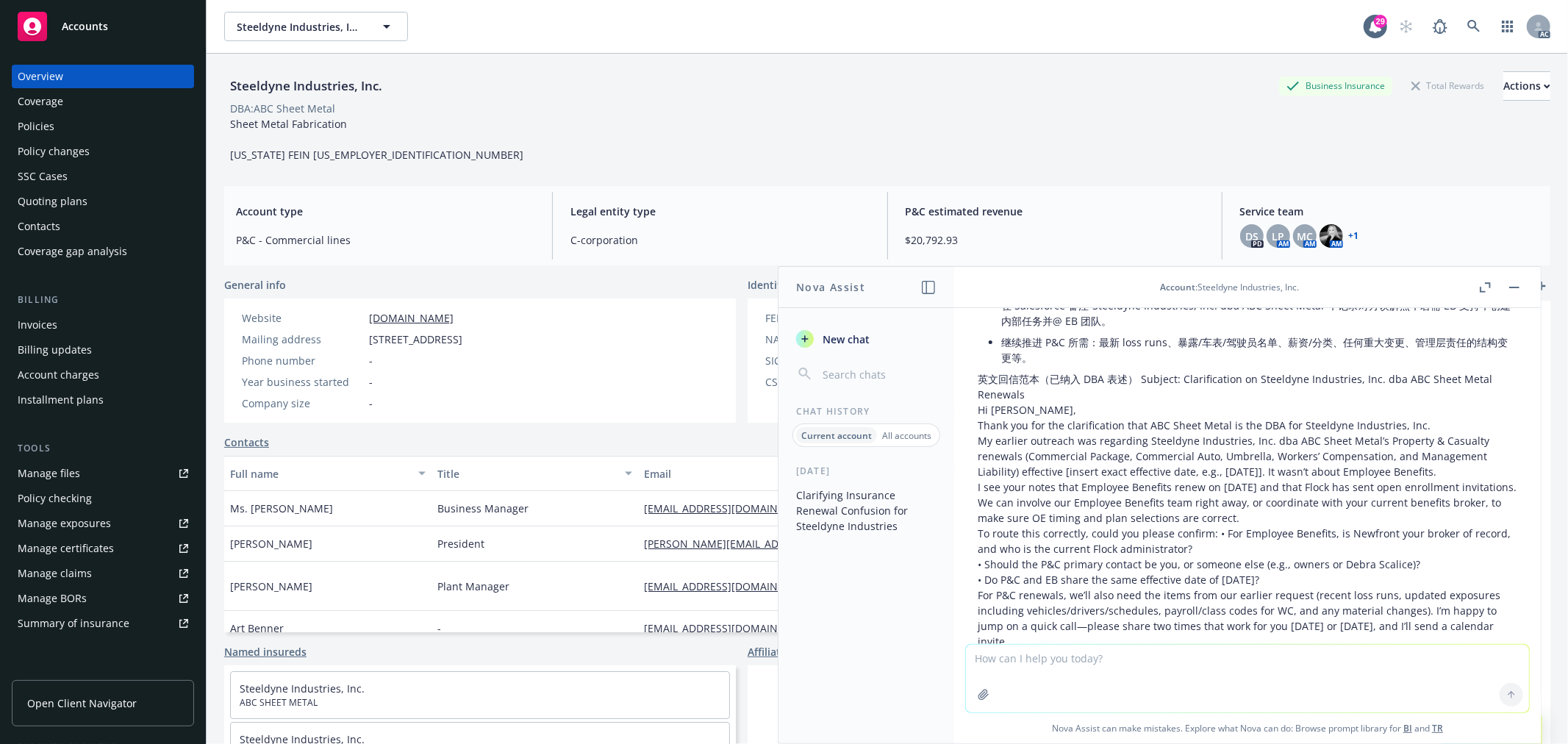
click at [63, 116] on div "Policies" at bounding box center [103, 126] width 171 height 24
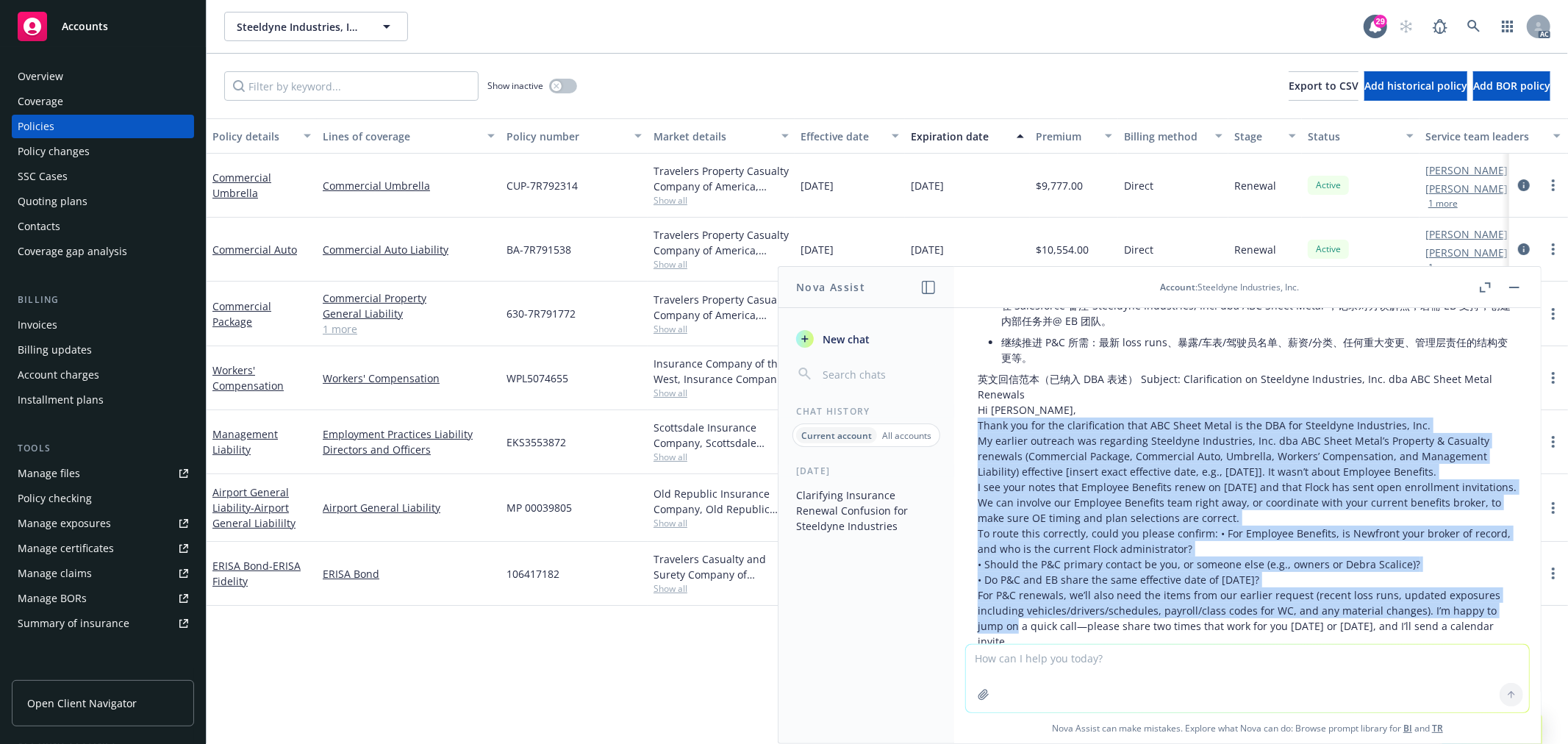
drag, startPoint x: 1015, startPoint y: 614, endPoint x: 975, endPoint y: 412, distance: 205.9
click at [975, 412] on div "明白了——也就是说 ABC Sheet Metal 是 Steeldyne Industries, Inc. 的 DBA（以 abcsheetmetal.co…" at bounding box center [1247, 428] width 563 height 885
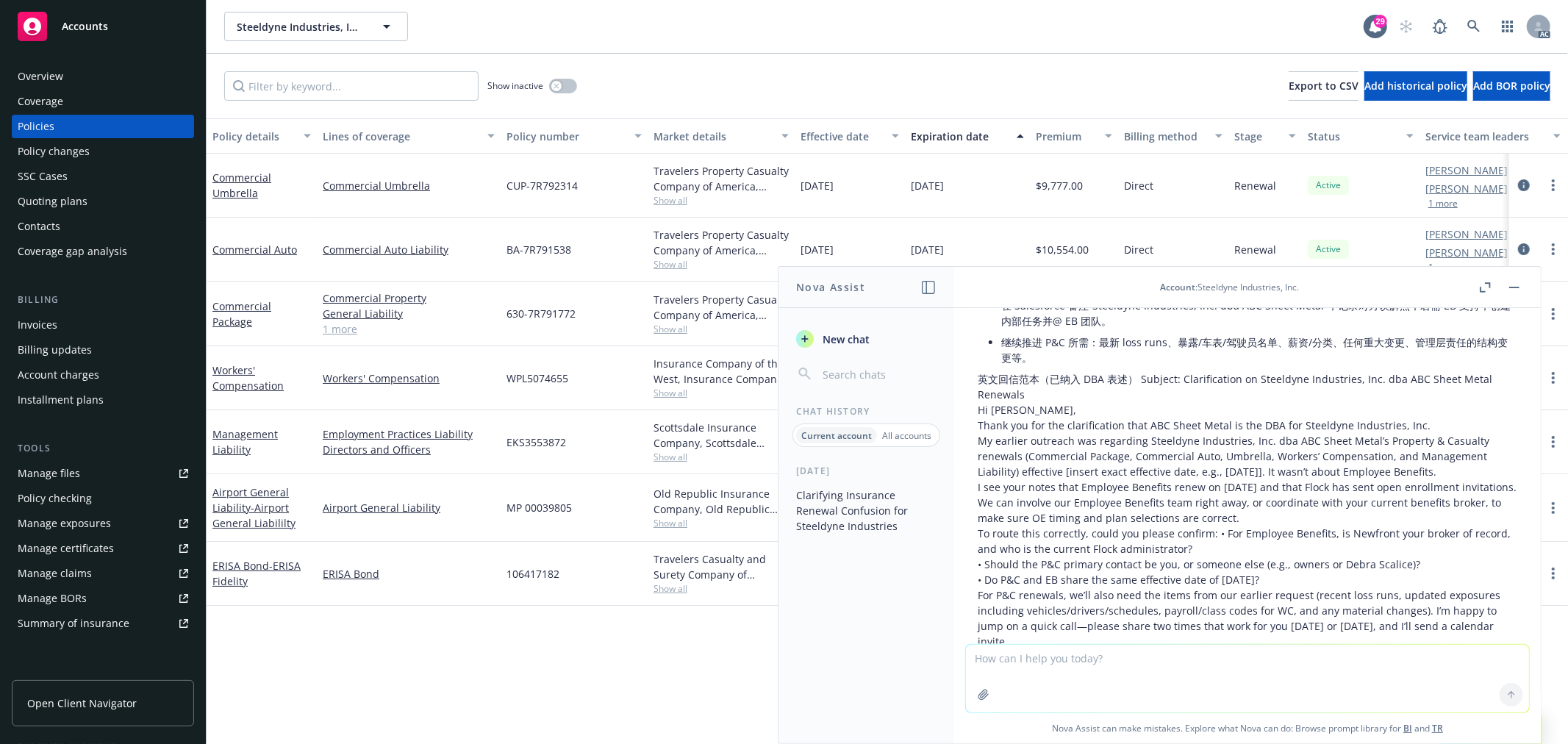
click at [1179, 662] on textarea at bounding box center [1247, 678] width 563 height 68
paste textarea "e received the above email from insured. We are a little confused with her ques…"
type textarea "润色：e received the above email from insured. We are a little confused with her q…"
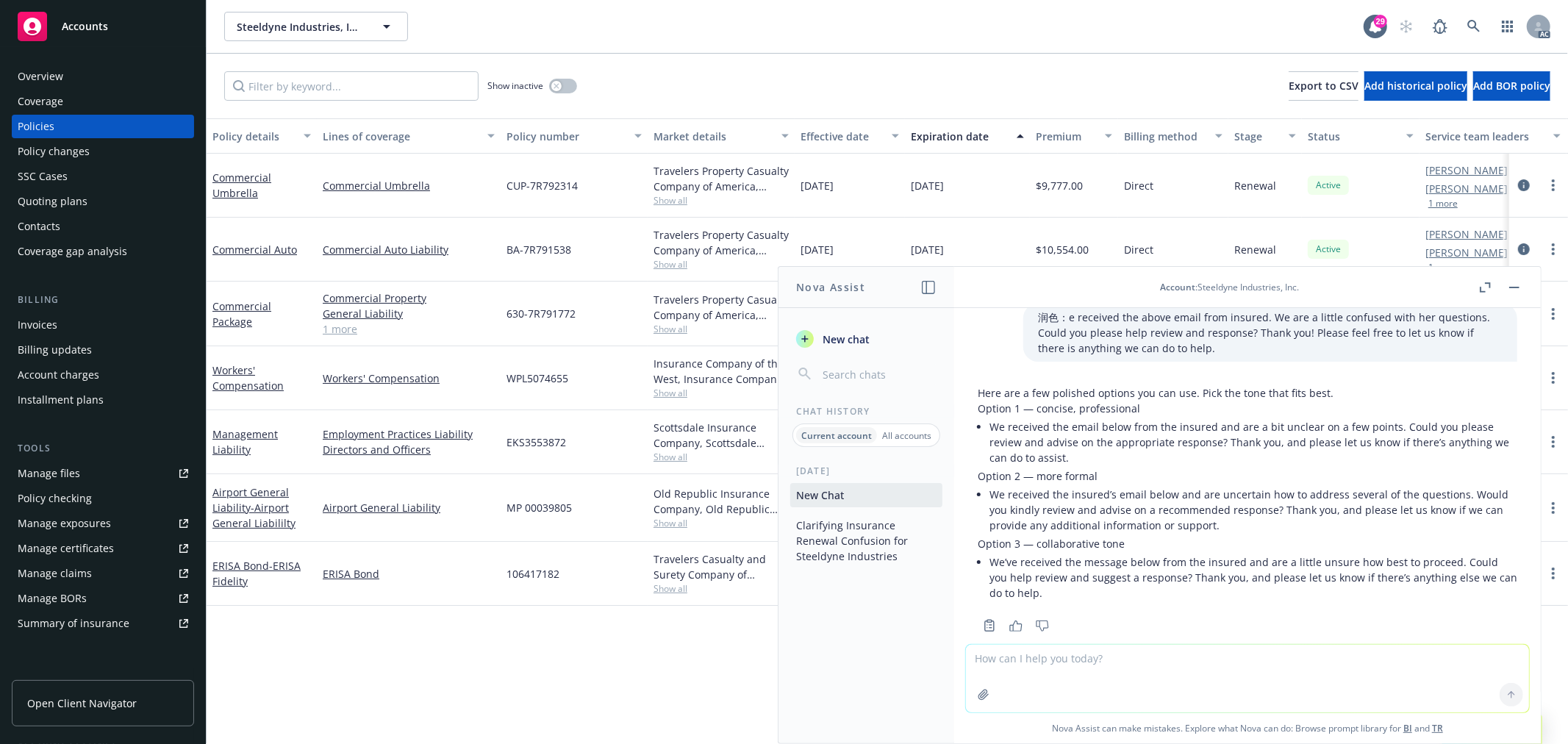
scroll to position [2569, 0]
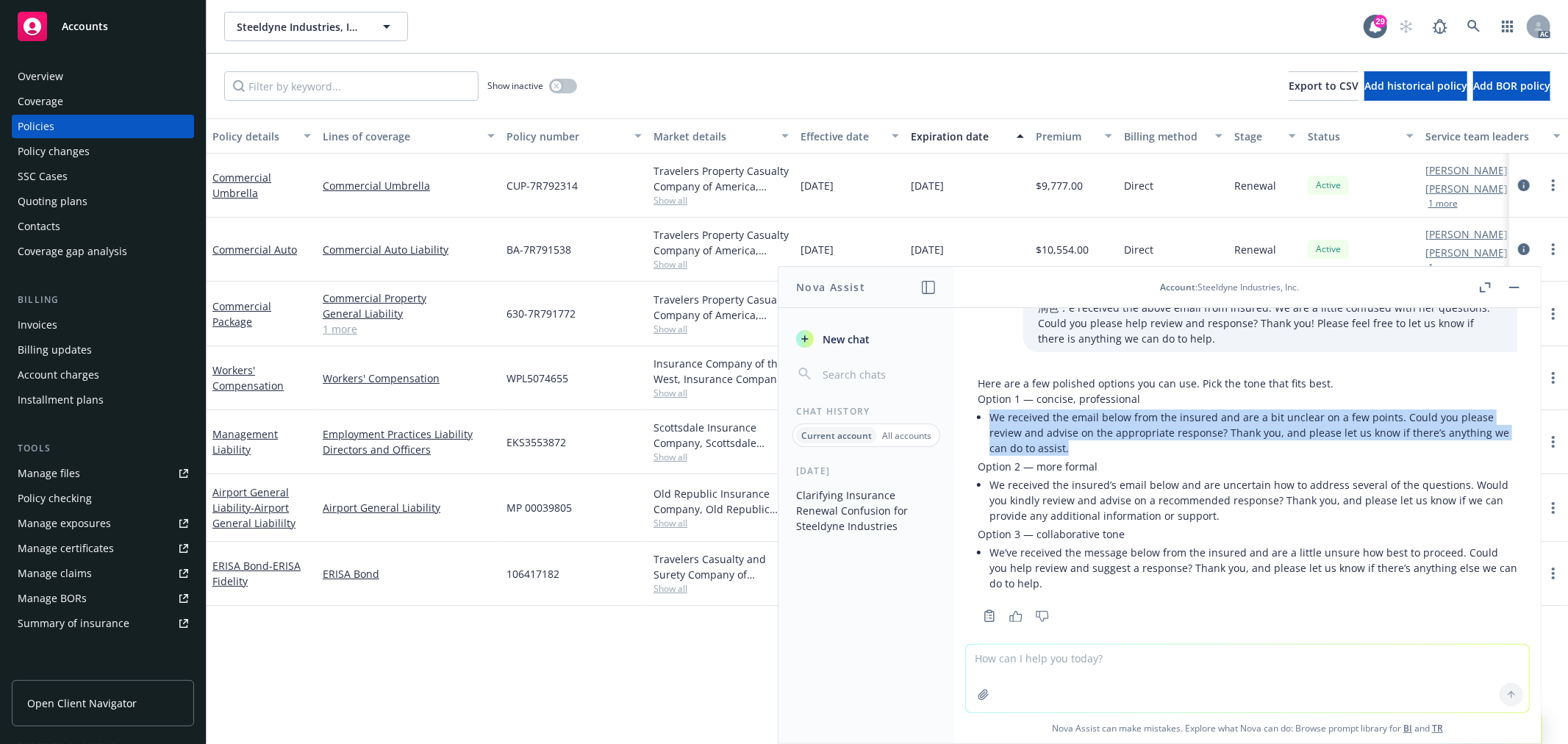
drag, startPoint x: 1057, startPoint y: 428, endPoint x: 607, endPoint y: 169, distance: 519.2
click at [989, 406] on li "We received the email below from the insured and are a bit unclear on a few poi…" at bounding box center [1253, 432] width 528 height 52
copy li "We received the email below from the insured and are a bit unclear on a few poi…"
click at [1193, 424] on li "We received the email below from the insured and are a bit unclear on a few poi…" at bounding box center [1253, 432] width 528 height 52
click at [1276, 406] on li "We received the email below from the insured and are a bit unclear on a few poi…" at bounding box center [1253, 432] width 528 height 52
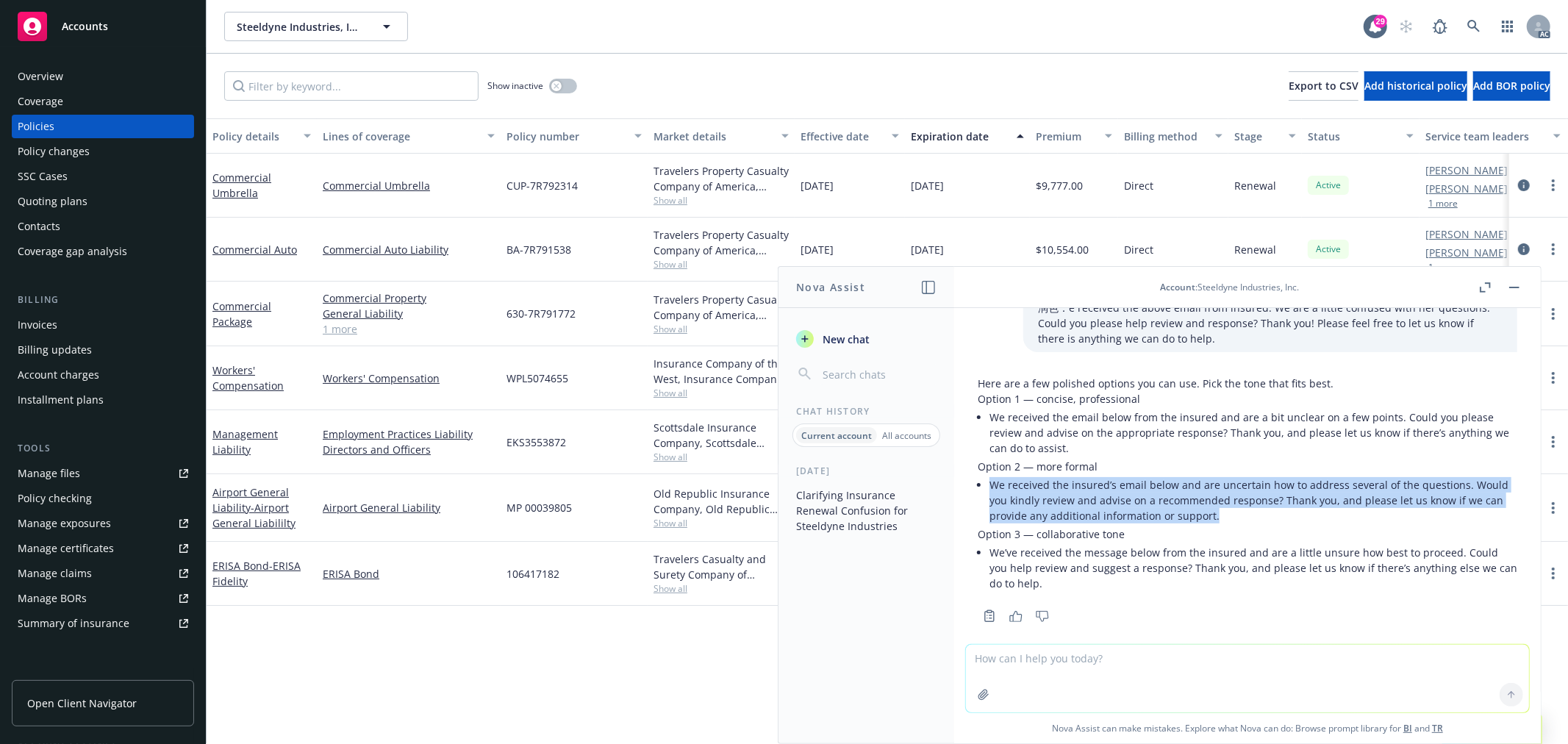
drag, startPoint x: 1214, startPoint y: 493, endPoint x: 993, endPoint y: 467, distance: 222.5
click at [993, 474] on li "We received the insured’s email below and are uncertain how to address several …" at bounding box center [1253, 500] width 528 height 52
